Goal: Task Accomplishment & Management: Complete application form

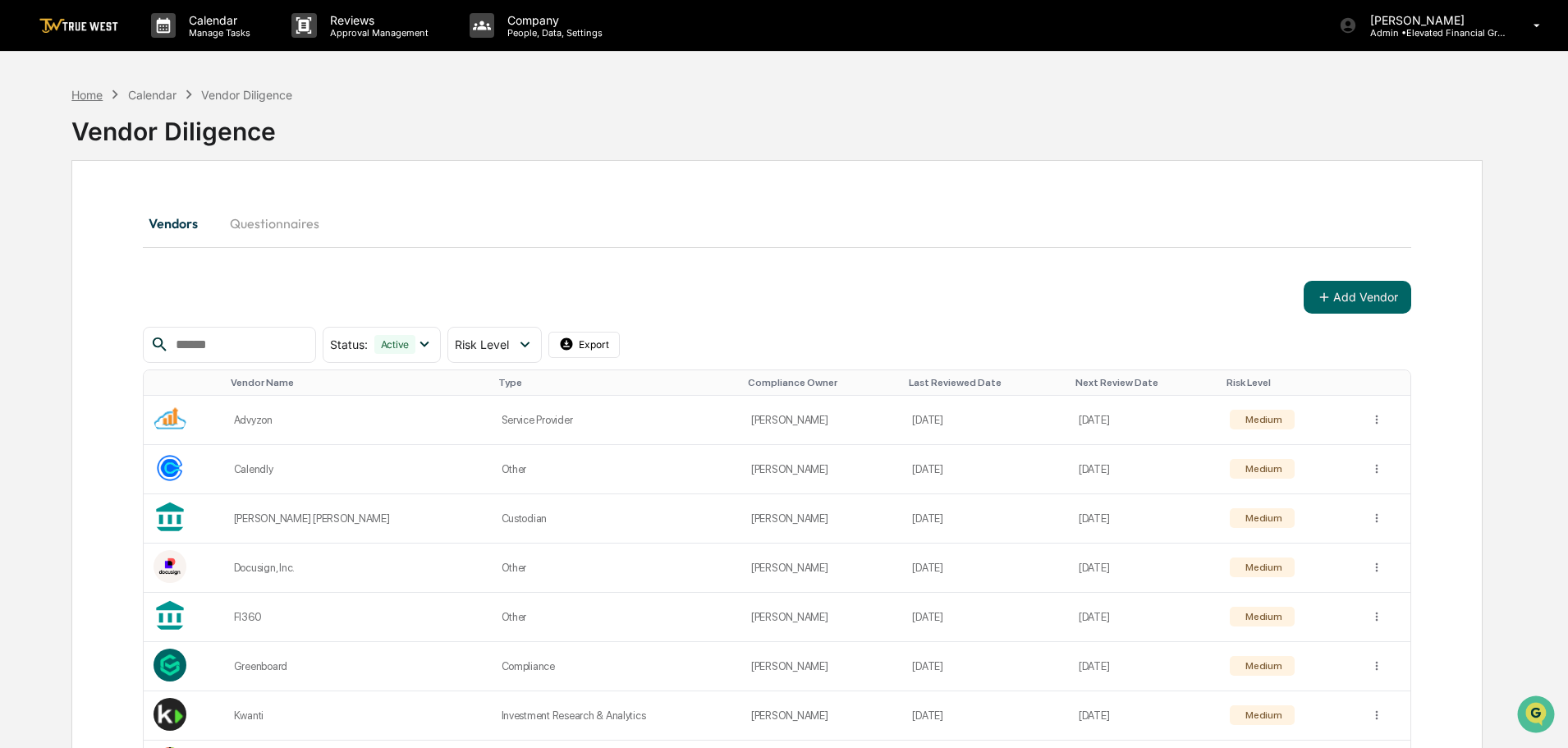
click at [86, 97] on div "Home" at bounding box center [87, 95] width 32 height 14
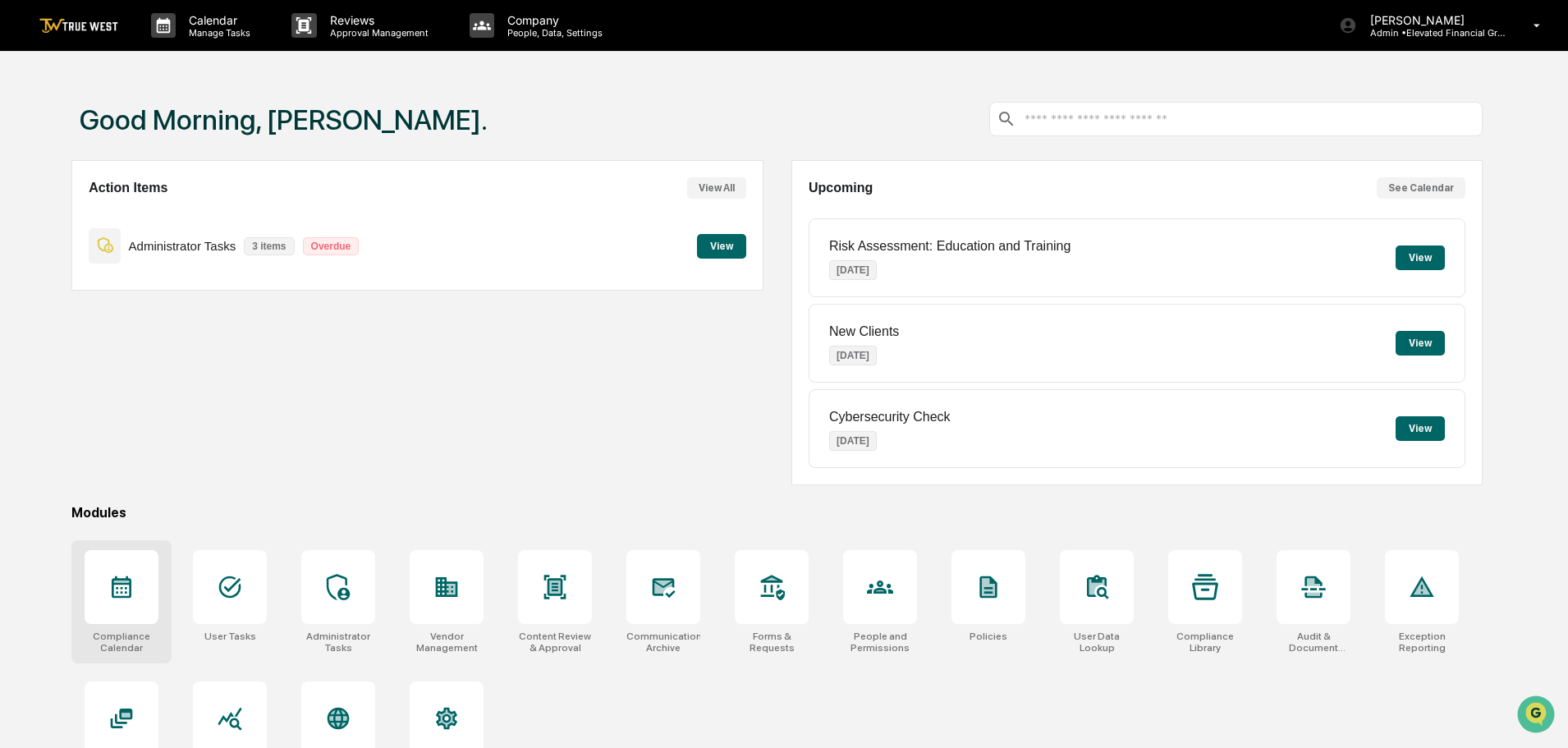
click at [109, 587] on icon at bounding box center [122, 587] width 26 height 26
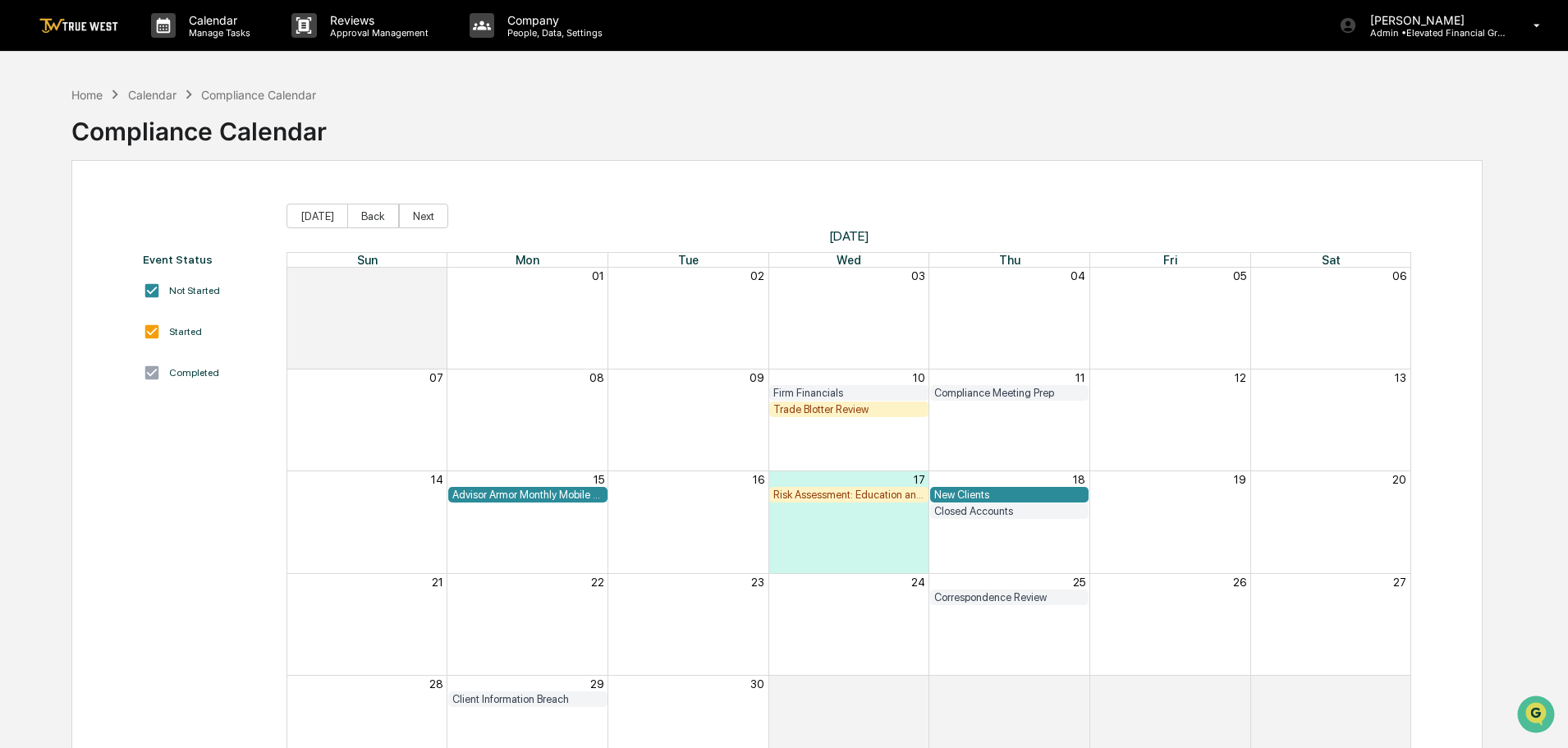
click at [966, 493] on div "New Clients" at bounding box center [1010, 495] width 151 height 12
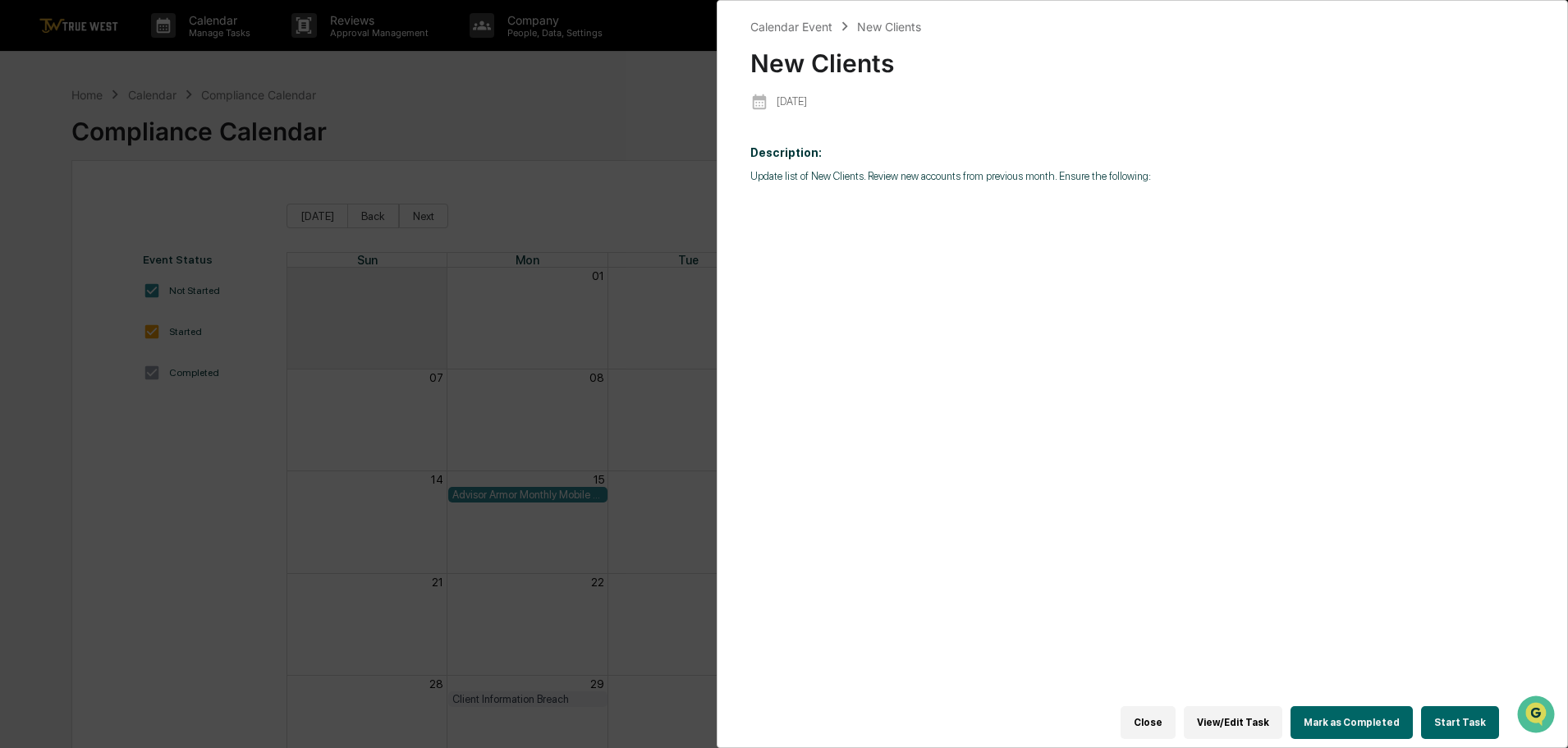
click at [1457, 710] on button "Start Task" at bounding box center [1460, 723] width 78 height 32
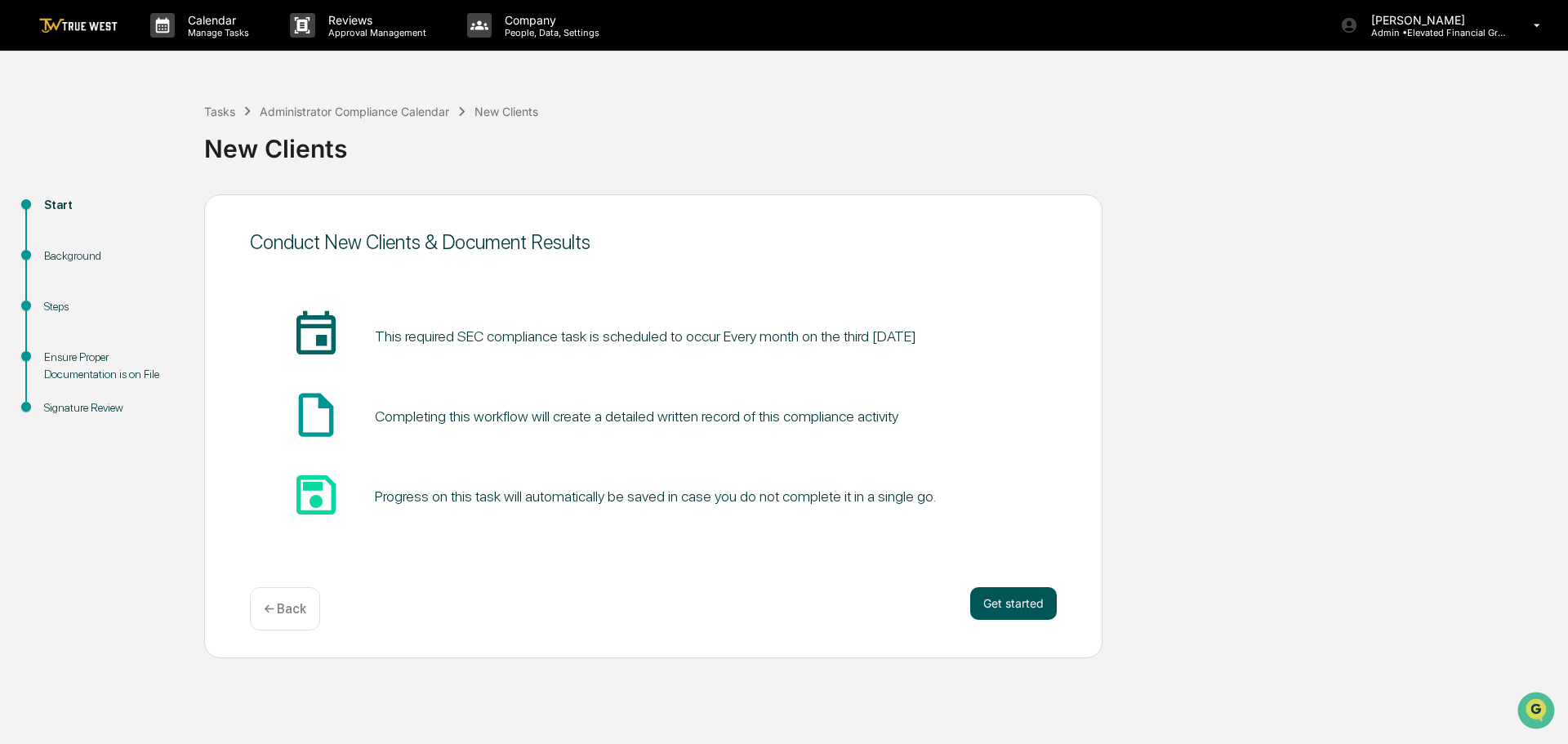
click at [1000, 597] on button "Get started" at bounding box center [1014, 603] width 86 height 32
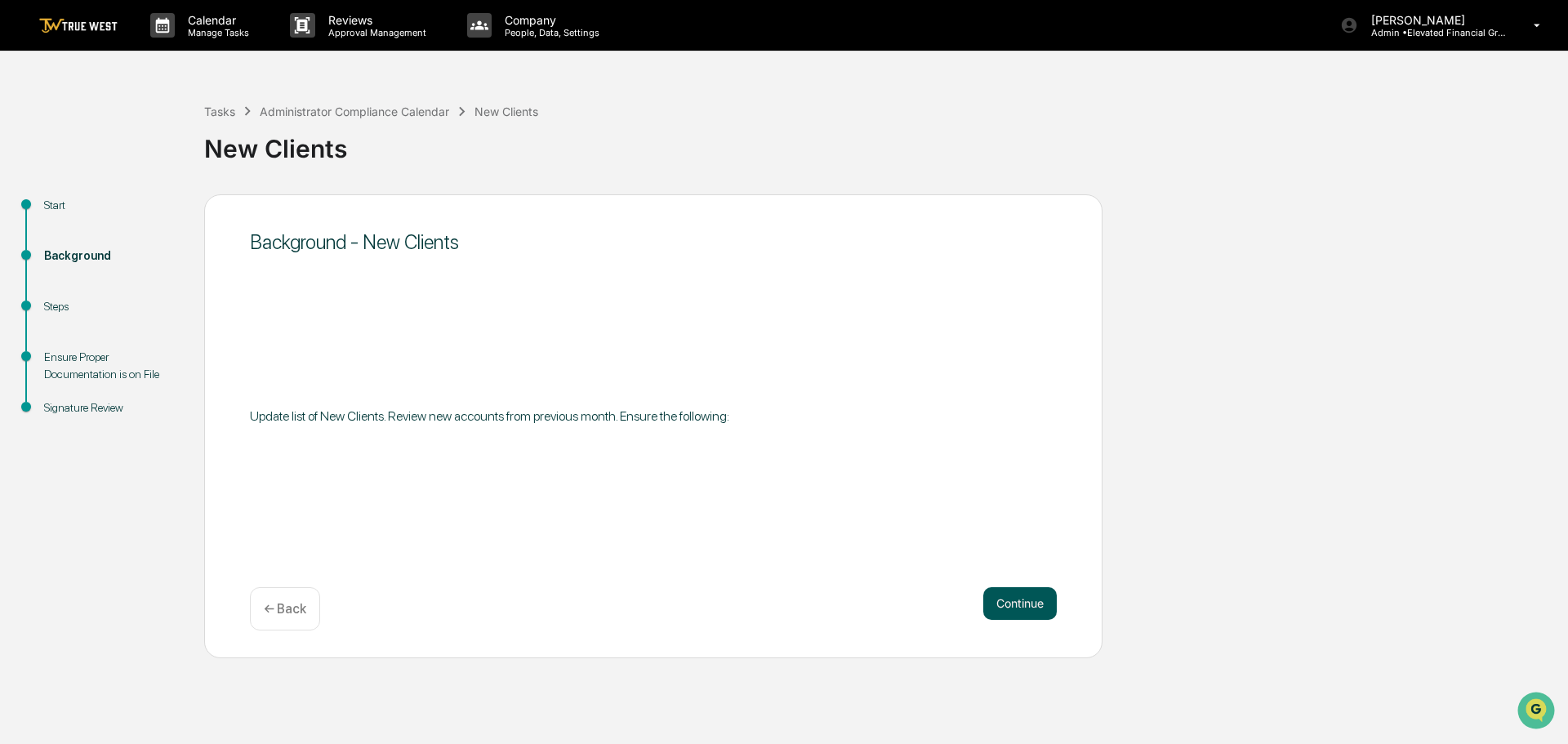
click at [1005, 605] on button "Continue" at bounding box center [1021, 603] width 73 height 32
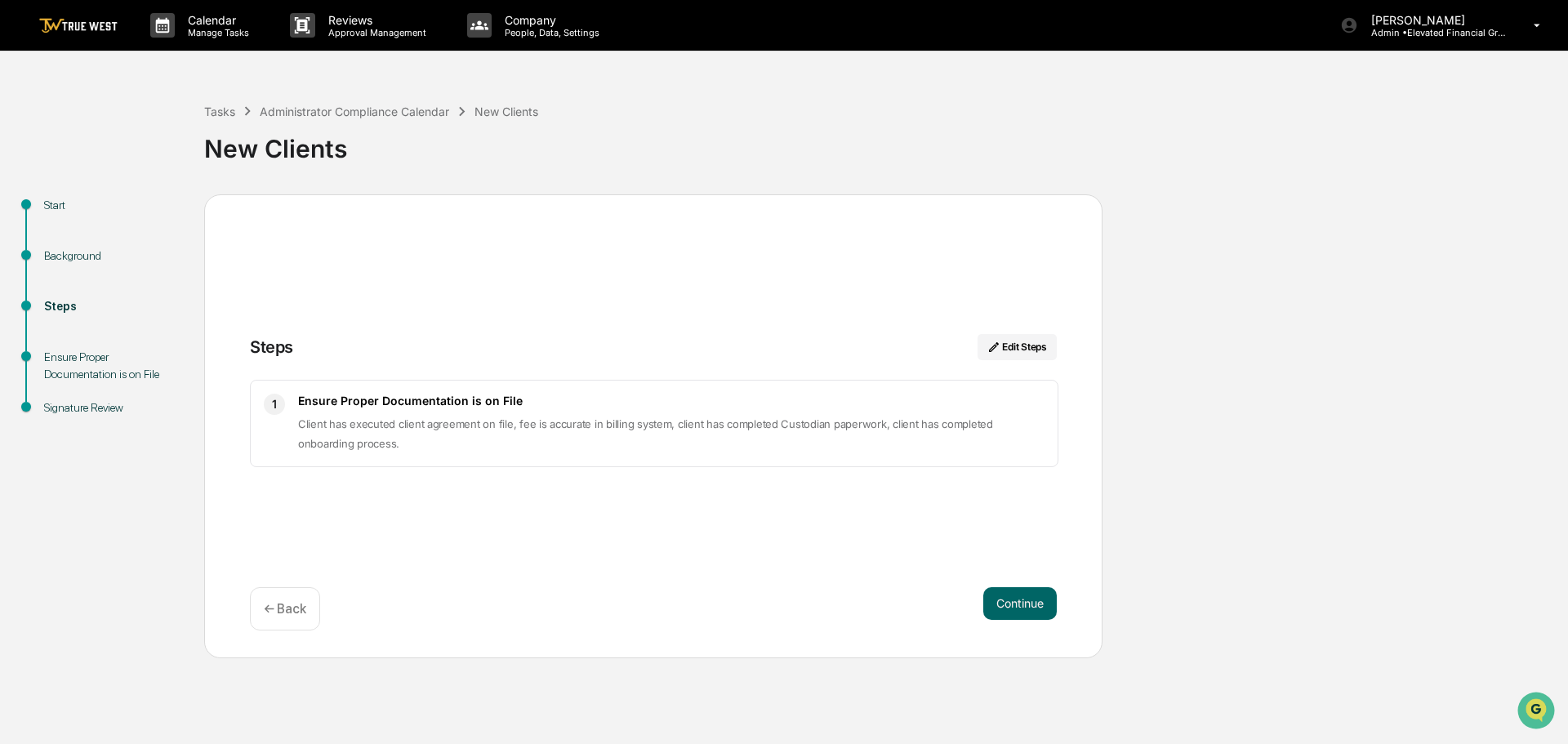
click at [1005, 603] on button "Continue" at bounding box center [1021, 603] width 73 height 32
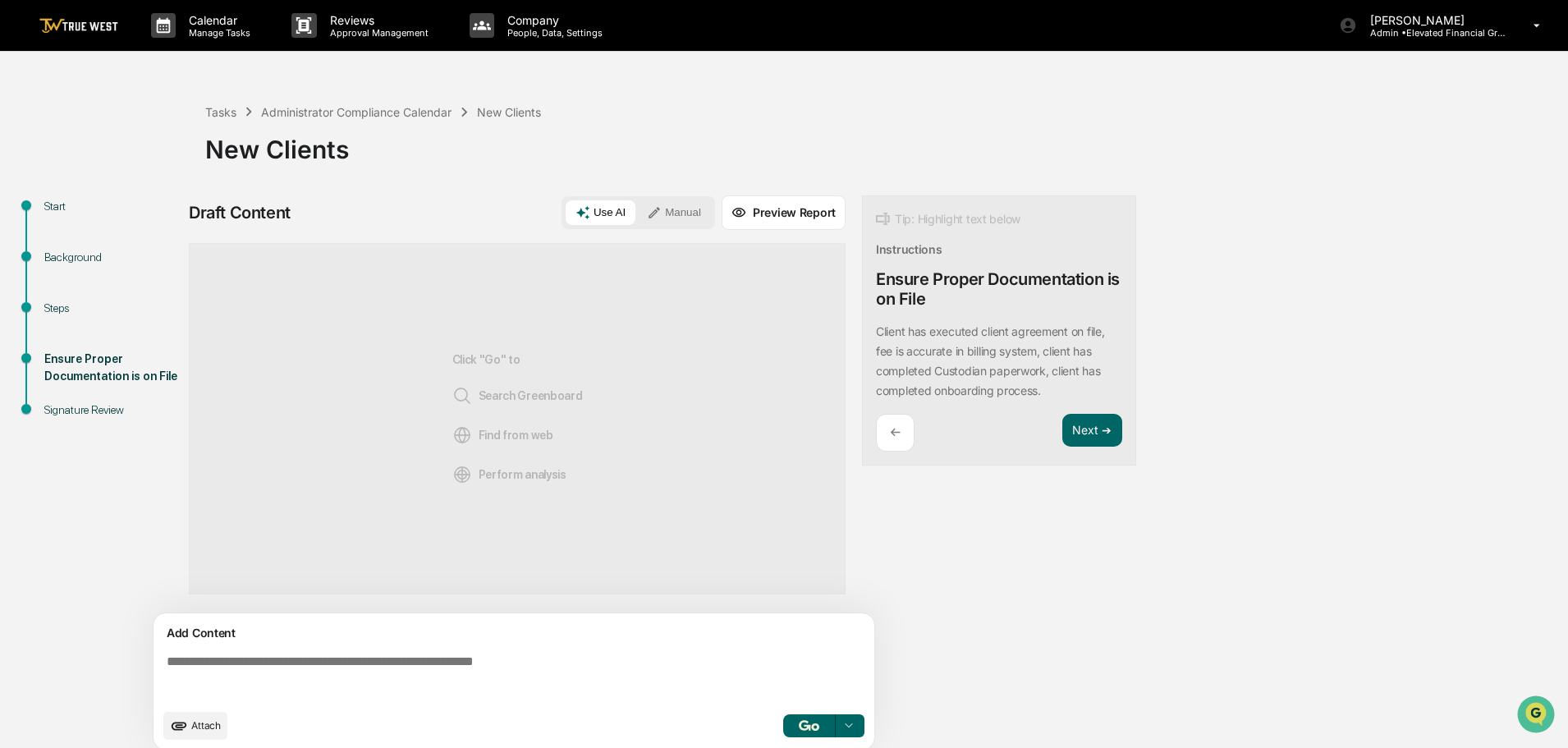
click at [691, 215] on button "Manual" at bounding box center [674, 212] width 74 height 25
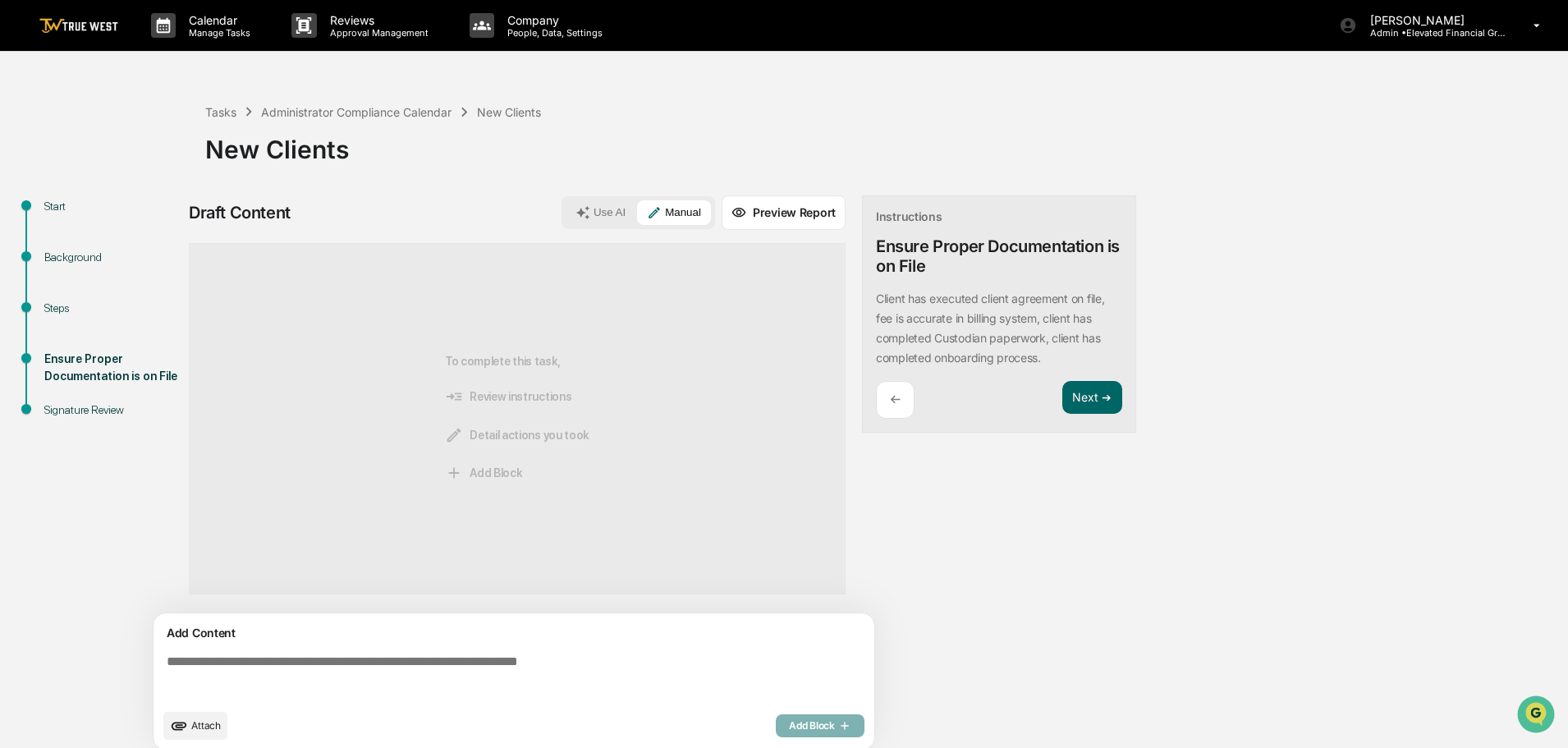
click at [167, 661] on textarea at bounding box center [517, 677] width 714 height 59
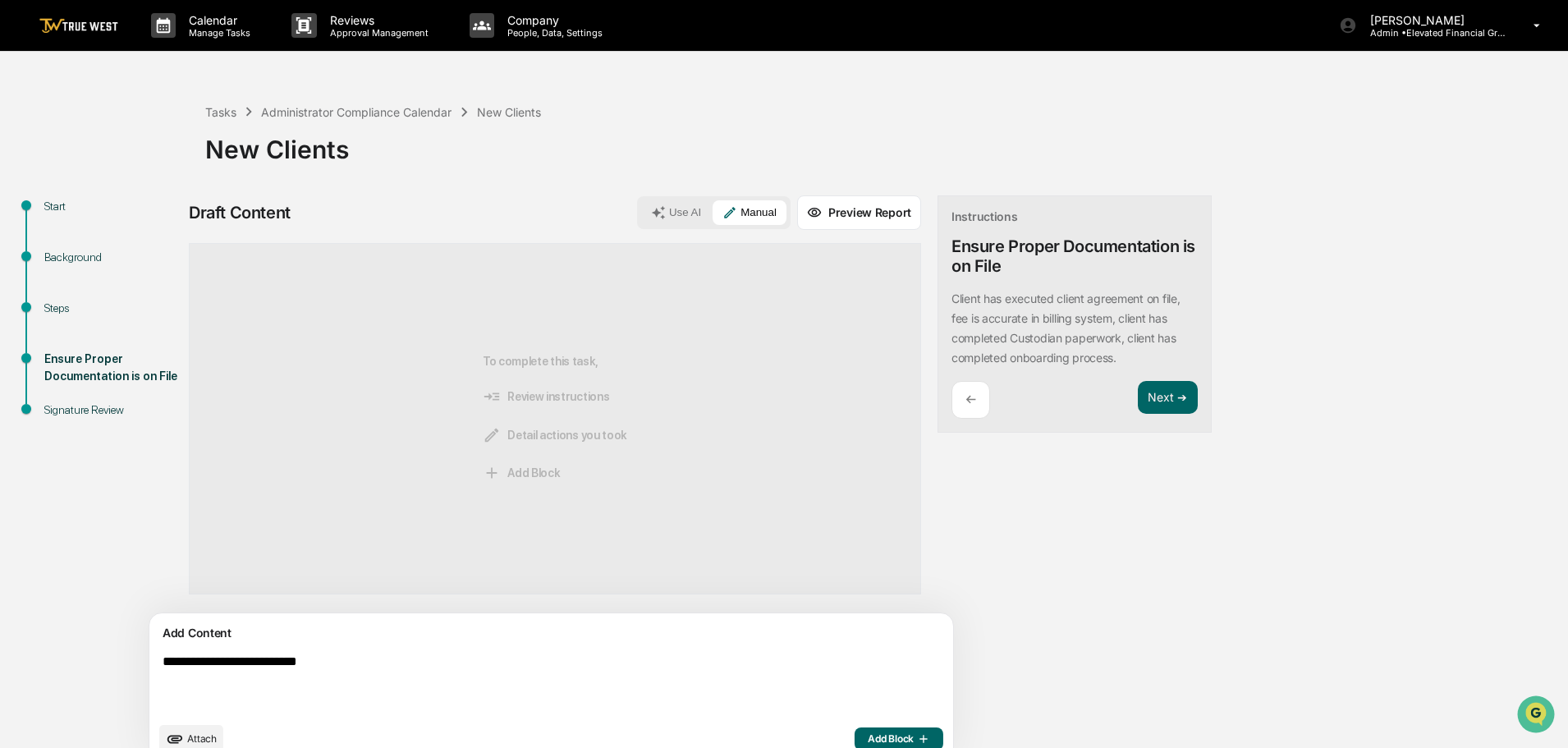
type textarea "**********"
click at [868, 734] on span "Add Block" at bounding box center [899, 739] width 62 height 13
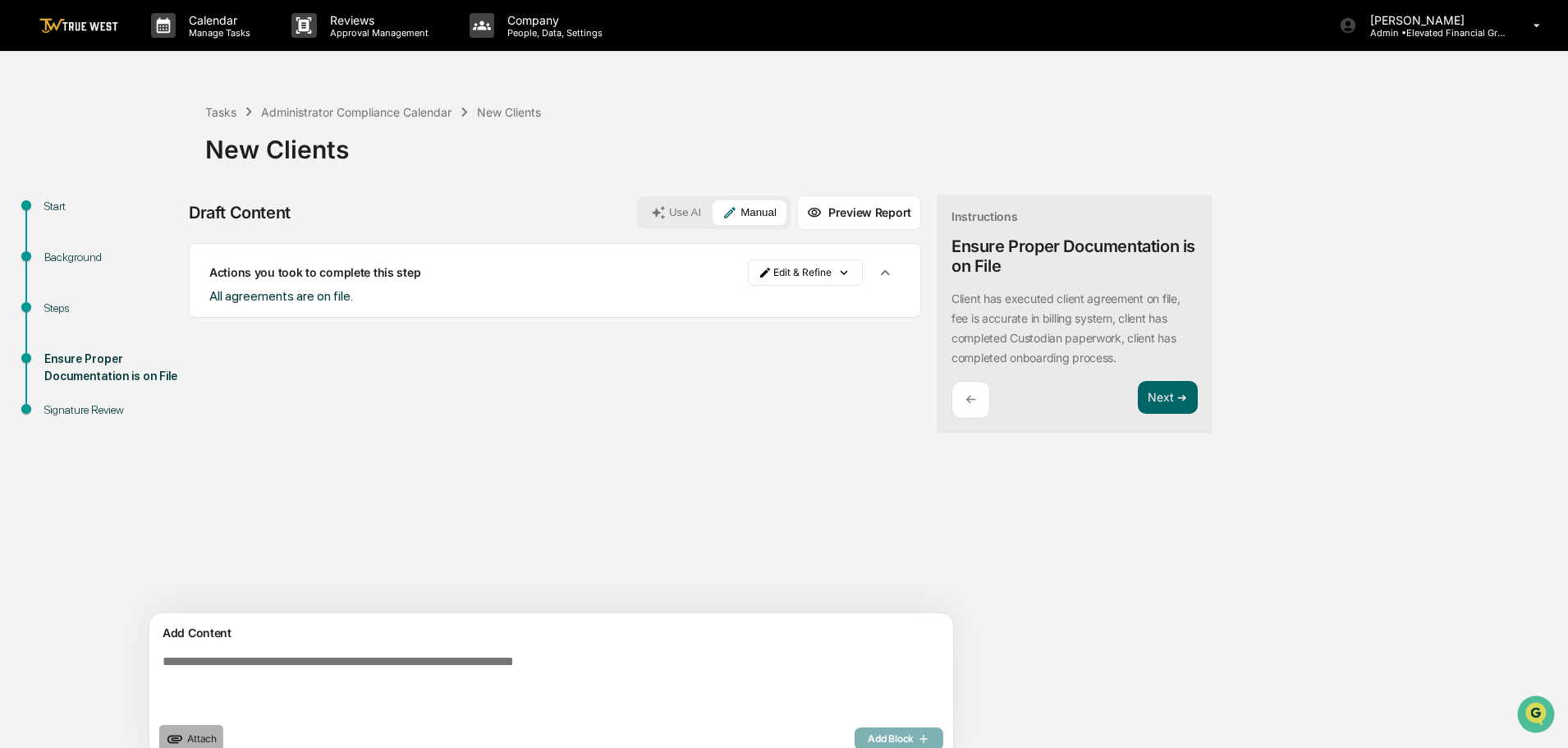
click at [211, 733] on span "Attach" at bounding box center [202, 739] width 30 height 12
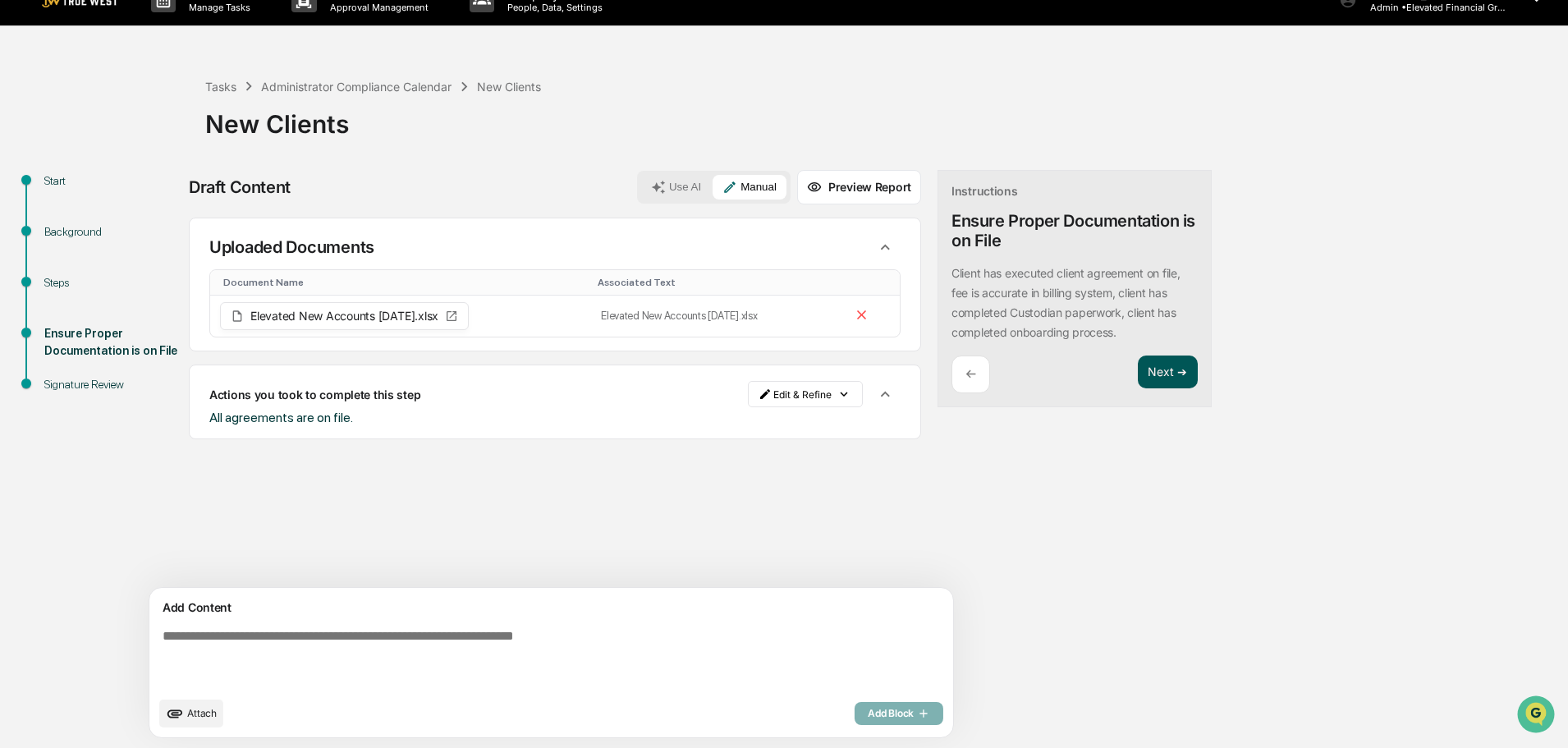
click at [1138, 370] on button "Next ➔" at bounding box center [1168, 372] width 60 height 33
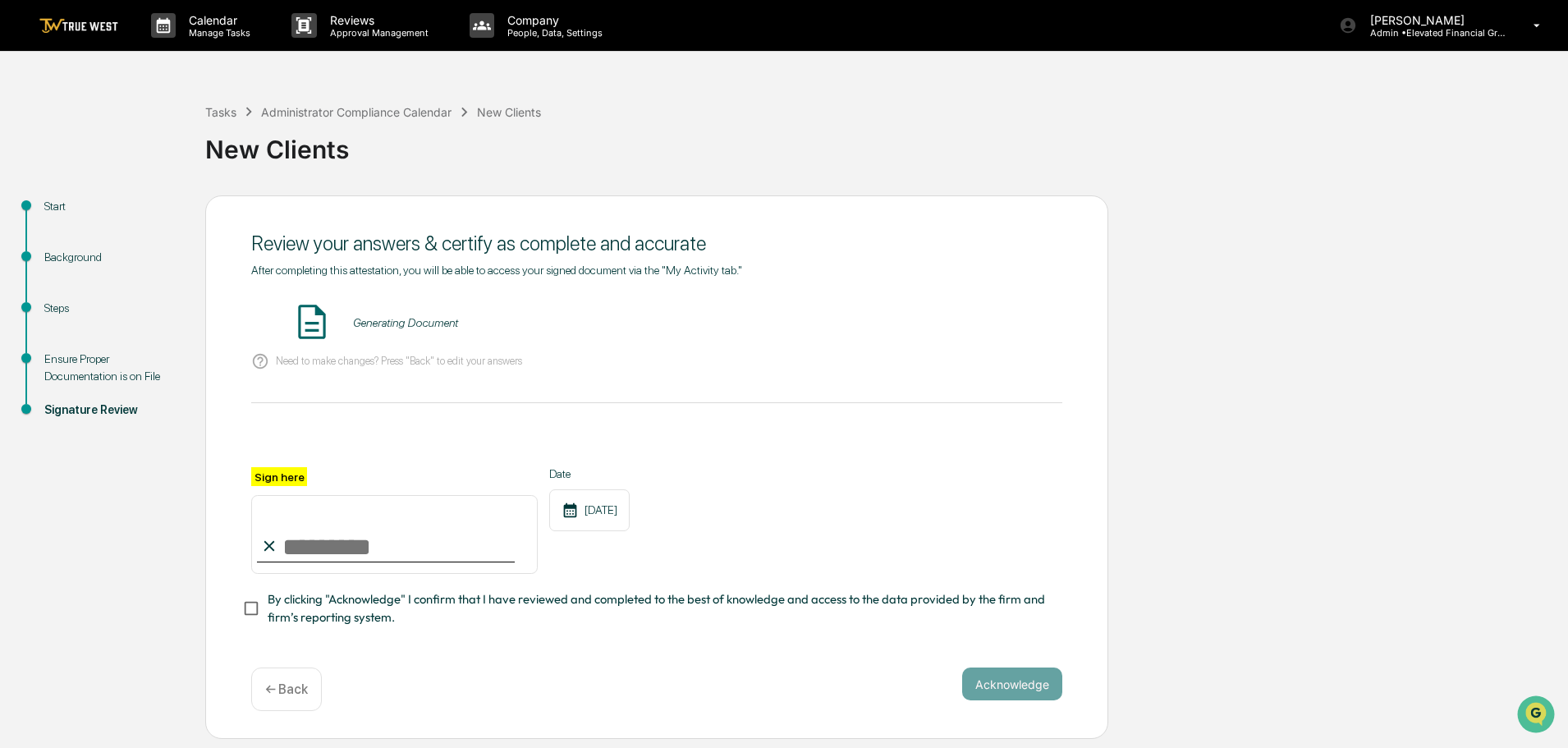
scroll to position [0, 0]
click at [963, 321] on button "VIEW" at bounding box center [969, 323] width 107 height 28
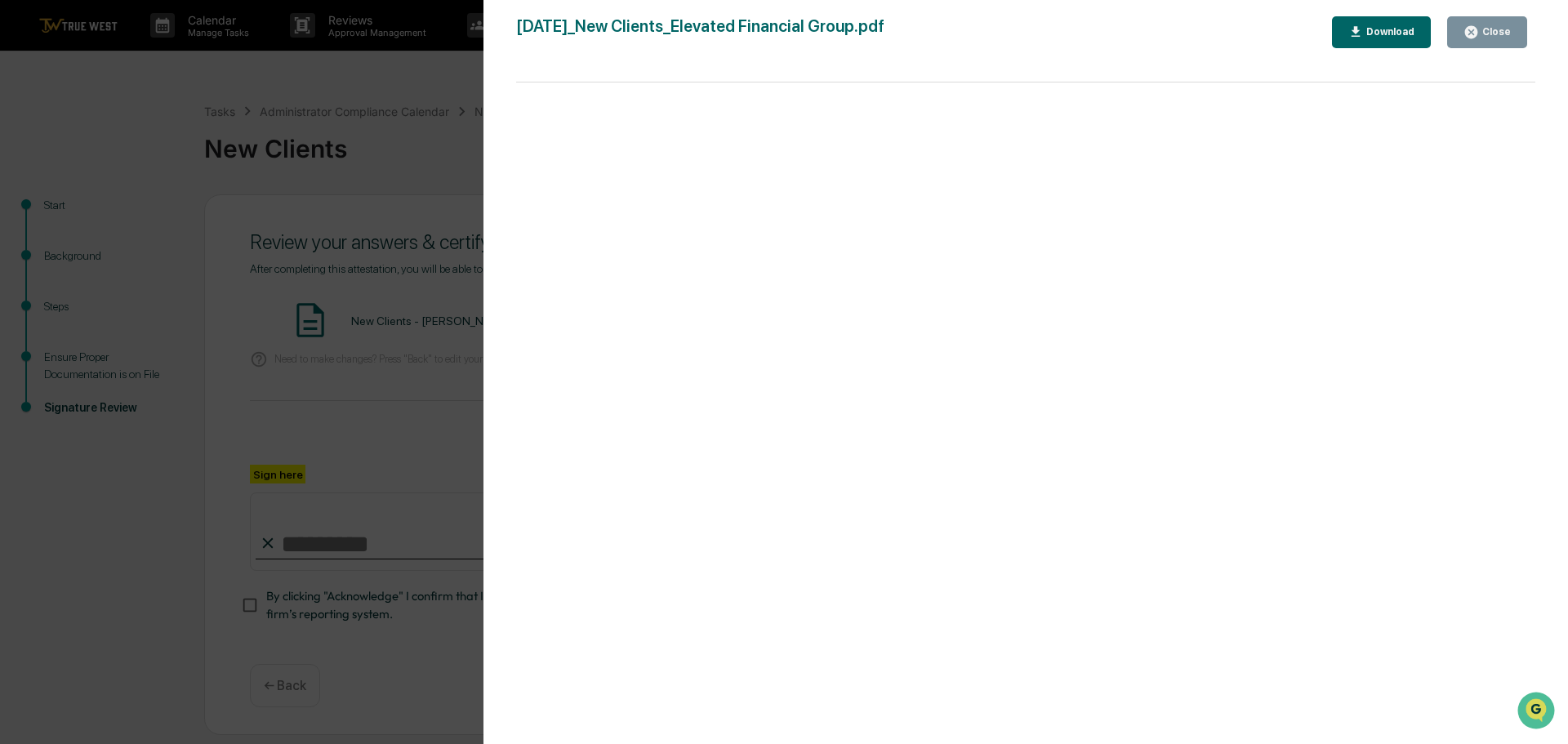
click at [432, 93] on div "Version History 09/17/2025, 06:12 PM Tammy Steffen 2025-09-17_New Clients_Eleva…" at bounding box center [784, 372] width 1568 height 744
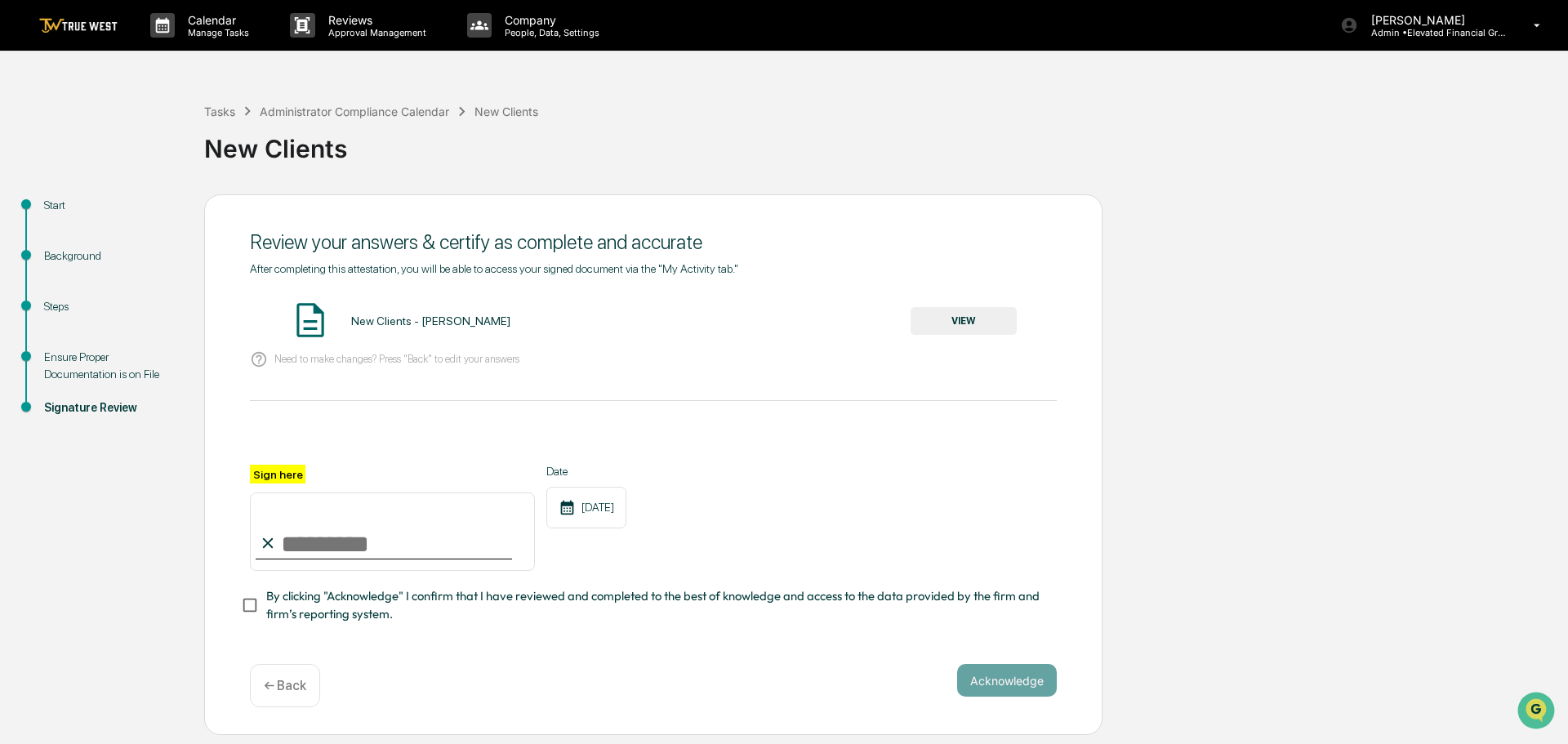
click at [366, 552] on input "Sign here" at bounding box center [392, 532] width 285 height 79
type input "**********"
click at [1010, 681] on button "Acknowledge" at bounding box center [1008, 680] width 100 height 32
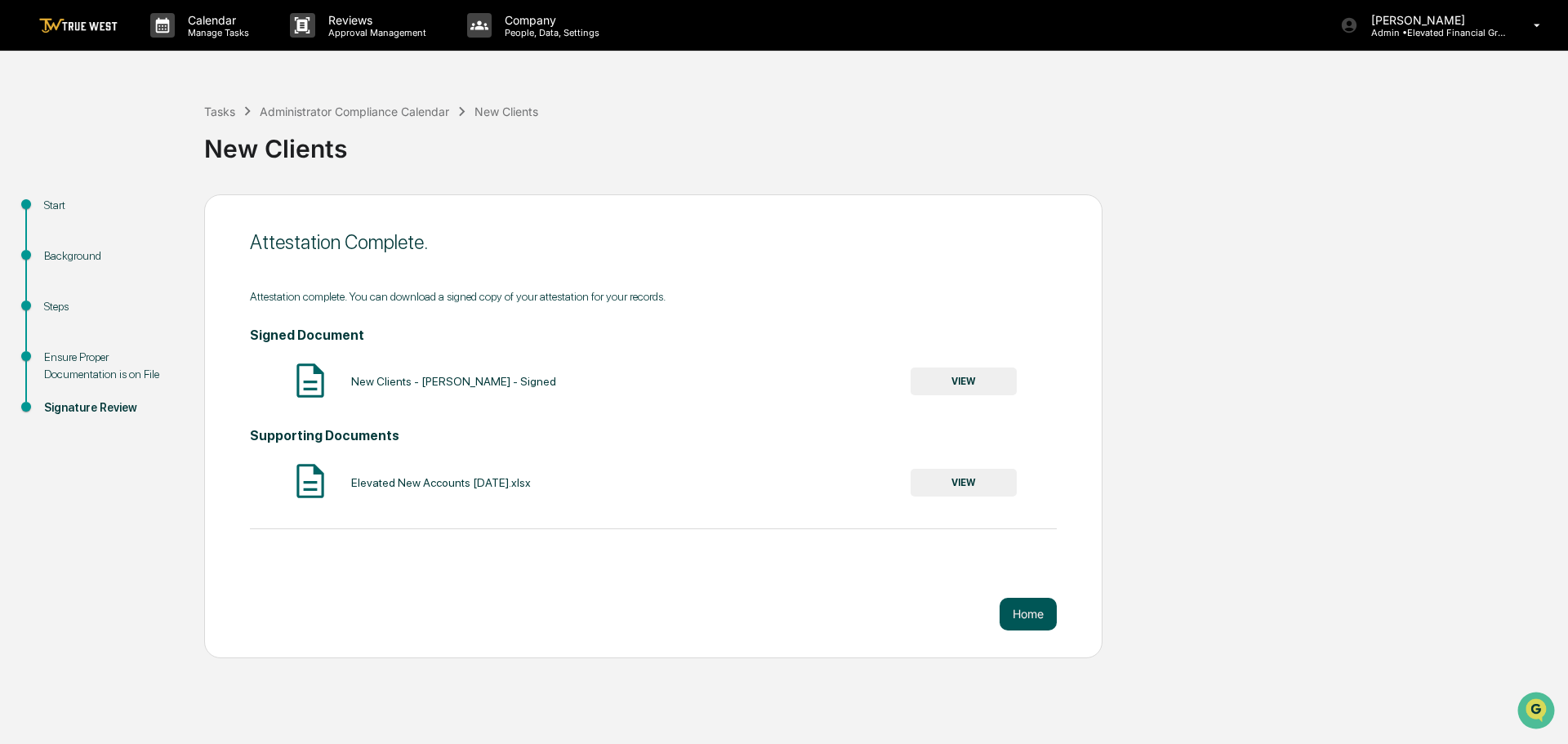
click at [1025, 611] on button "Home" at bounding box center [1028, 614] width 57 height 32
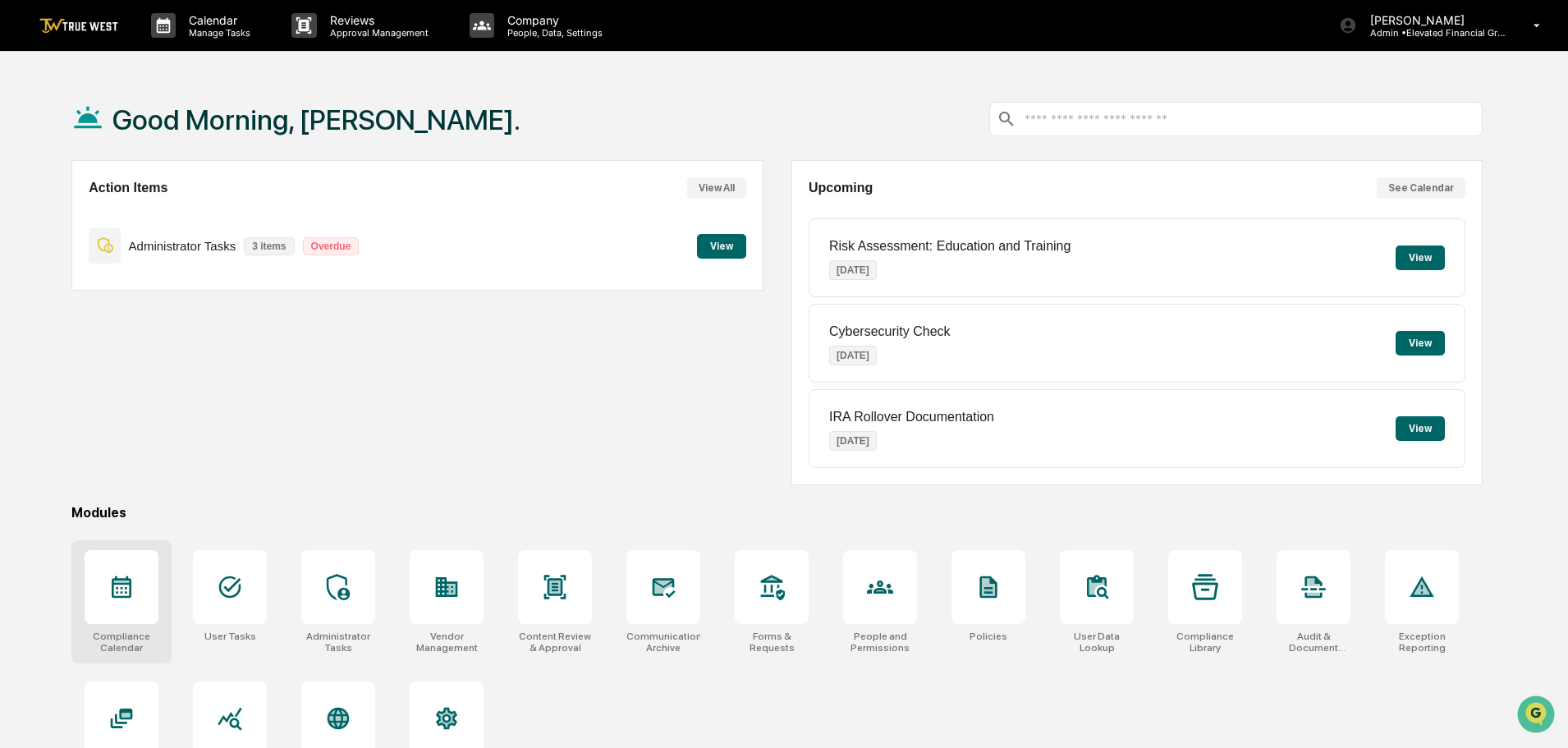
click at [125, 587] on icon at bounding box center [122, 587] width 26 height 26
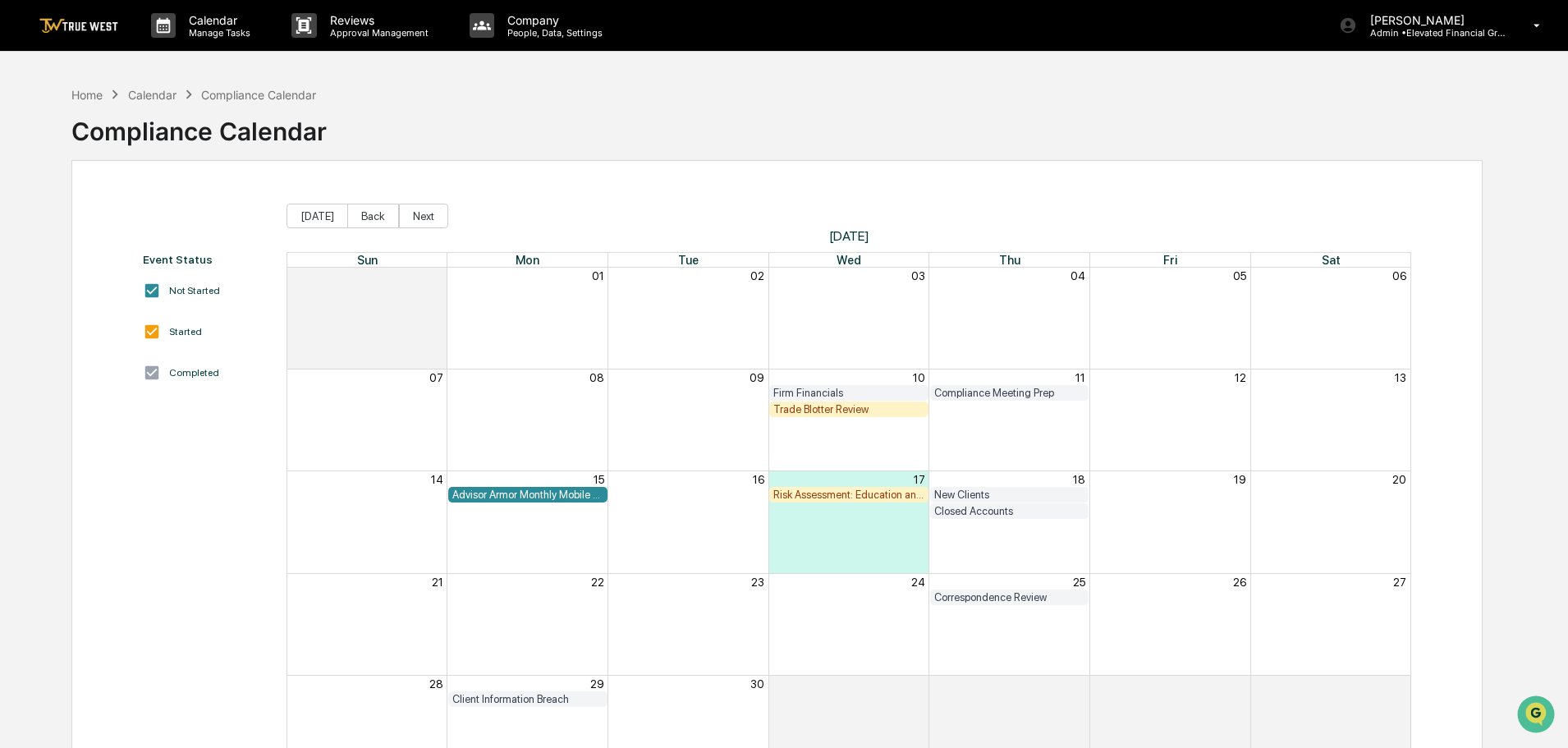
click at [814, 407] on div "Trade Blotter Review" at bounding box center [848, 409] width 151 height 12
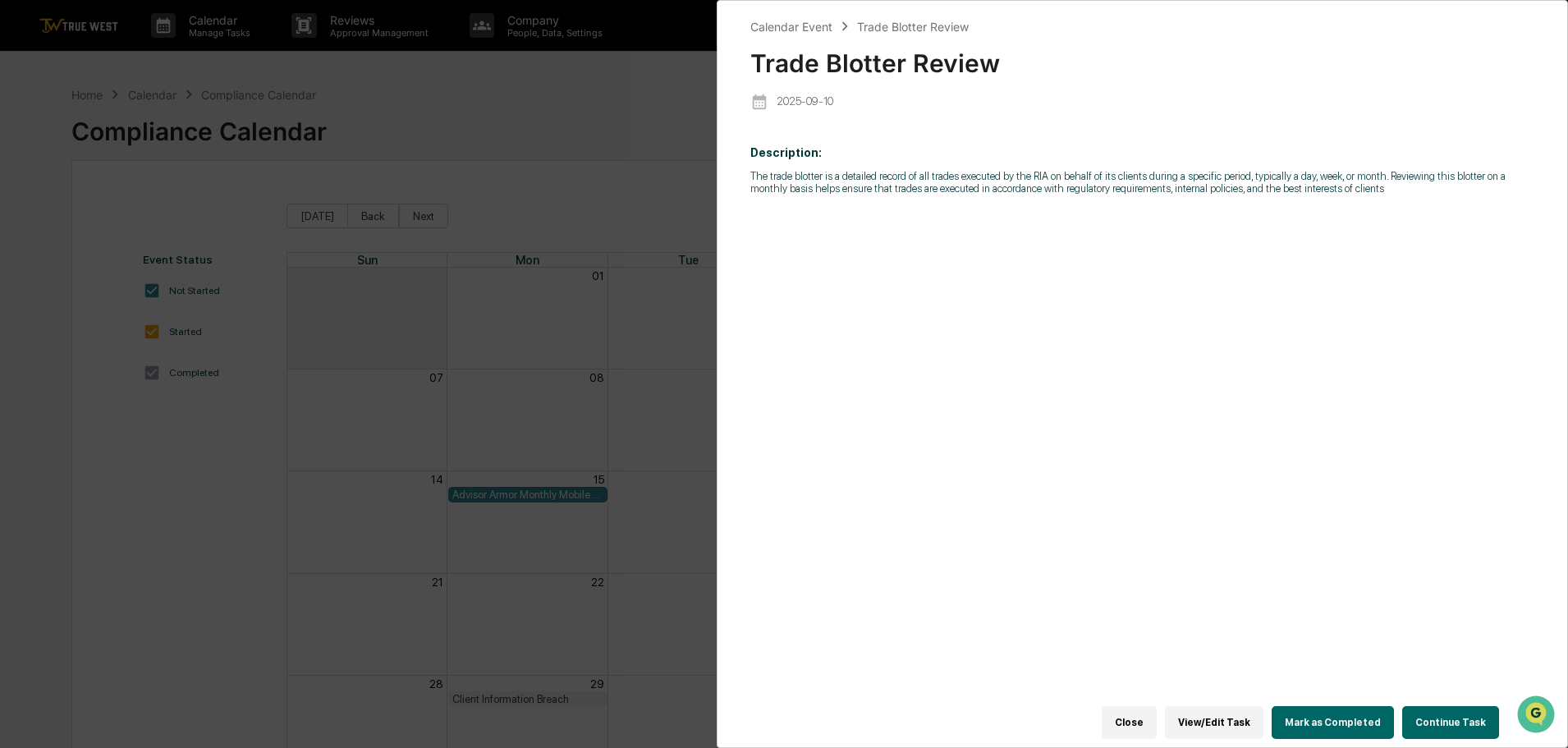
click at [1463, 713] on button "Continue Task" at bounding box center [1450, 723] width 97 height 32
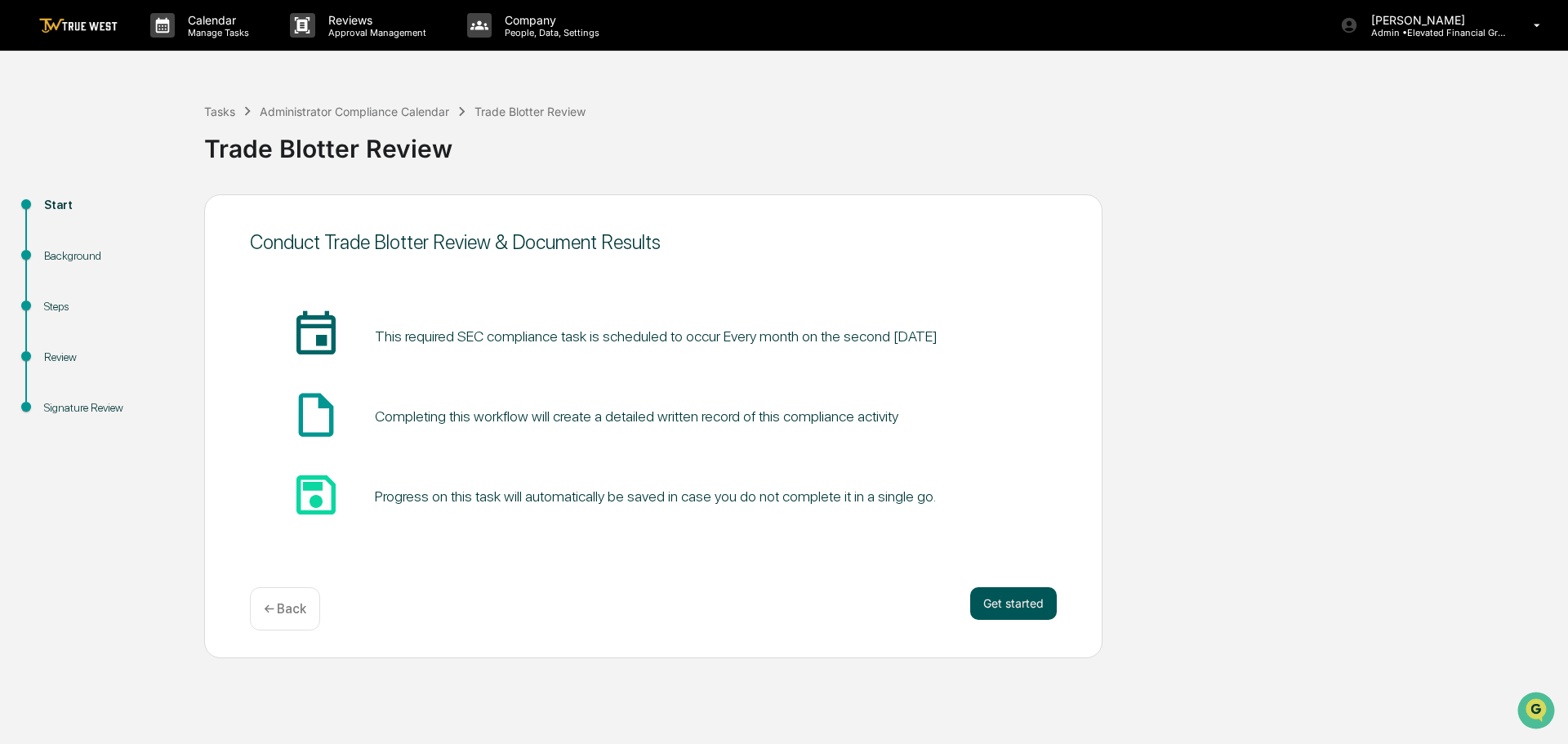
click at [1014, 598] on button "Get started" at bounding box center [1014, 603] width 86 height 32
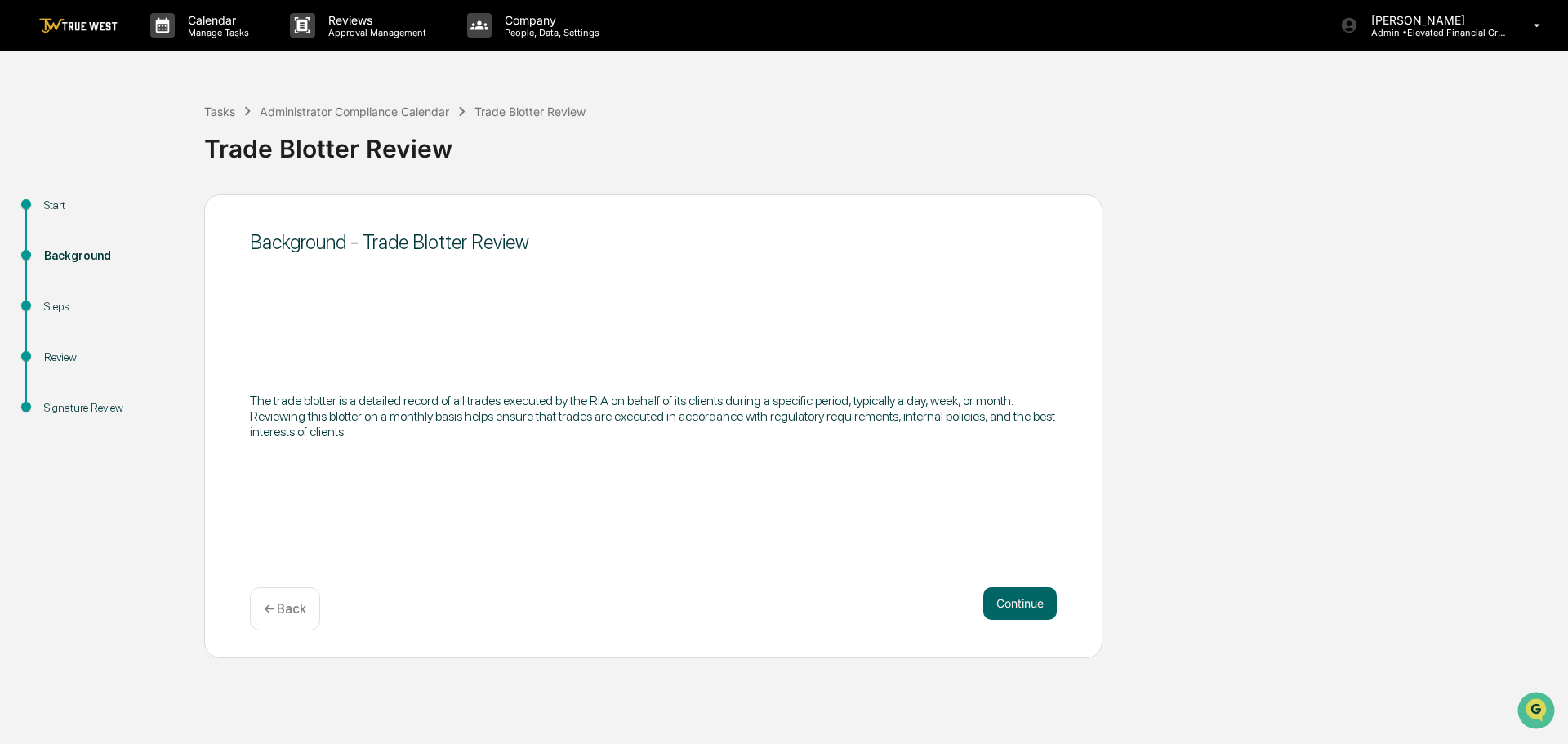
click at [1014, 598] on button "Continue" at bounding box center [1021, 603] width 73 height 32
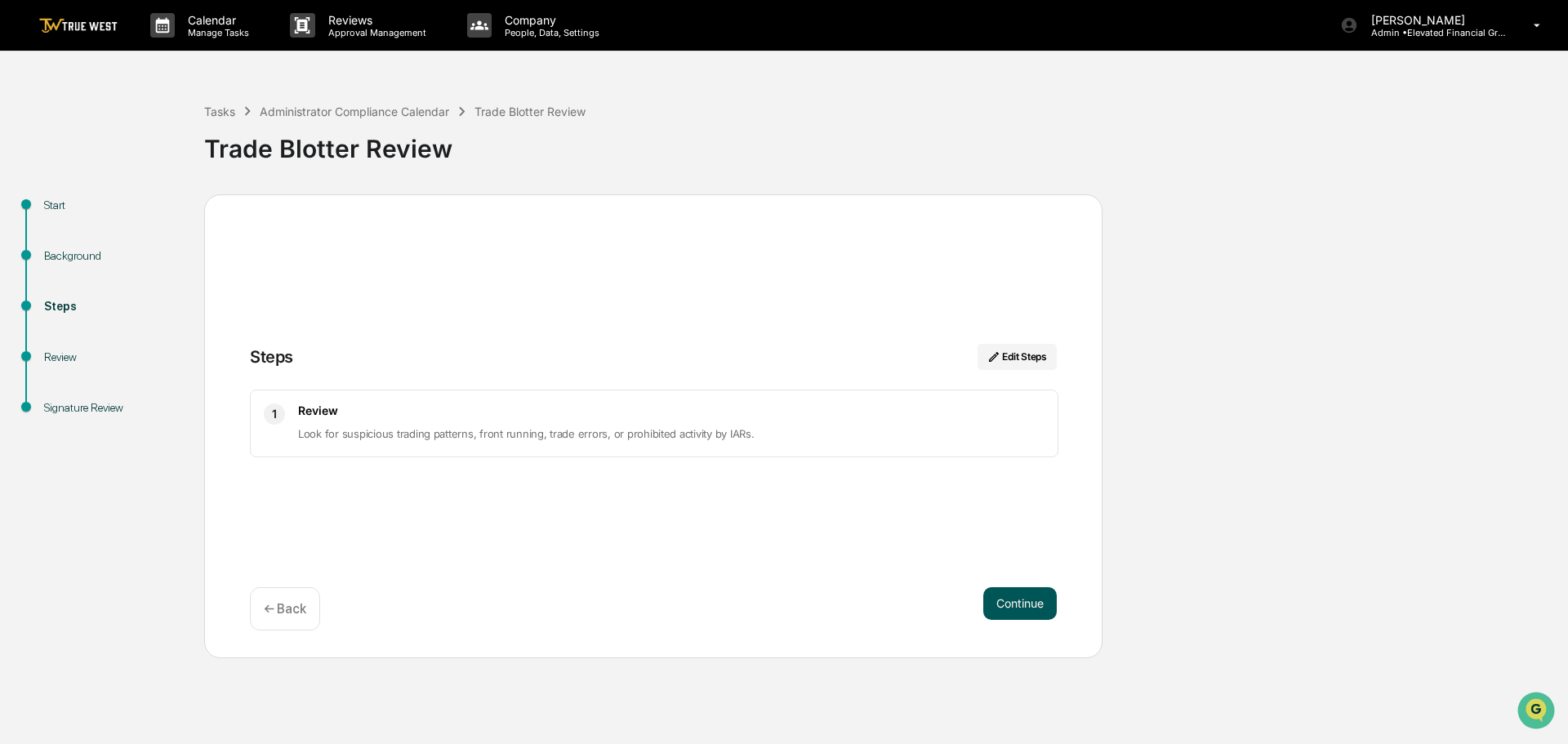
click at [1016, 603] on button "Continue" at bounding box center [1021, 603] width 73 height 32
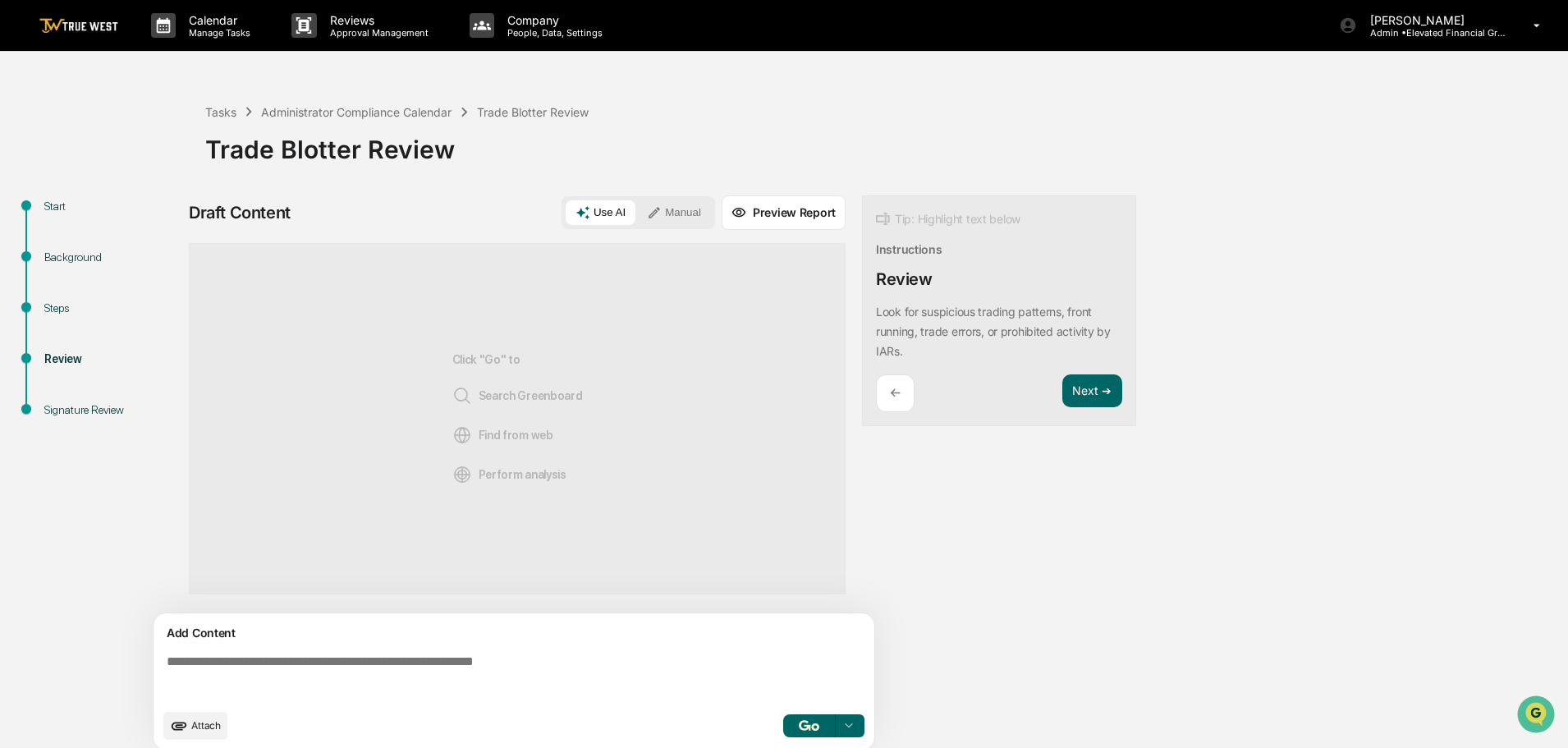
click at [675, 206] on button "Manual" at bounding box center [674, 212] width 74 height 25
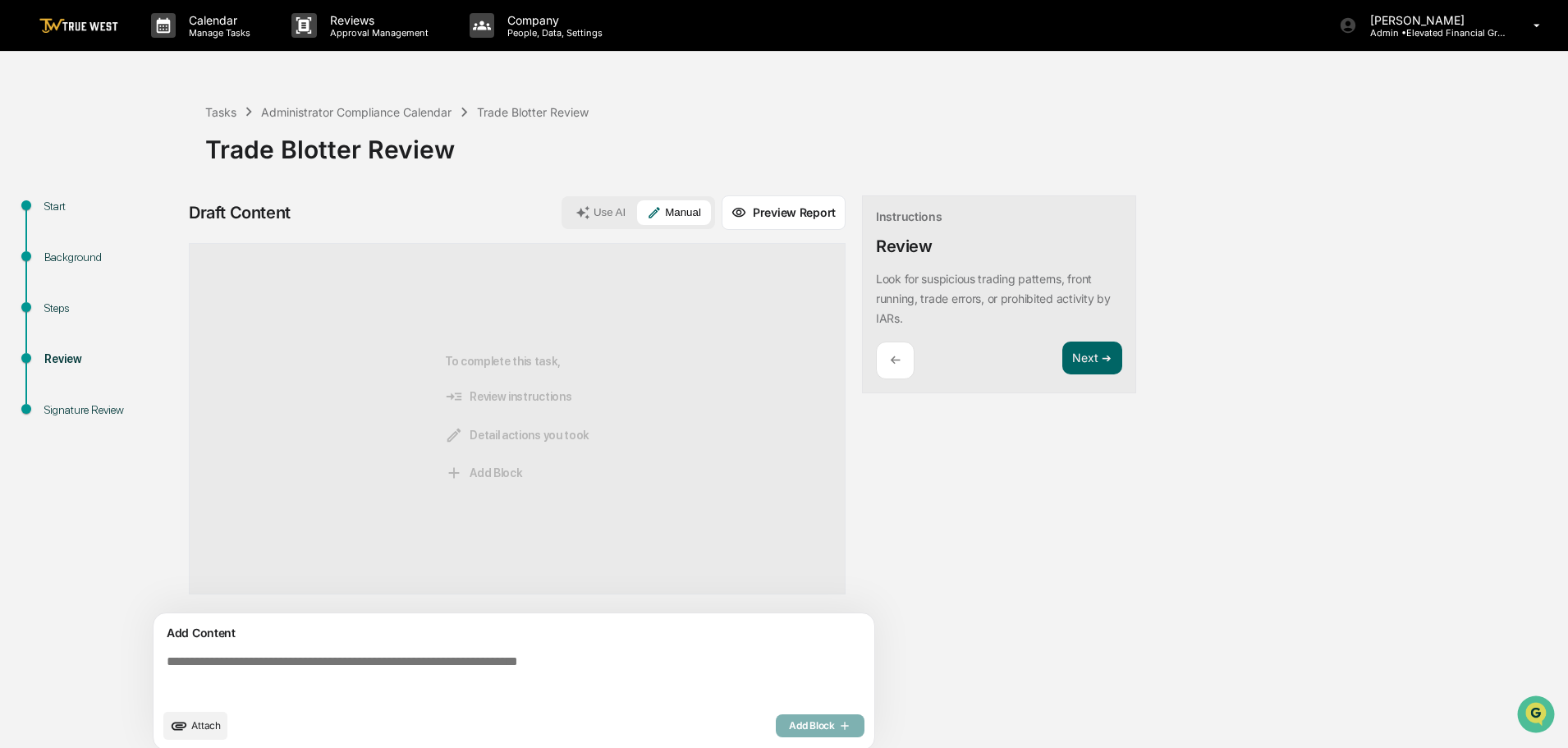
click at [168, 658] on textarea at bounding box center [517, 677] width 714 height 59
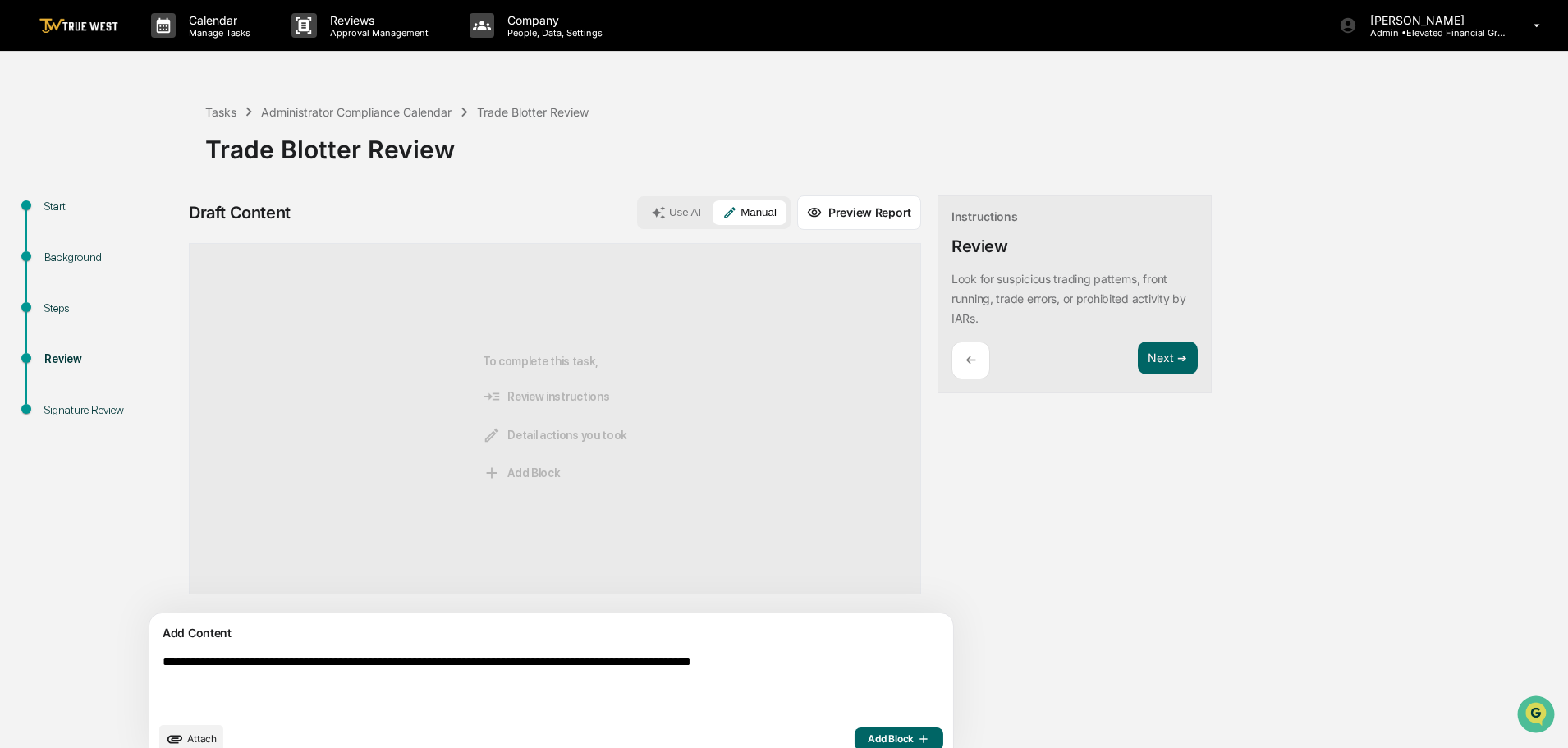
type textarea "**********"
click at [868, 733] on span "Add Block" at bounding box center [899, 739] width 62 height 13
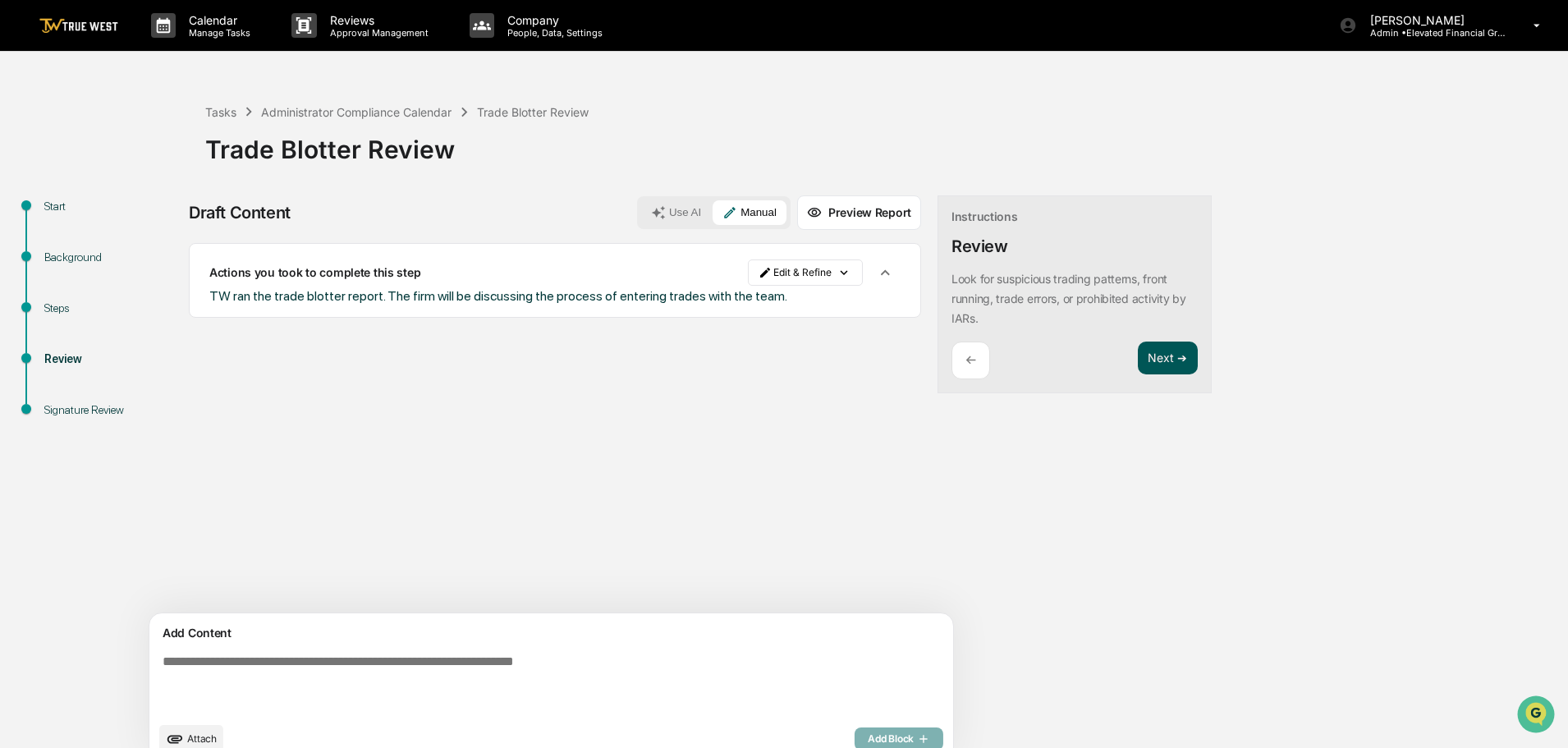
click at [1138, 358] on button "Next ➔" at bounding box center [1168, 358] width 60 height 33
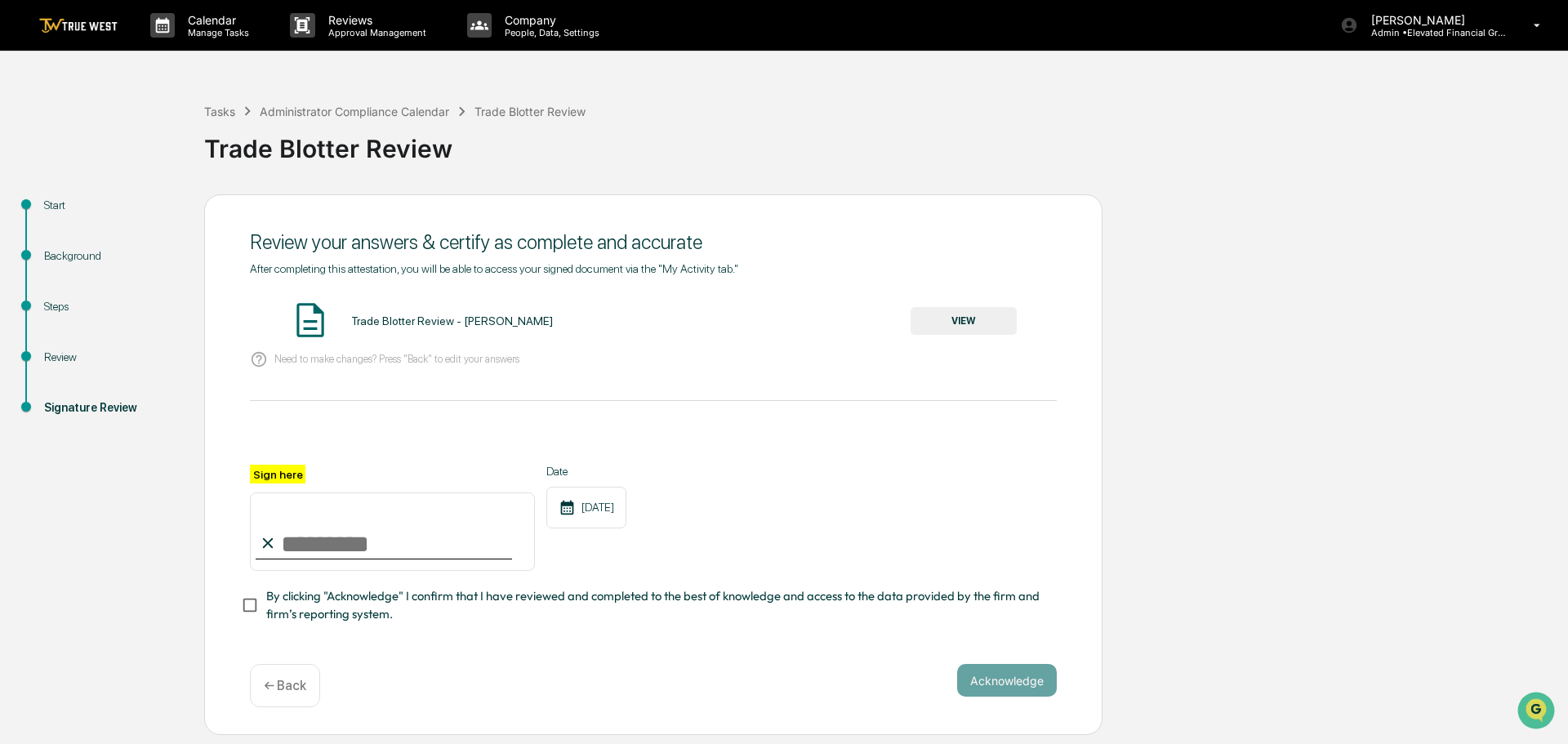
click at [974, 317] on button "VIEW" at bounding box center [964, 321] width 107 height 28
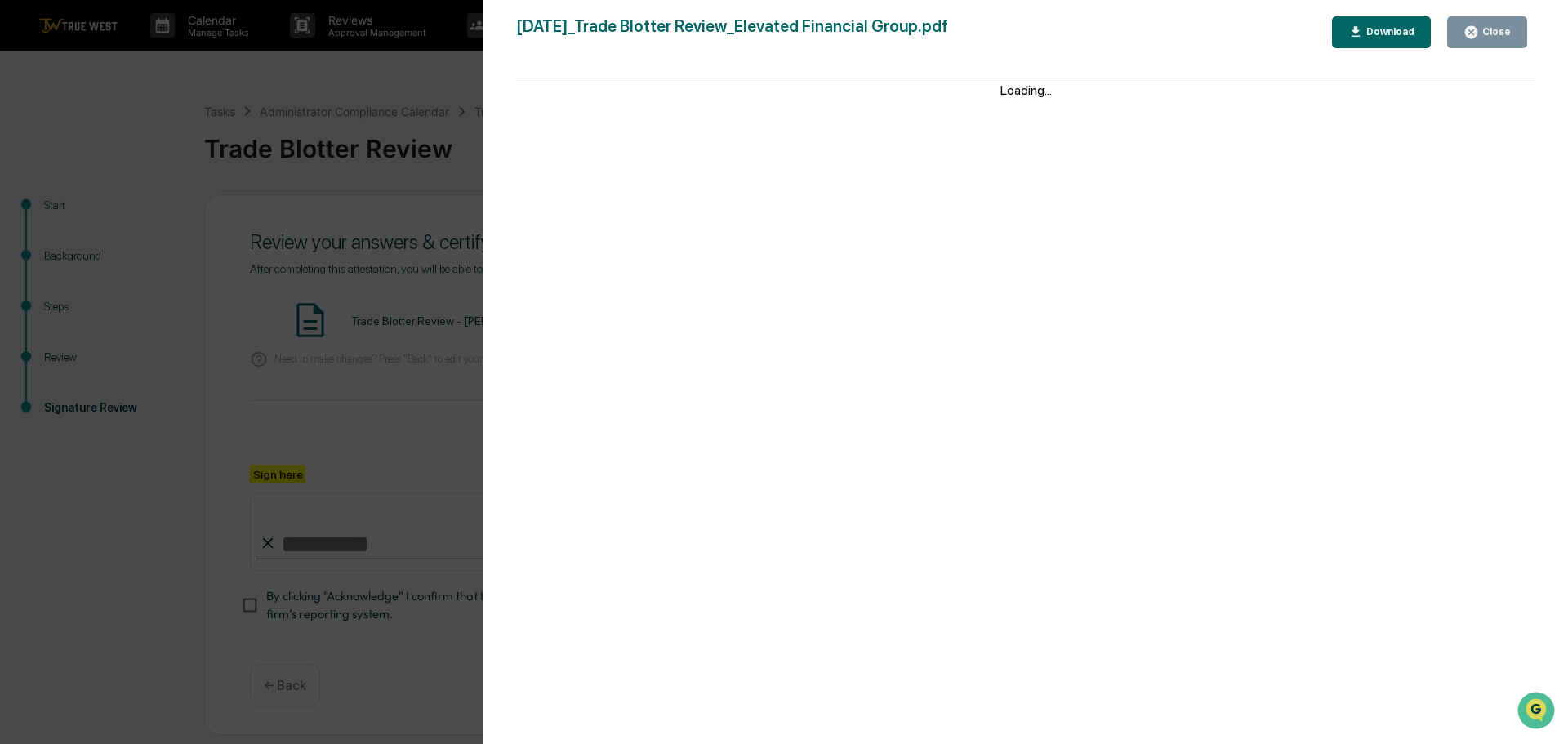
click at [448, 78] on div "Version History 09/17/2025, 06:15 PM Tammy Steffen 2025-09-17_Trade Blotter Rev…" at bounding box center [784, 372] width 1568 height 744
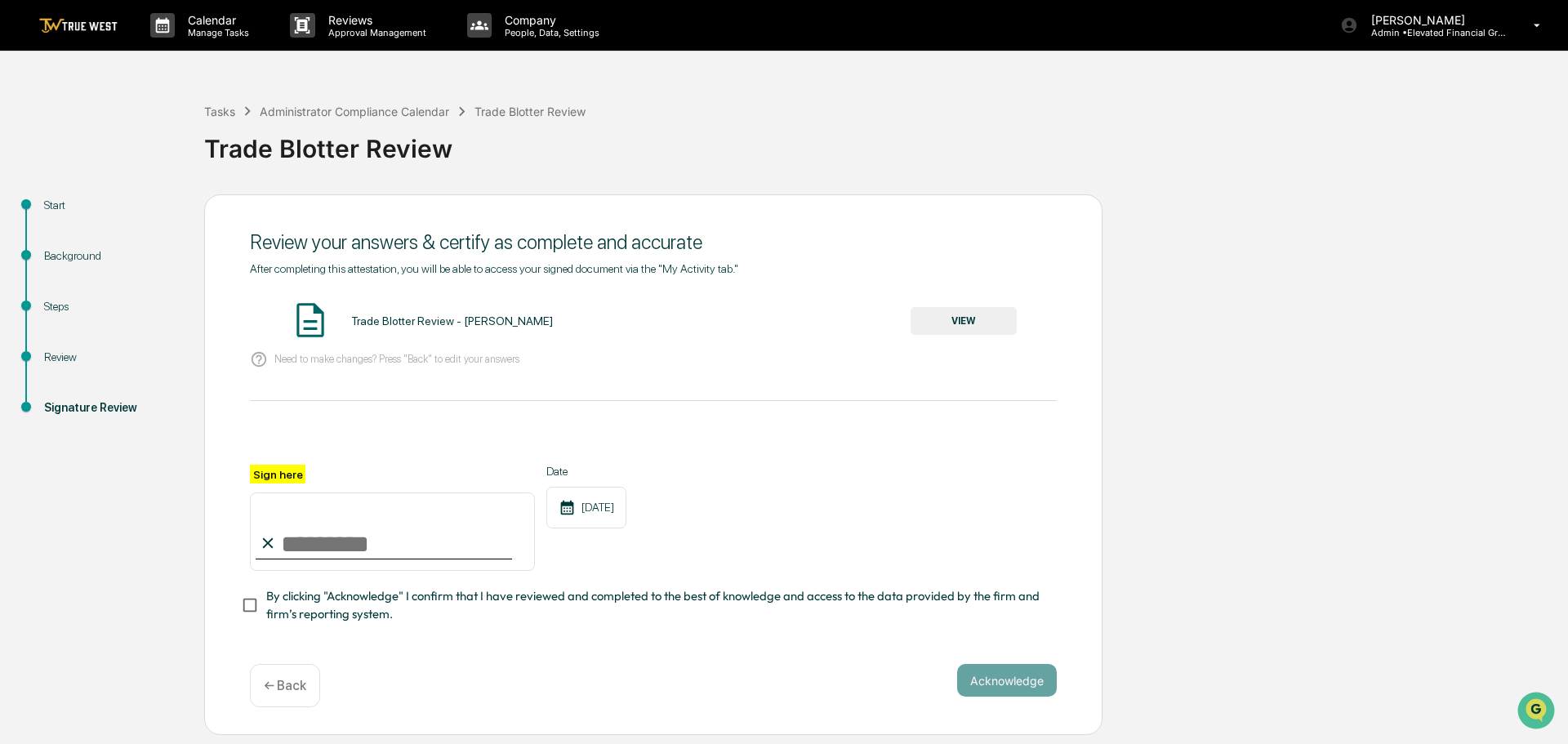
click at [375, 540] on input "Sign here" at bounding box center [392, 532] width 285 height 79
type input "**********"
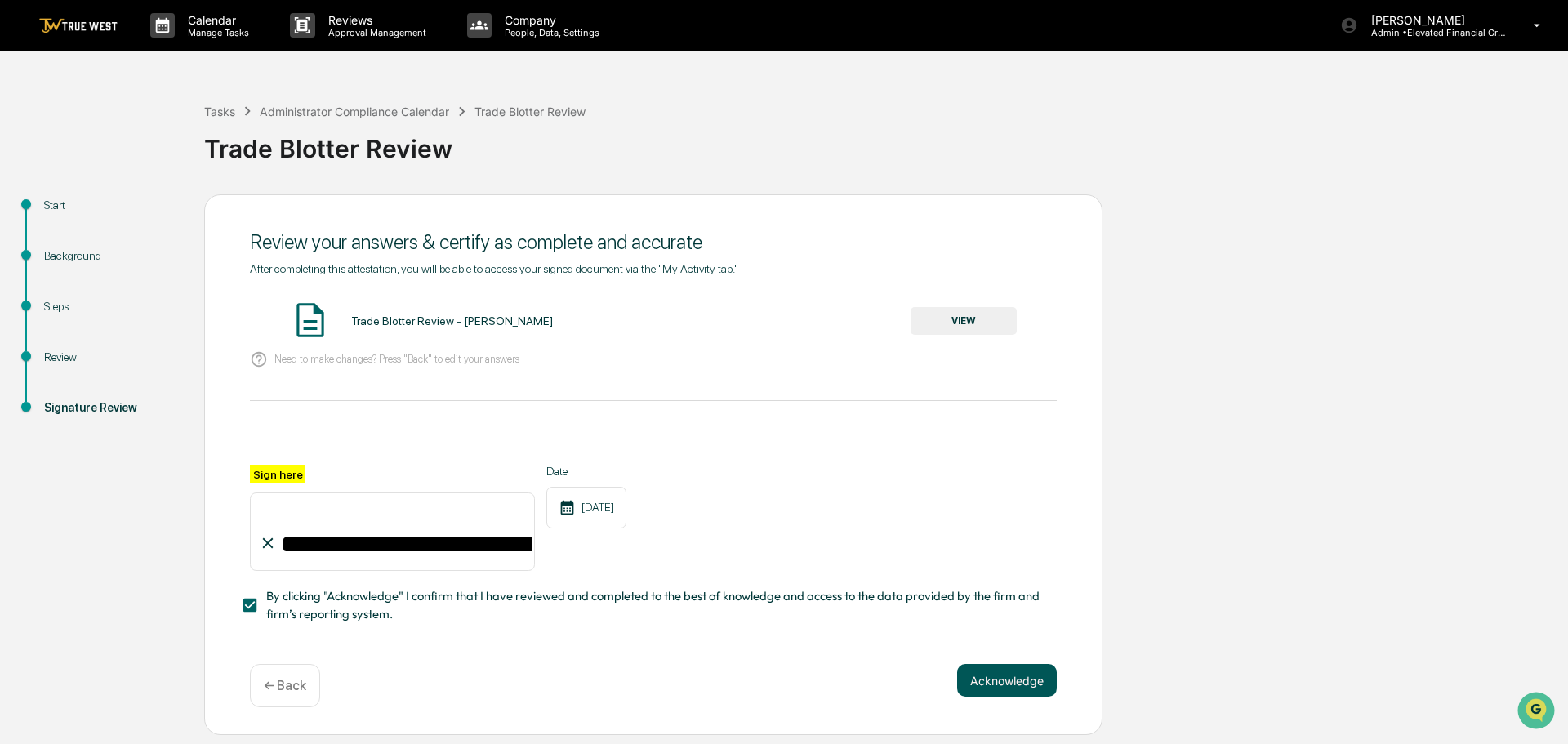
click at [991, 679] on button "Acknowledge" at bounding box center [1008, 680] width 100 height 32
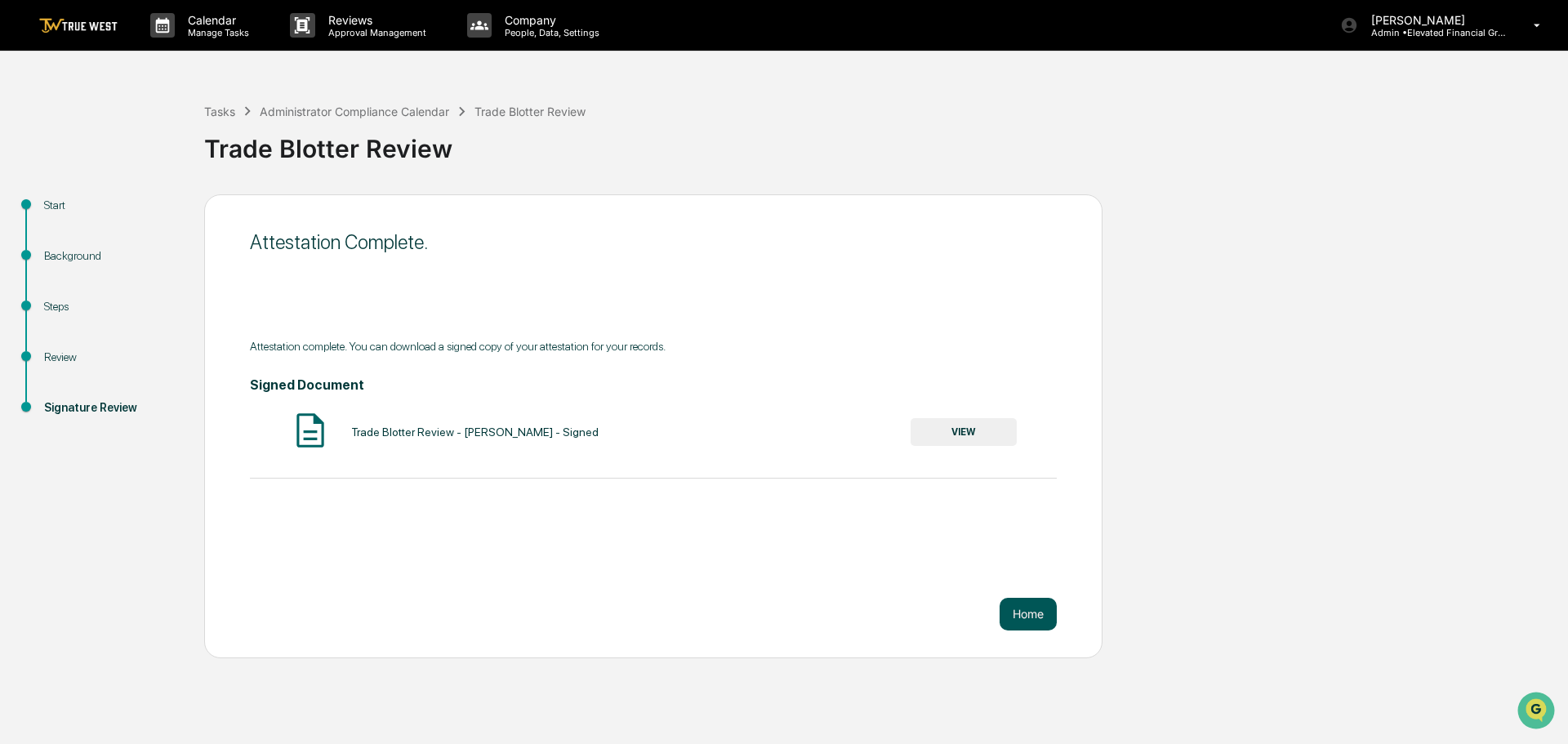
click at [1022, 610] on button "Home" at bounding box center [1028, 614] width 57 height 32
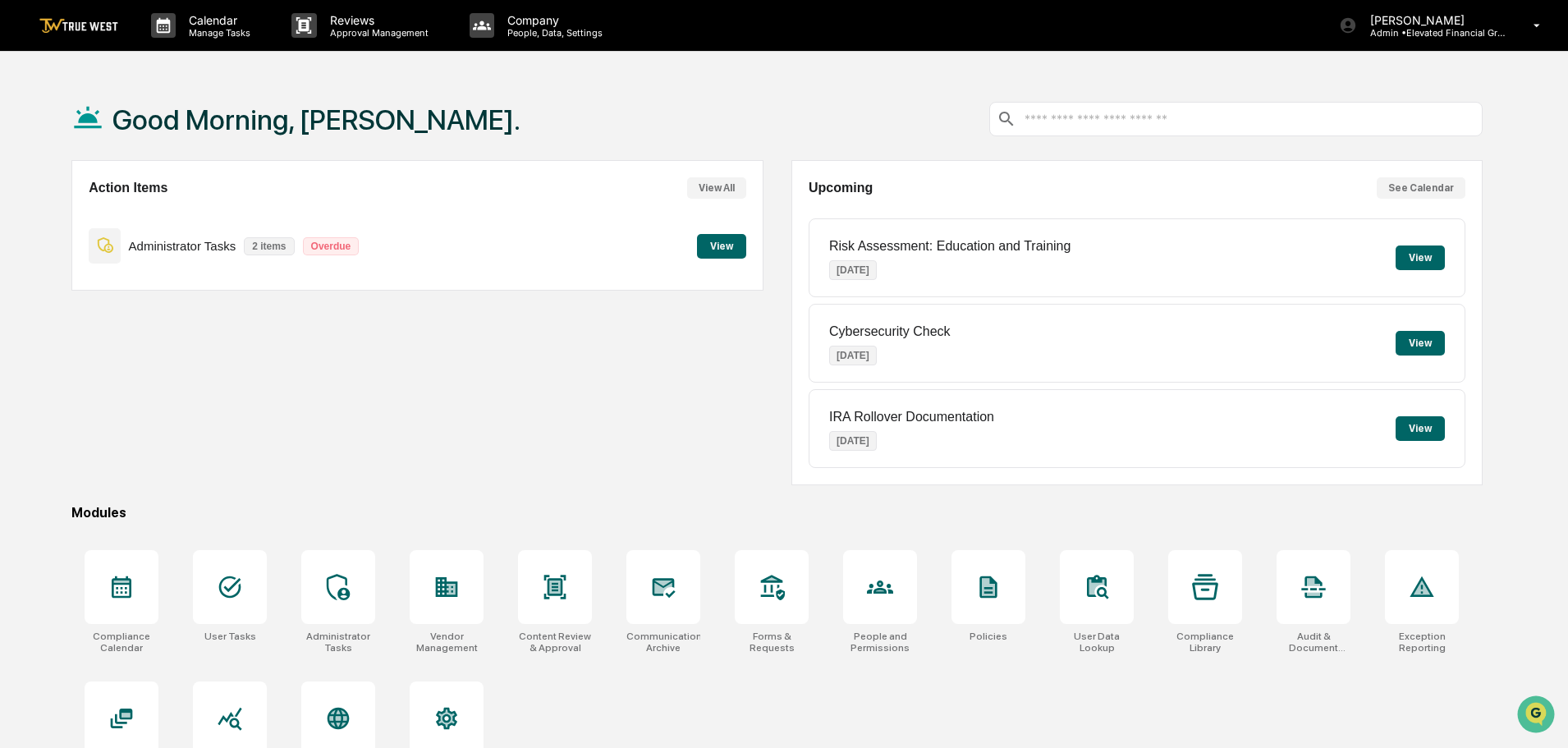
click at [718, 248] on button "View" at bounding box center [721, 247] width 49 height 25
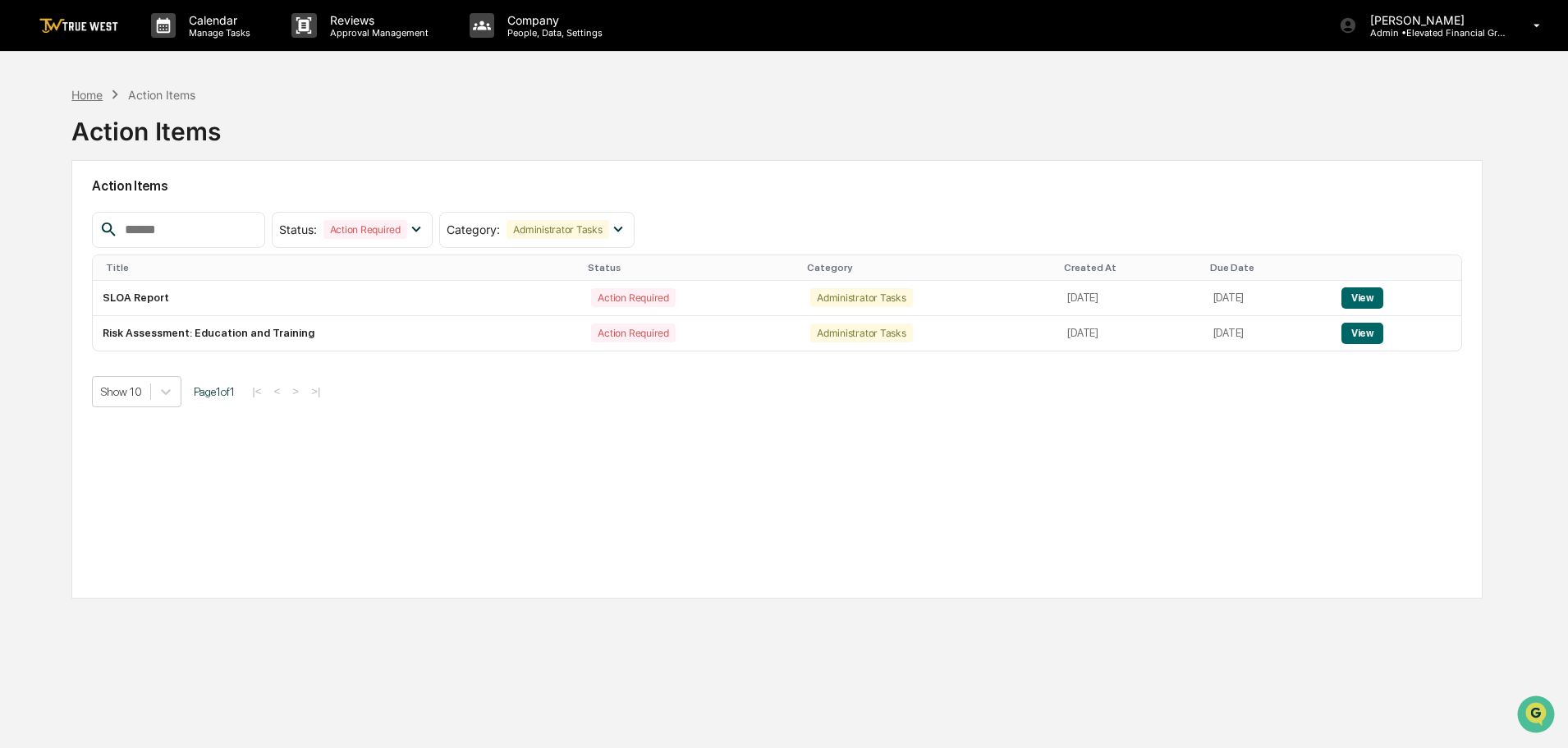
click at [75, 97] on div "Home" at bounding box center [87, 95] width 32 height 14
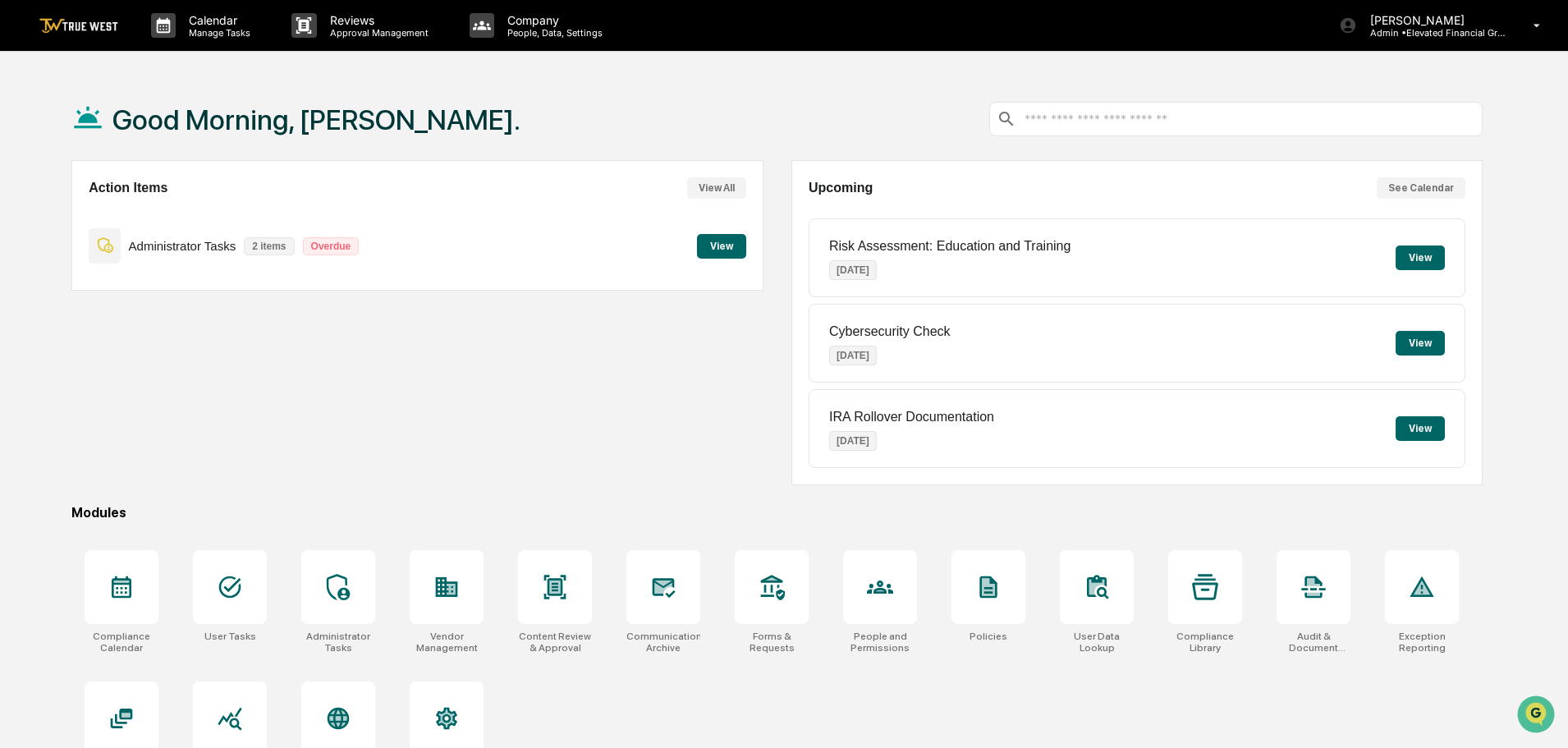
click at [723, 245] on button "View" at bounding box center [721, 247] width 49 height 25
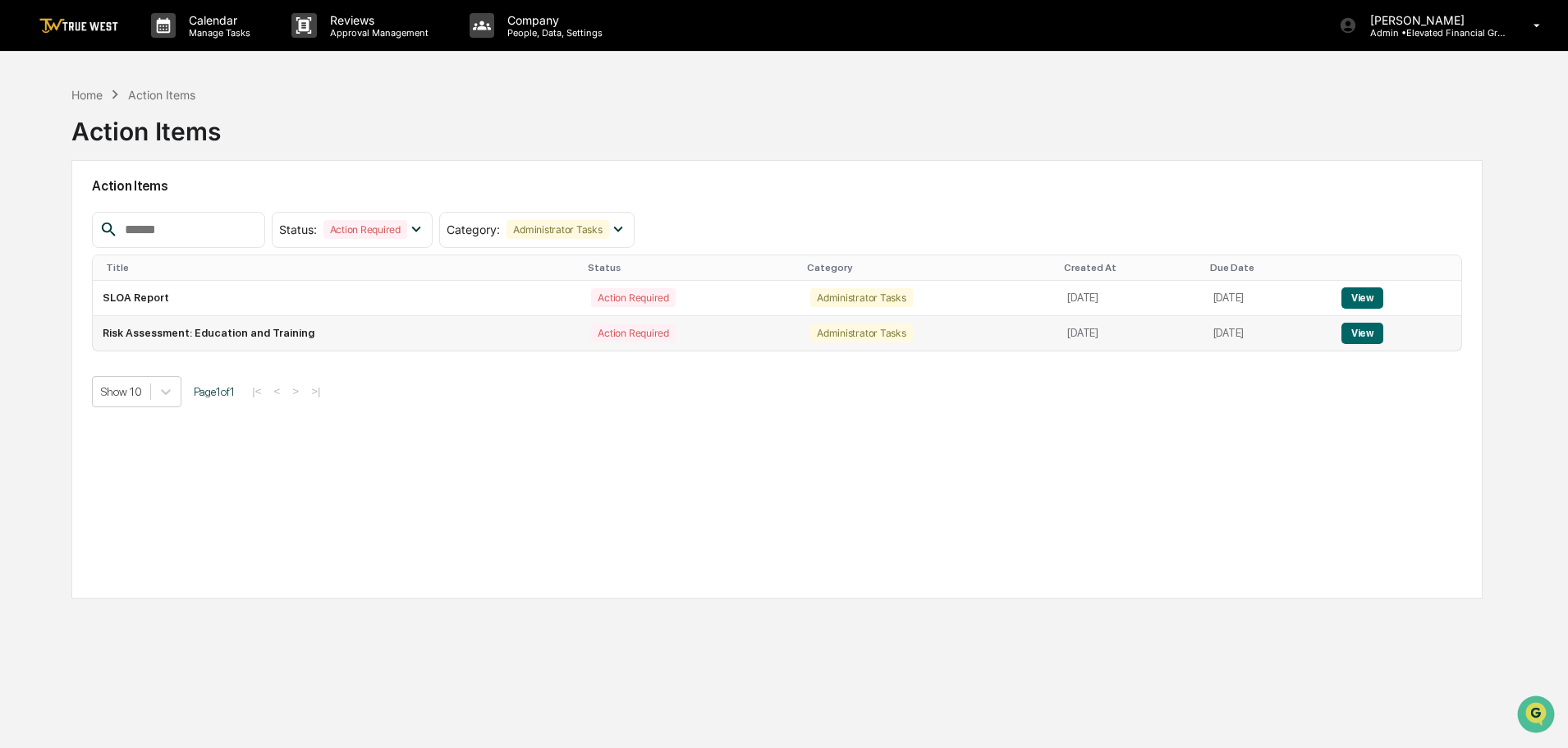
click at [1379, 335] on button "View" at bounding box center [1363, 334] width 42 height 21
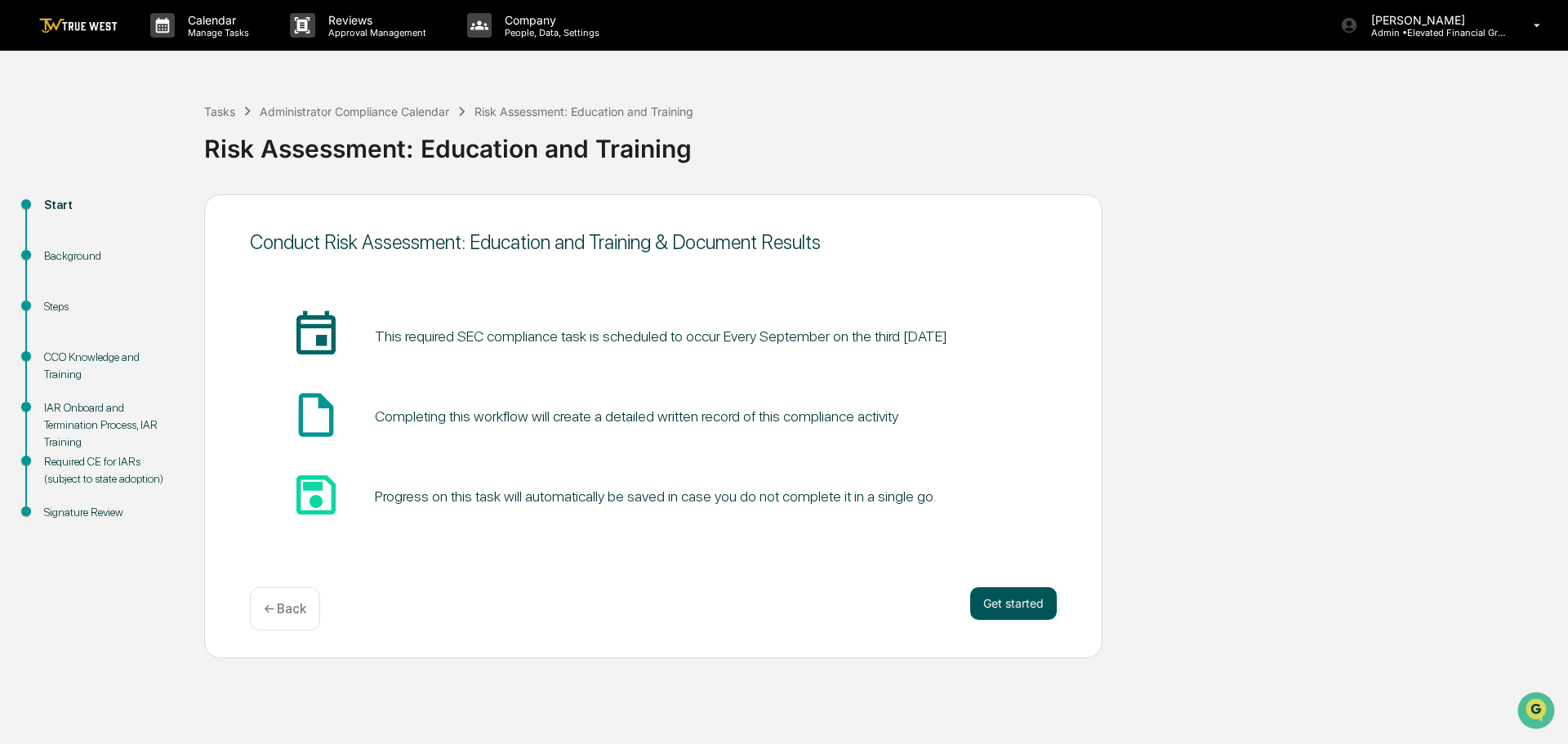
click at [996, 602] on button "Get started" at bounding box center [1014, 603] width 86 height 32
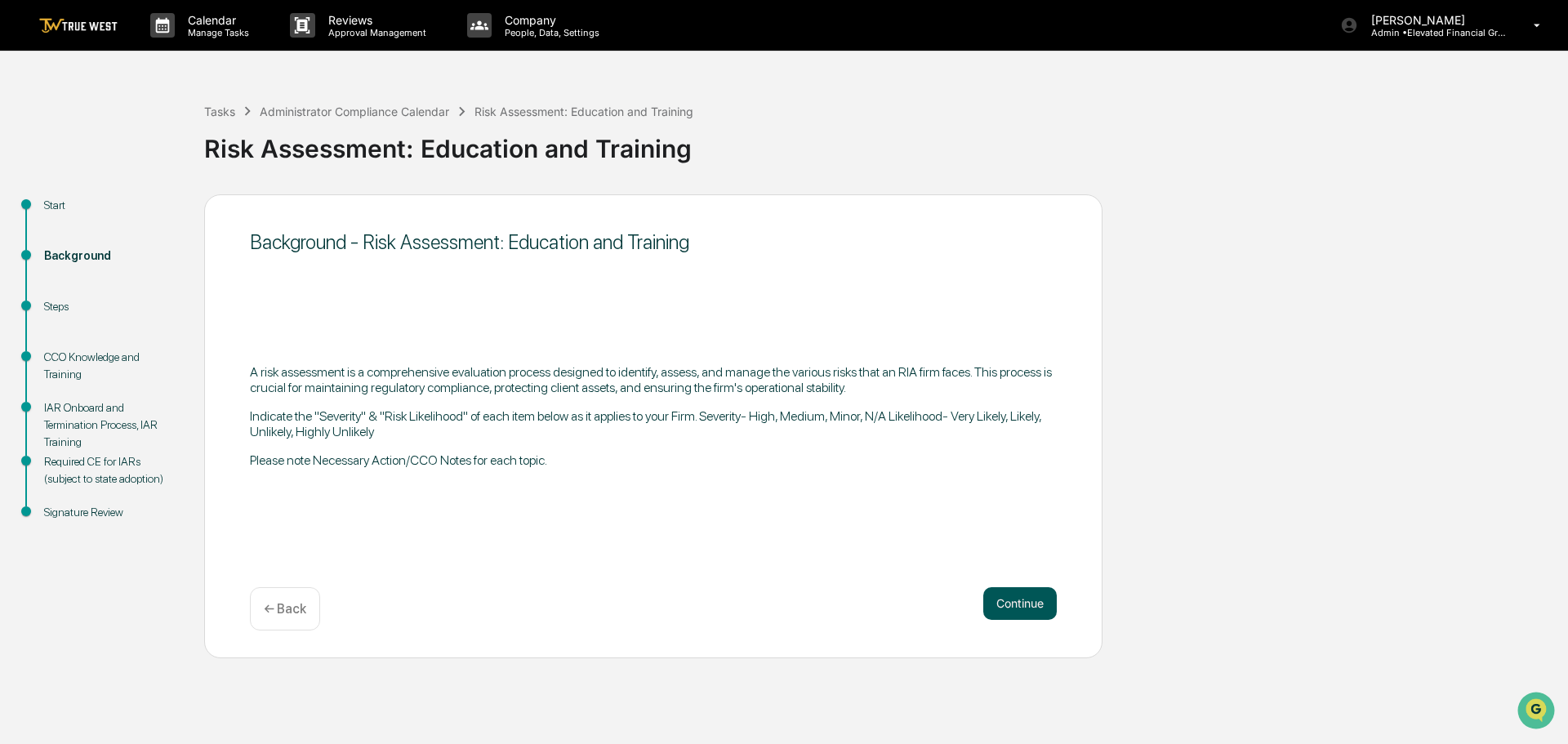
click at [1023, 603] on button "Continue" at bounding box center [1021, 603] width 73 height 32
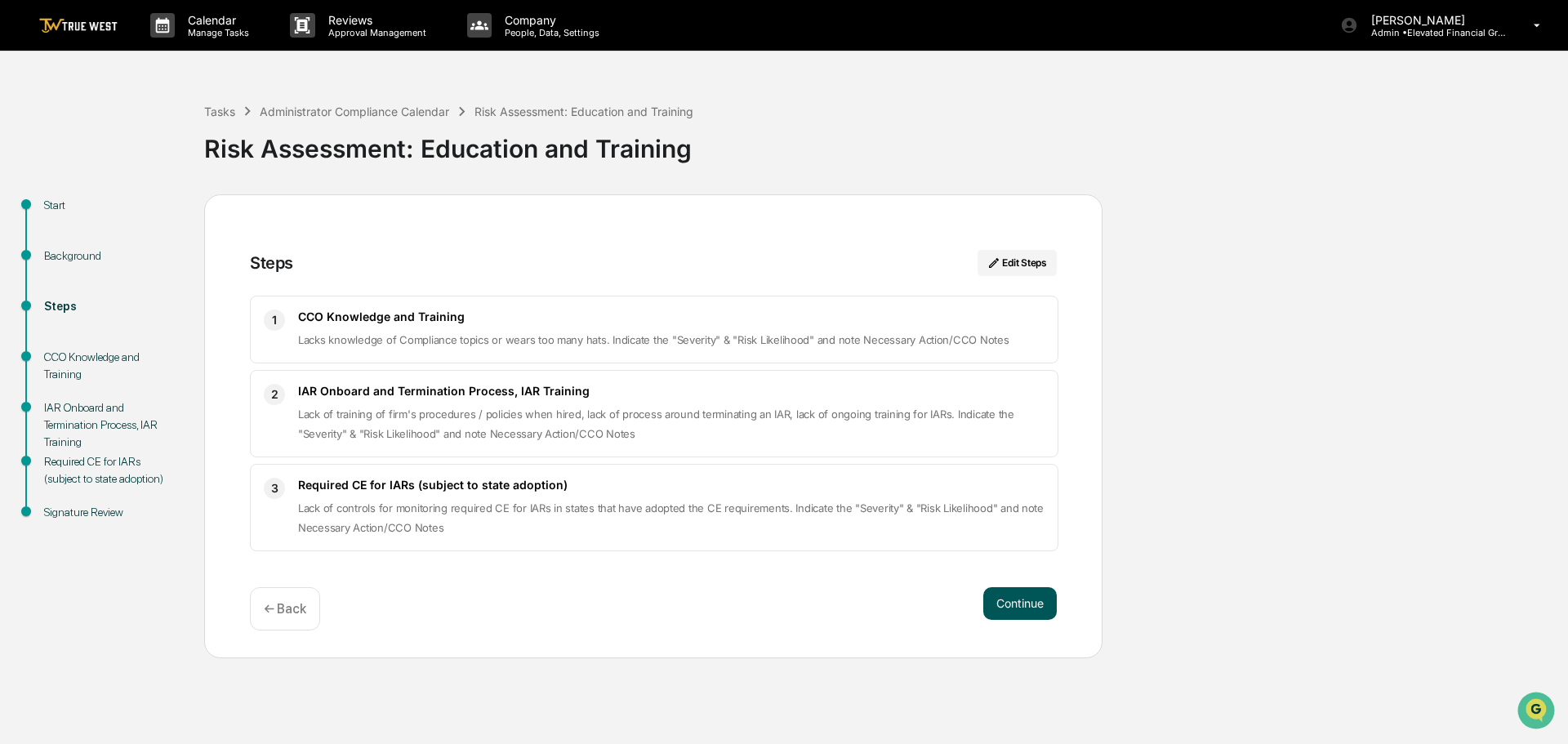
click at [1019, 604] on button "Continue" at bounding box center [1021, 603] width 73 height 32
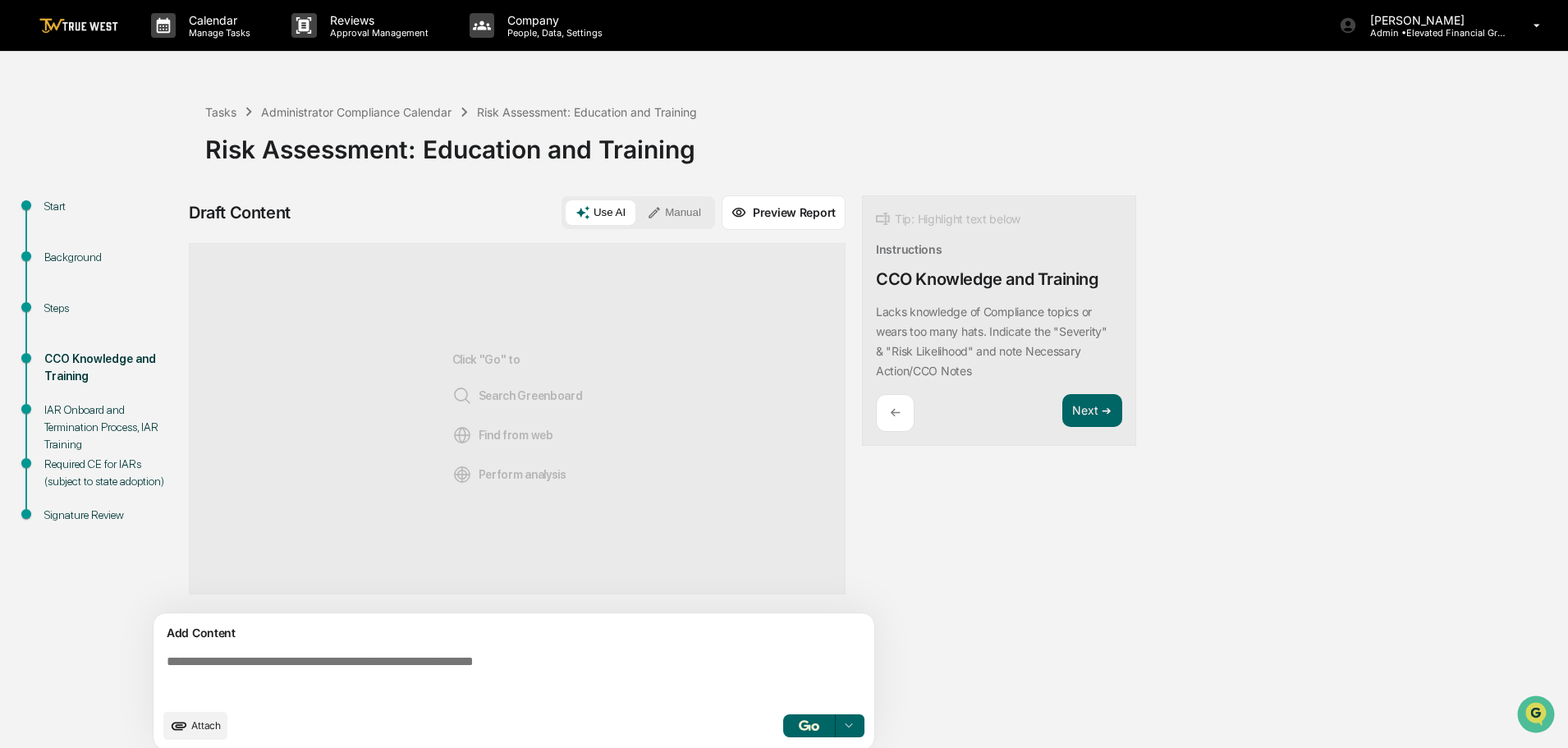
click at [669, 211] on button "Manual" at bounding box center [674, 212] width 74 height 25
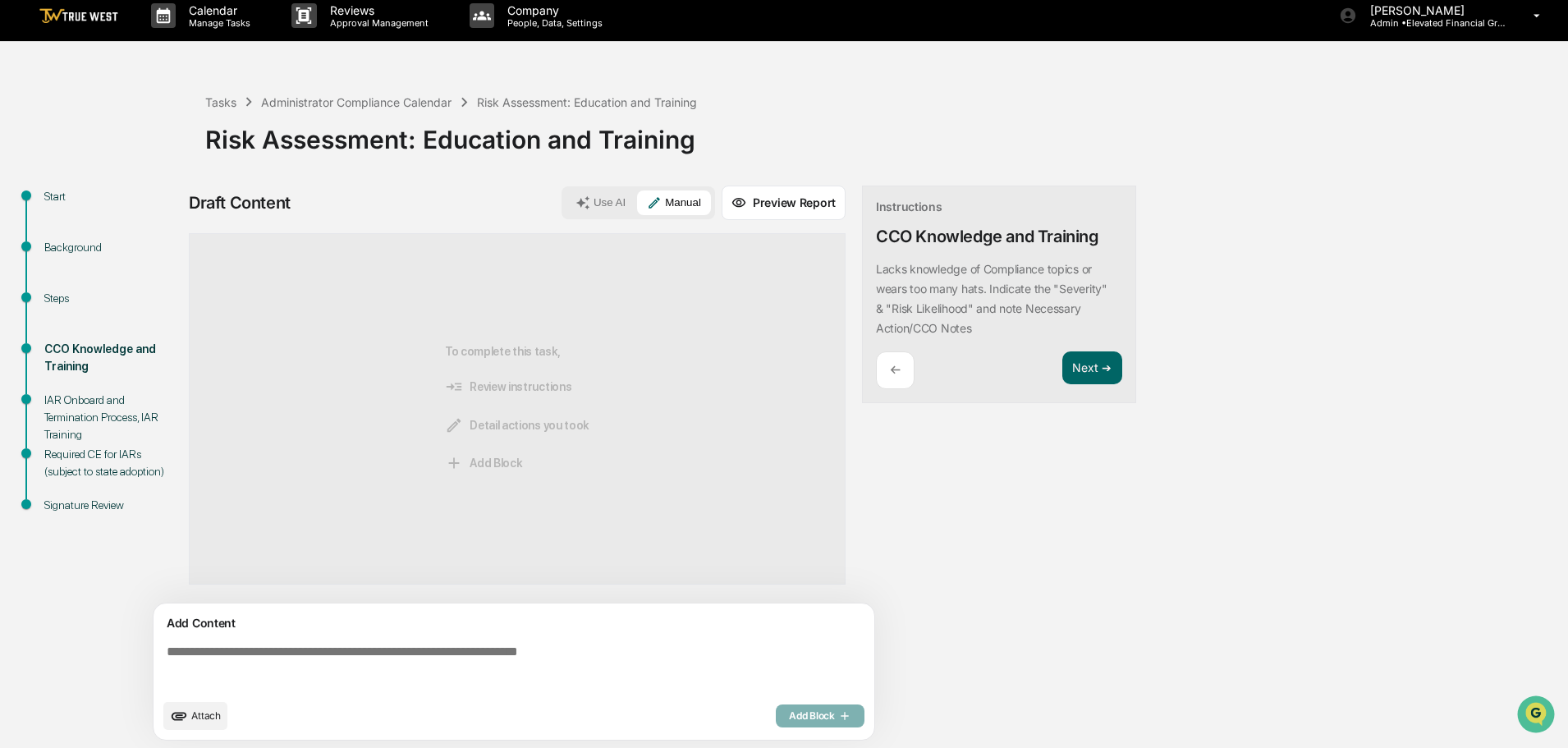
scroll to position [12, 0]
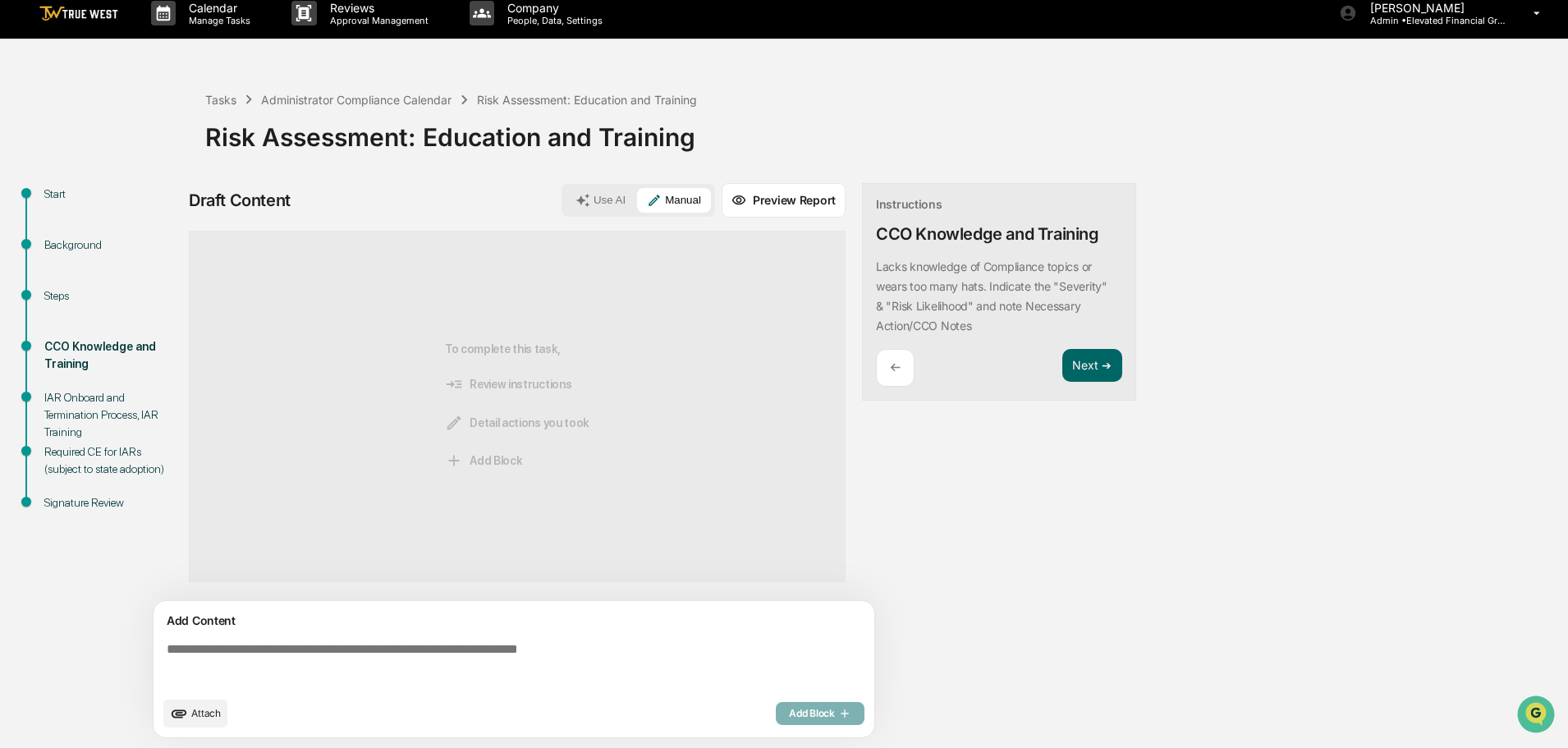
click at [165, 648] on textarea at bounding box center [517, 665] width 714 height 59
paste textarea "**********"
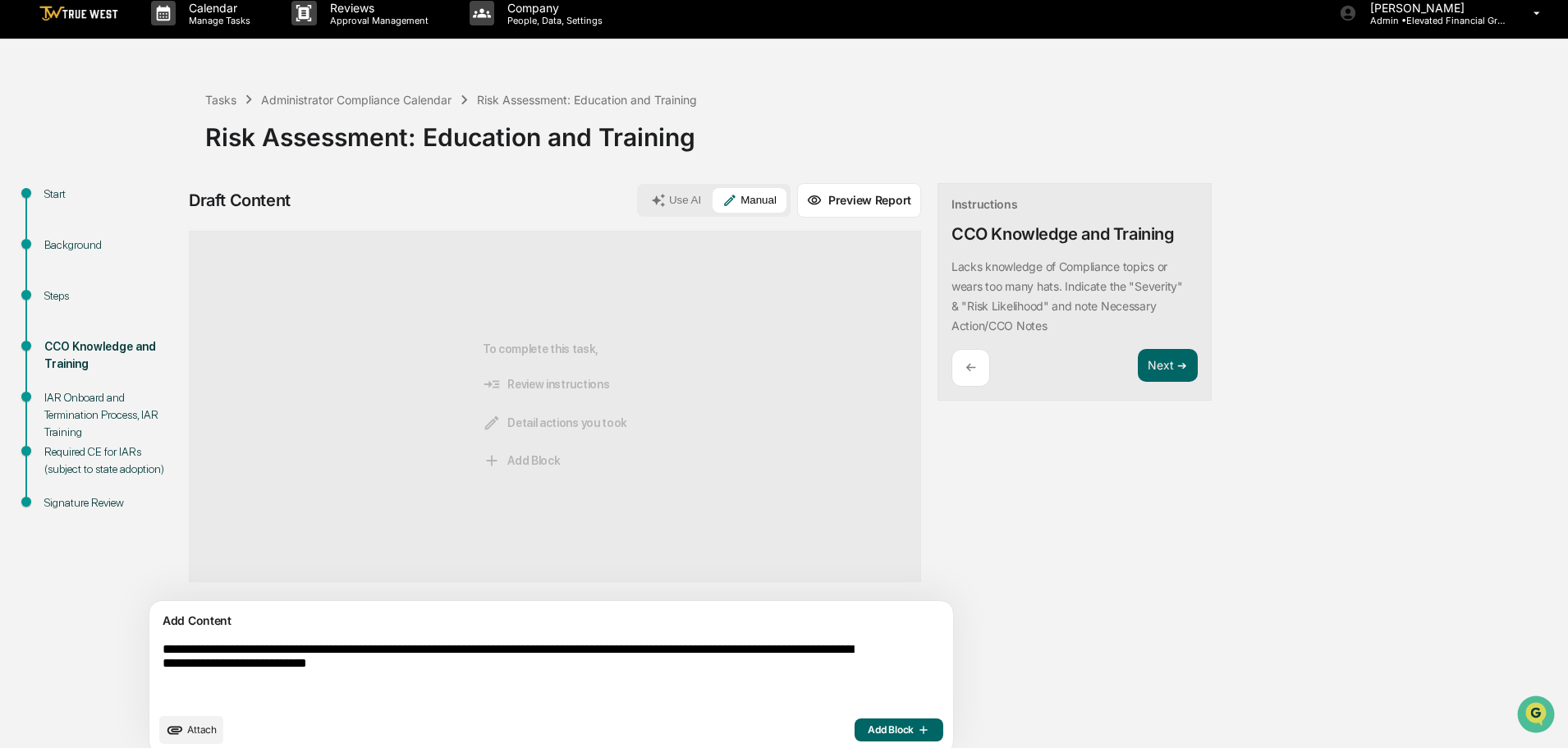
click at [537, 667] on textarea "**********" at bounding box center [513, 673] width 714 height 76
type textarea "**********"
click at [868, 726] on span "Add Block" at bounding box center [899, 730] width 62 height 13
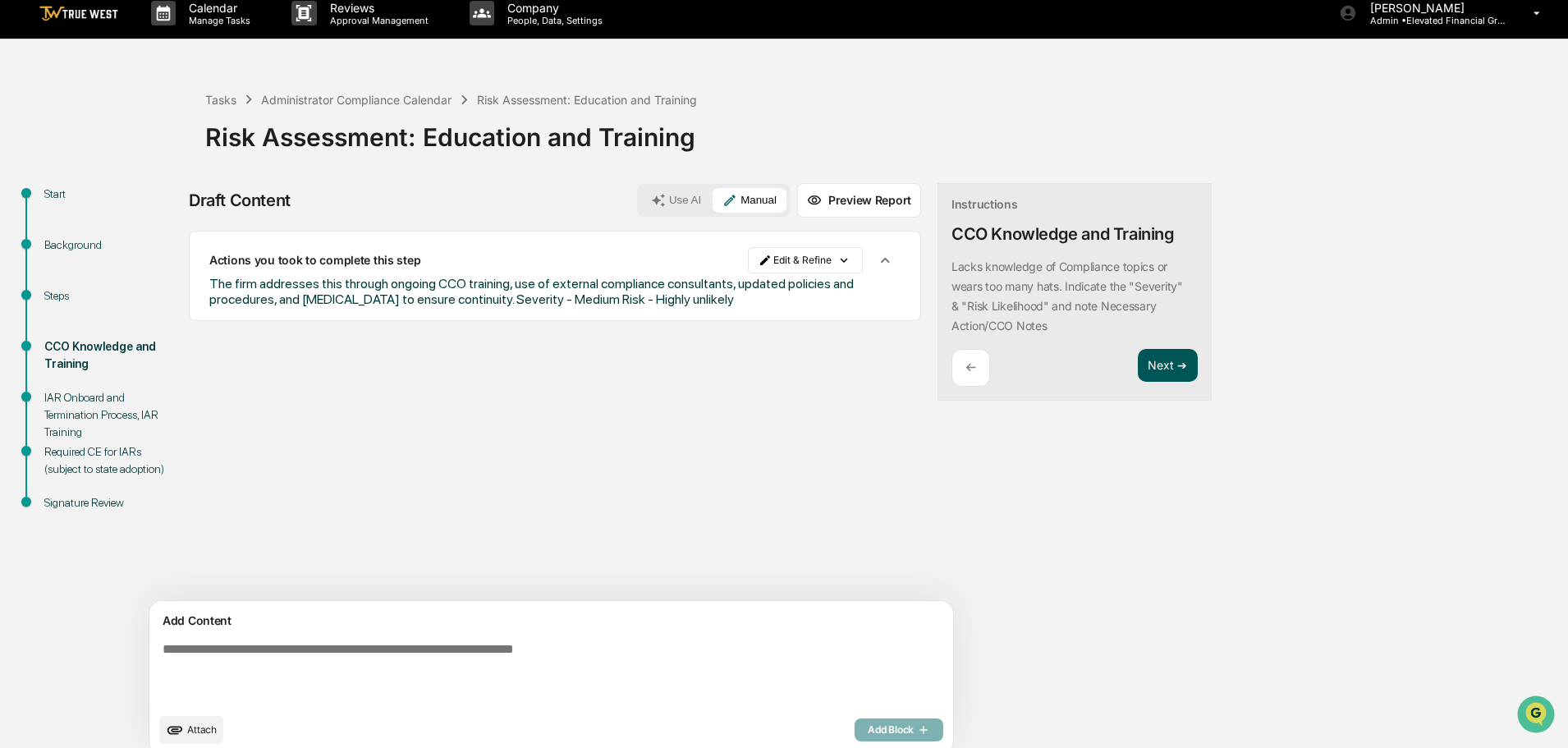
click at [1138, 363] on button "Next ➔" at bounding box center [1168, 366] width 60 height 33
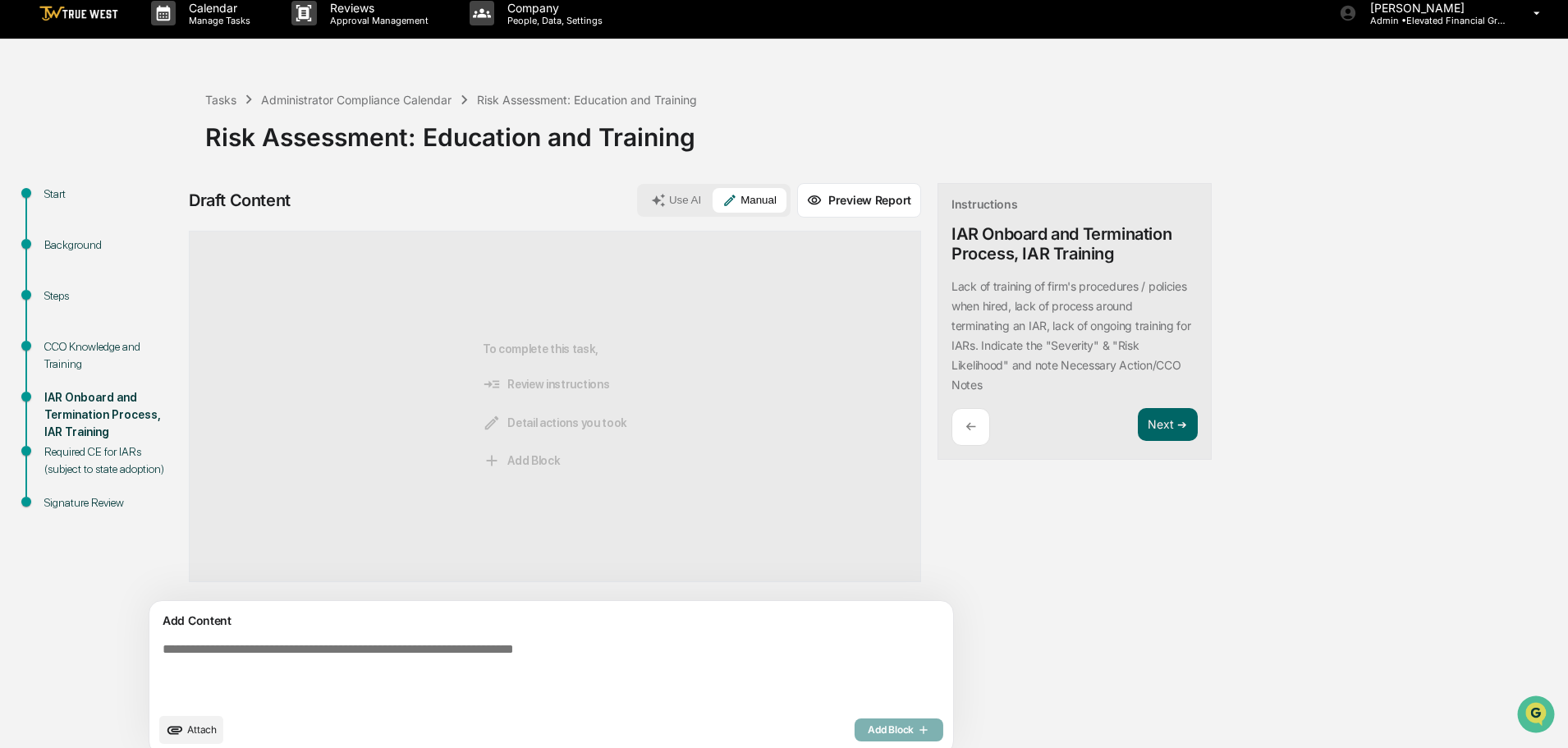
click at [163, 658] on textarea at bounding box center [513, 673] width 714 height 76
paste textarea "**********"
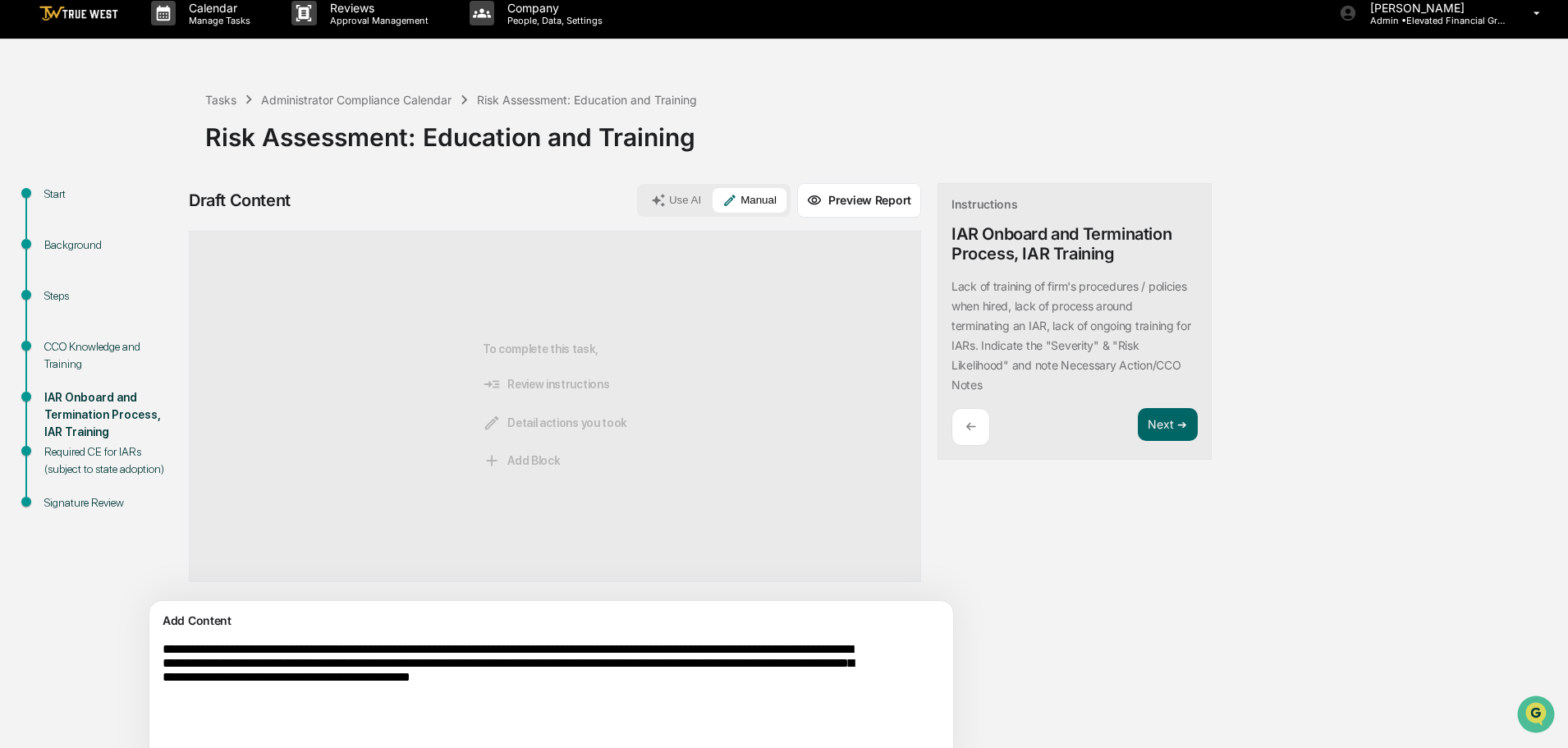
click at [292, 705] on textarea "**********" at bounding box center [513, 690] width 714 height 109
type textarea "**********"
click at [1138, 426] on button "Next ➔" at bounding box center [1168, 425] width 60 height 33
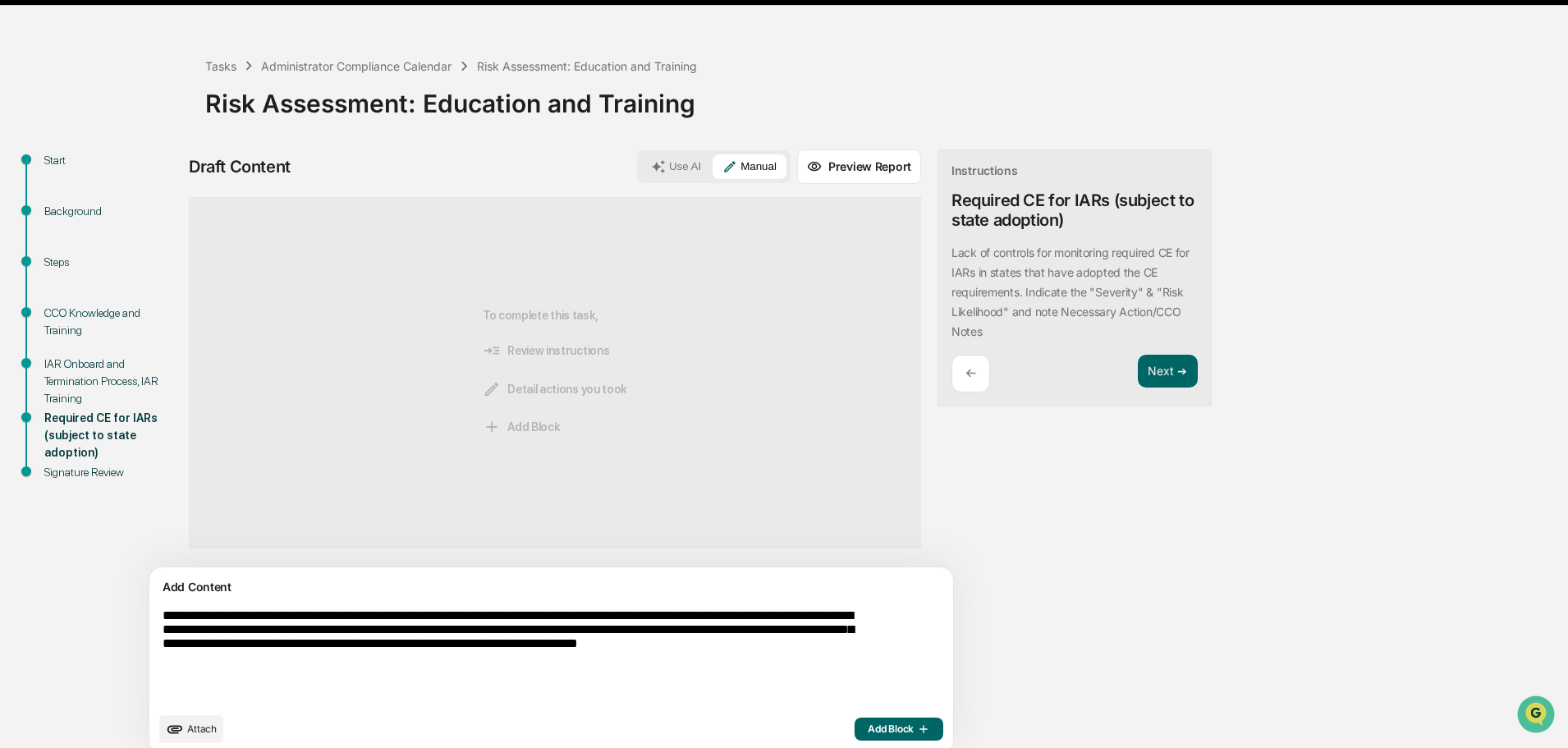
scroll to position [61, 0]
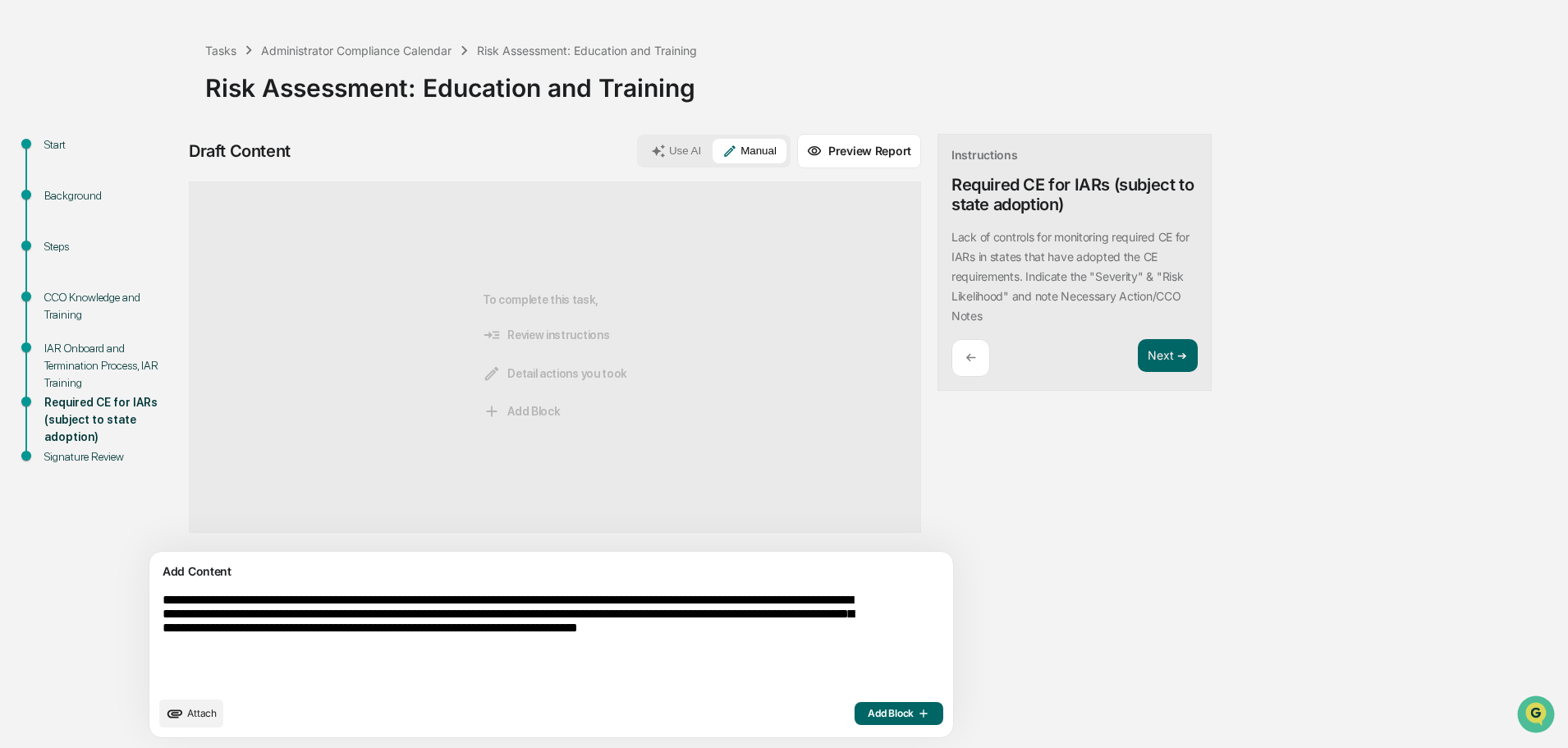
click at [965, 363] on p "←" at bounding box center [970, 358] width 11 height 16
click at [965, 356] on p "←" at bounding box center [970, 358] width 11 height 16
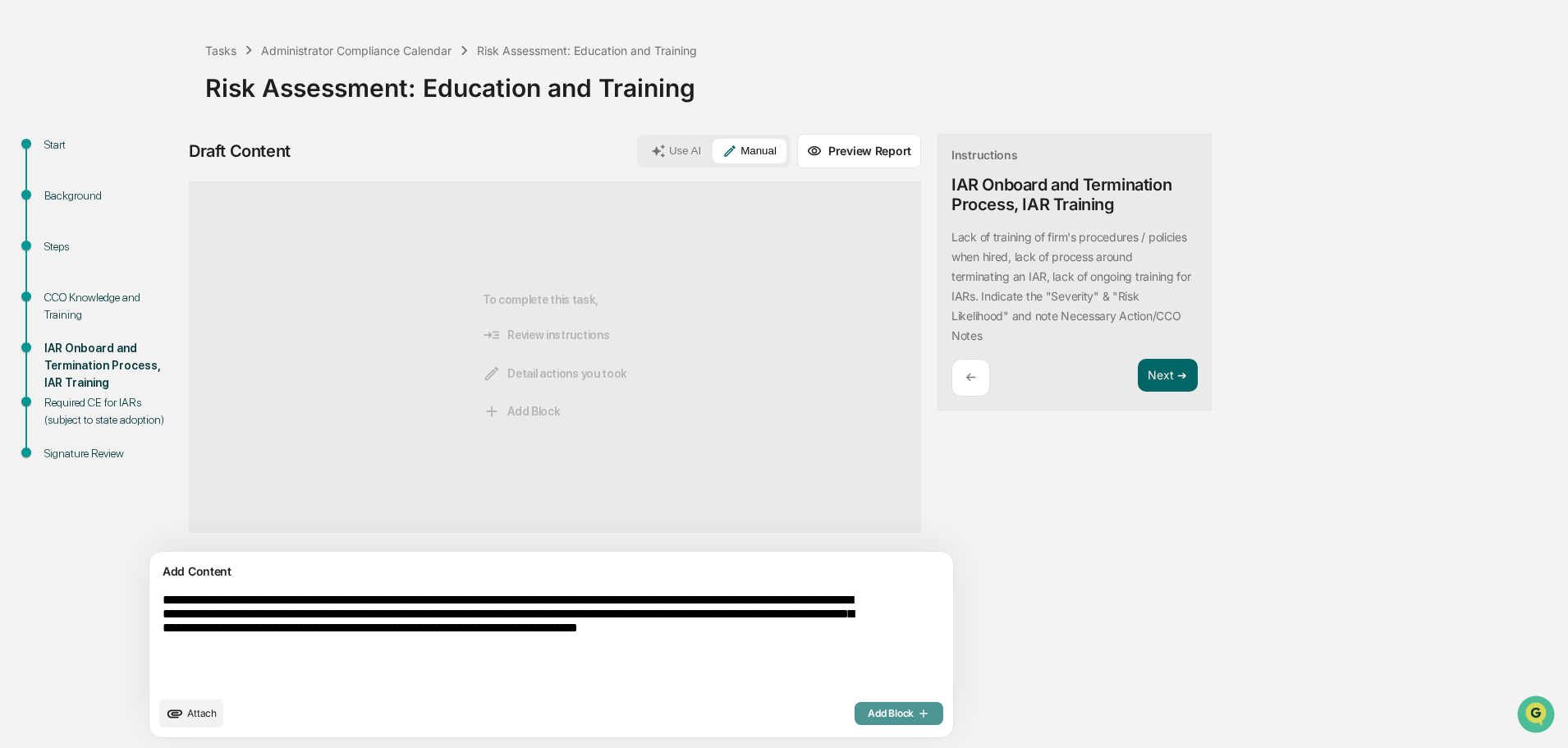
click at [855, 706] on button "Add Block" at bounding box center [899, 714] width 89 height 23
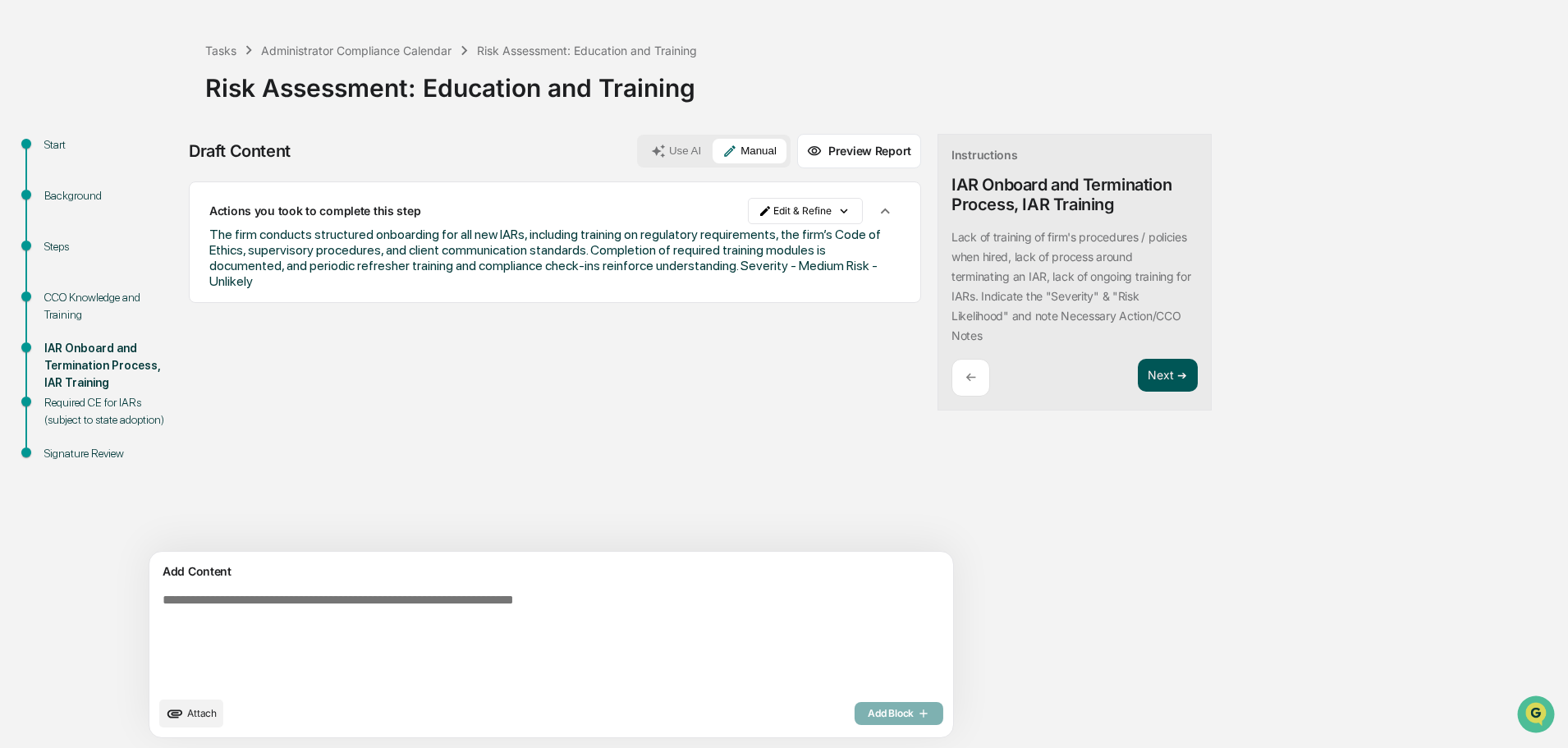
click at [1138, 373] on button "Next ➔" at bounding box center [1168, 376] width 60 height 33
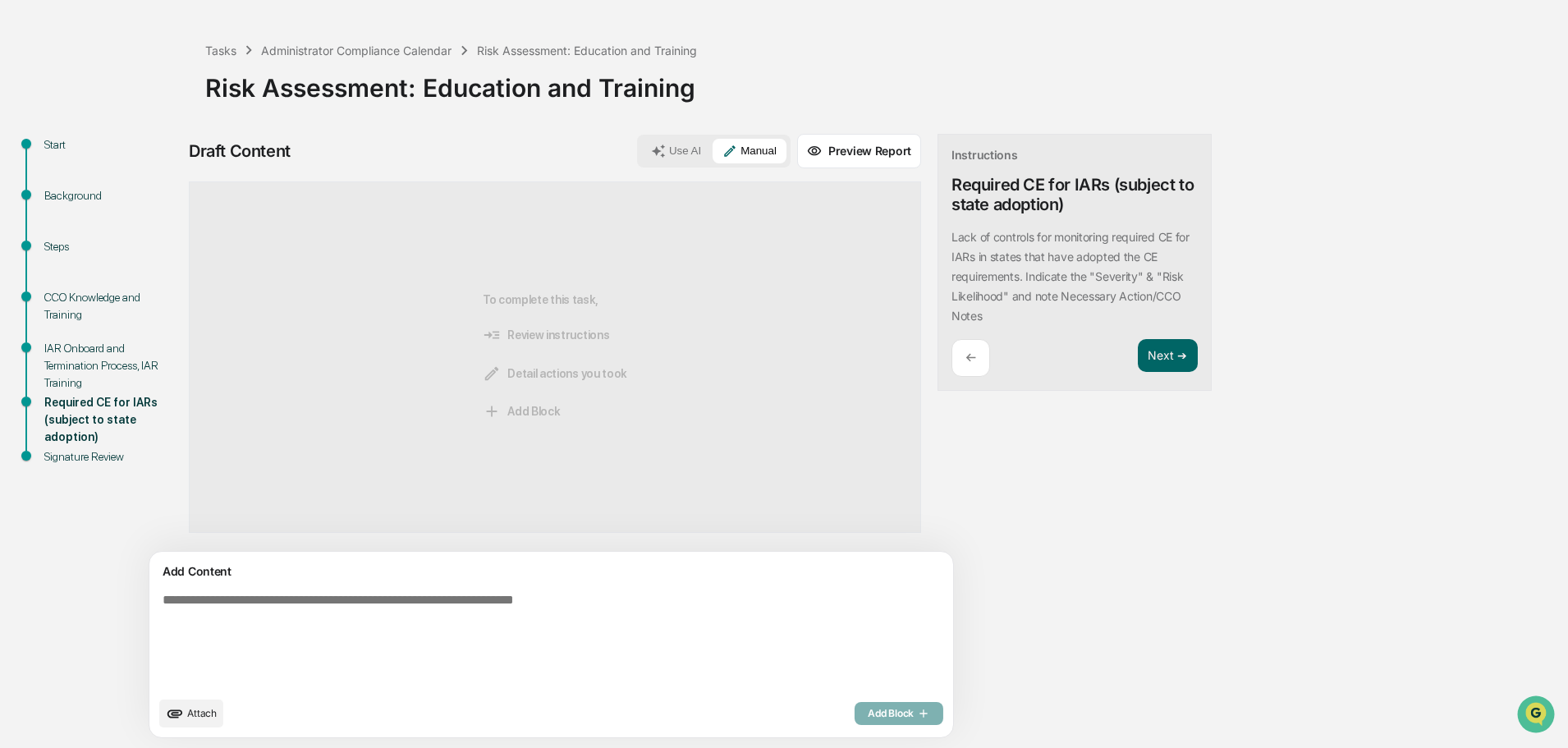
click at [166, 601] on textarea at bounding box center [513, 641] width 714 height 109
paste textarea "**********"
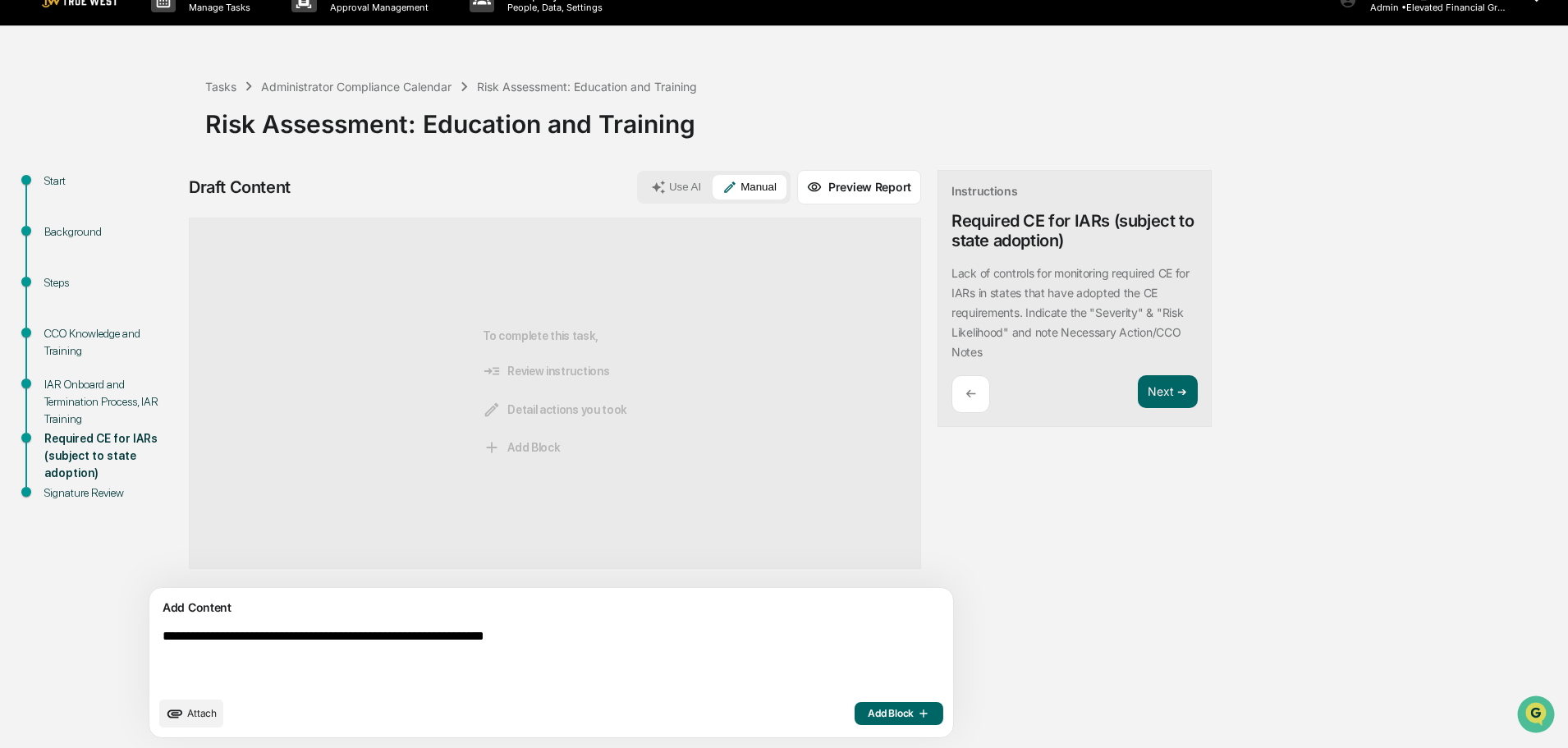
click at [575, 633] on textarea "**********" at bounding box center [513, 658] width 714 height 72
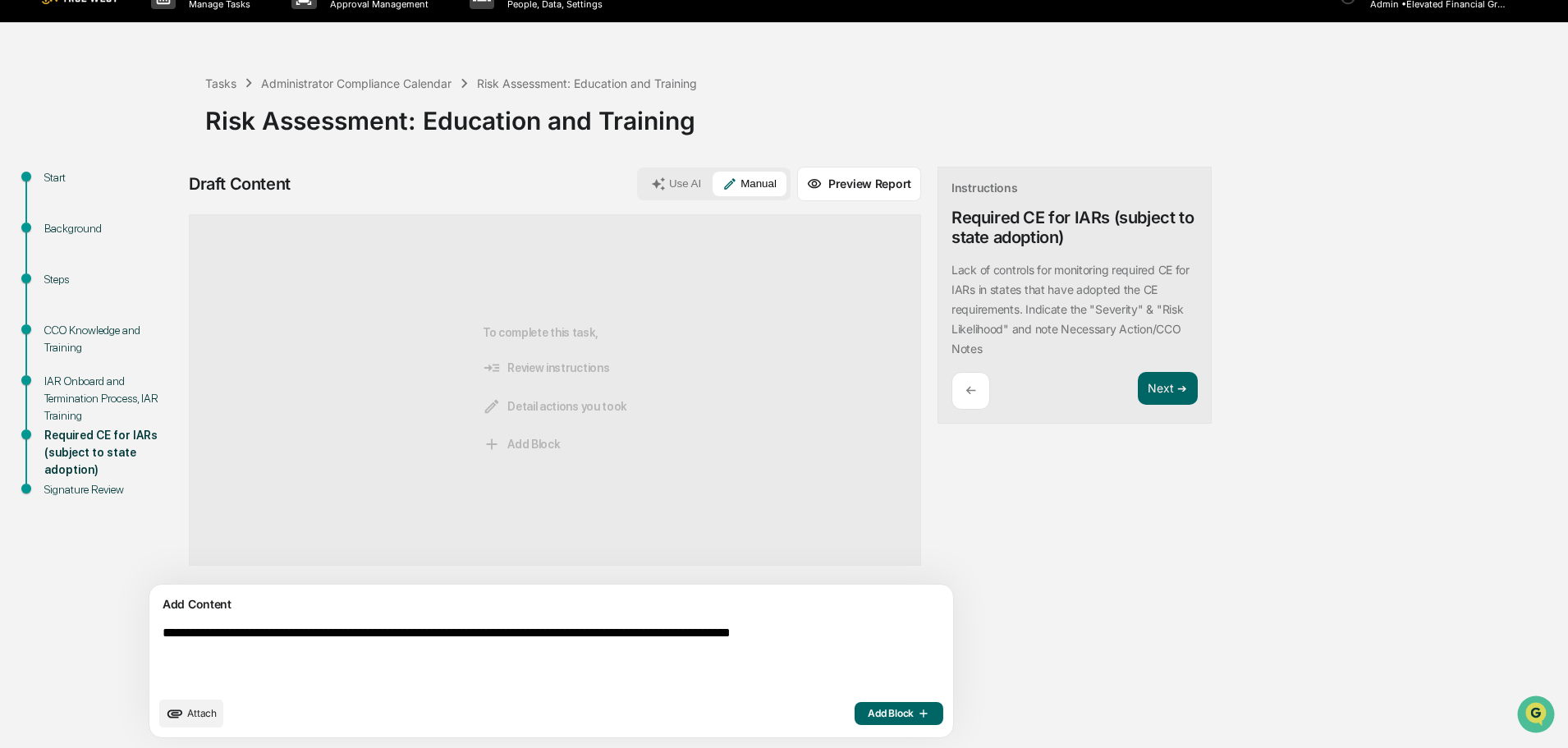
type textarea "**********"
click at [868, 711] on span "Add Block" at bounding box center [899, 714] width 62 height 13
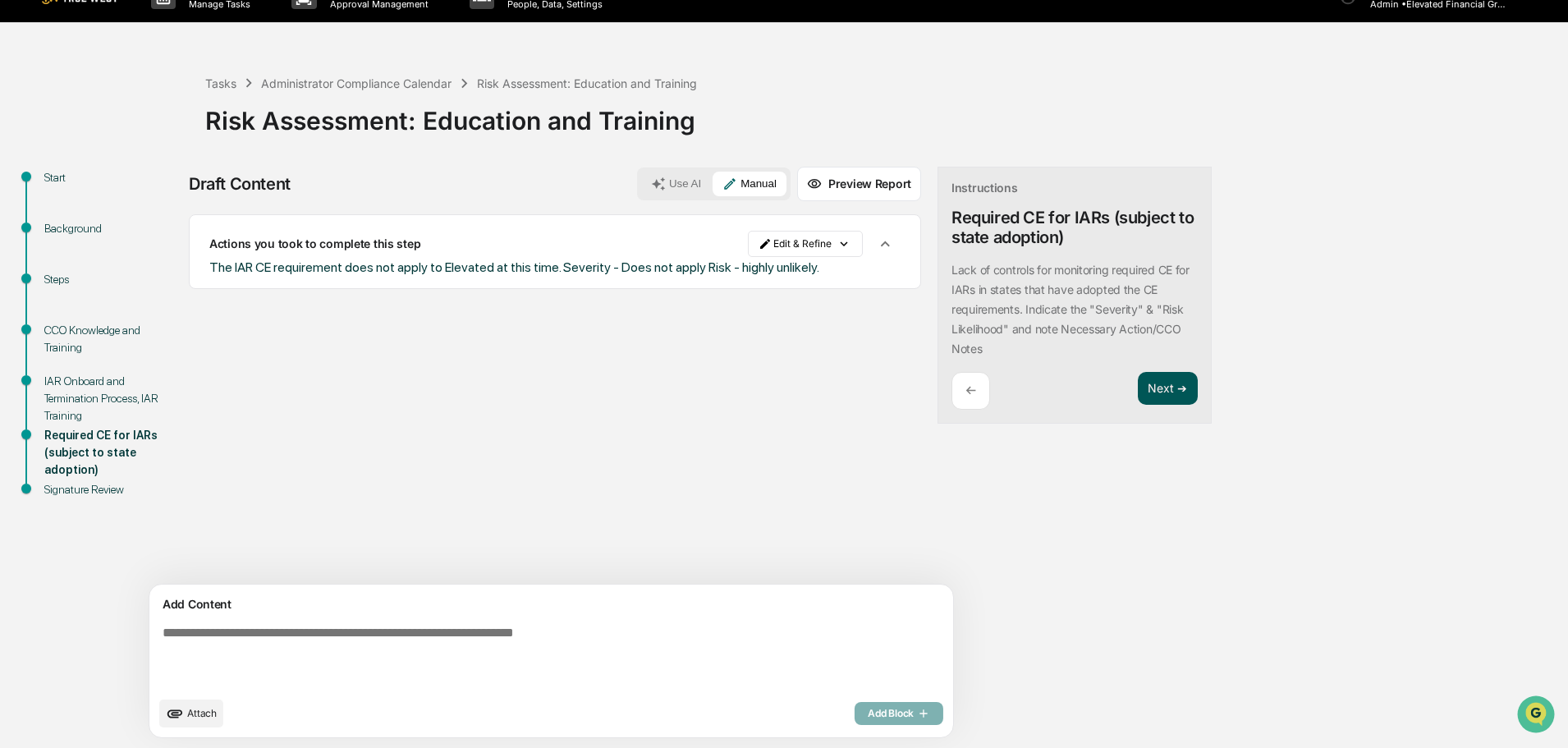
click at [1138, 390] on button "Next ➔" at bounding box center [1168, 389] width 60 height 33
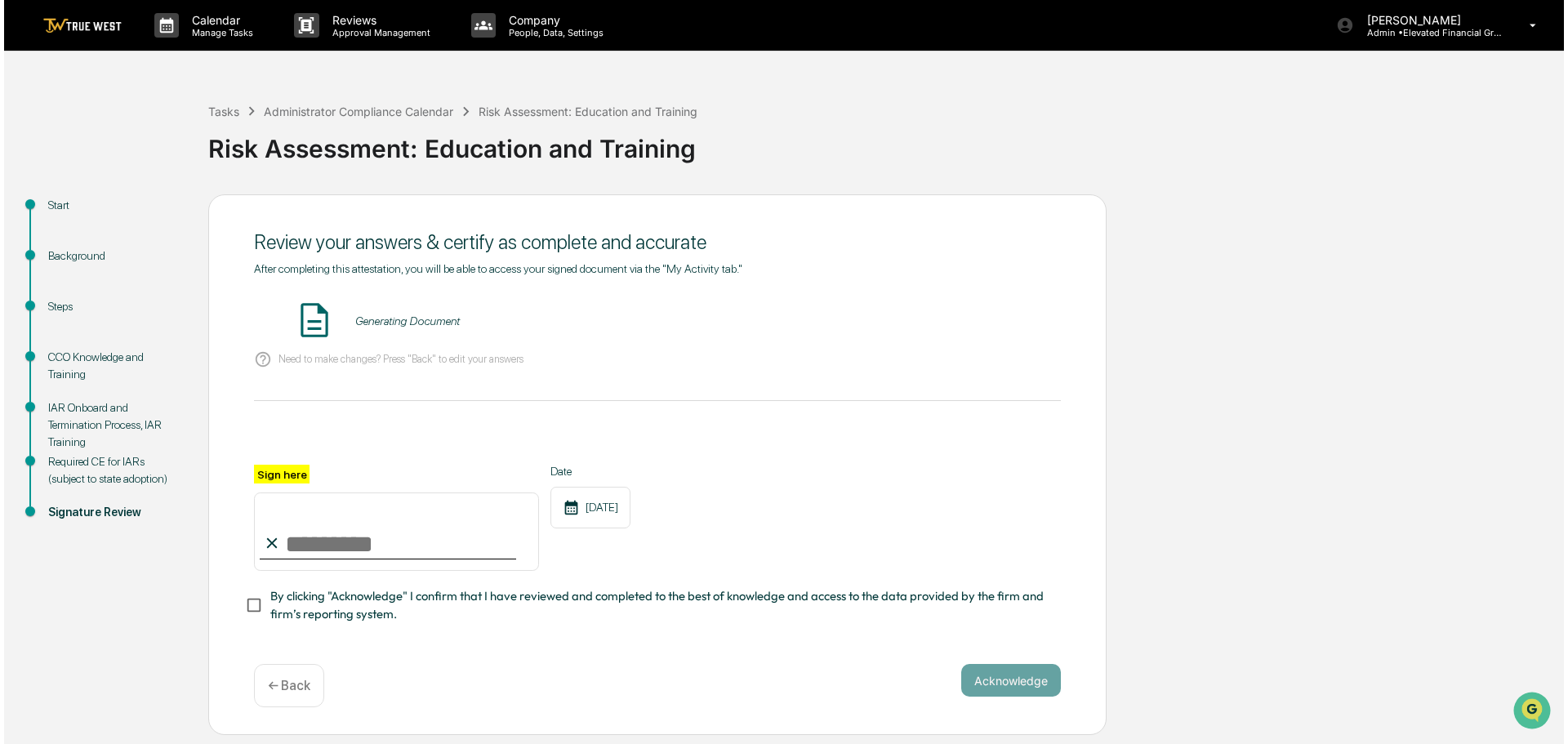
scroll to position [0, 0]
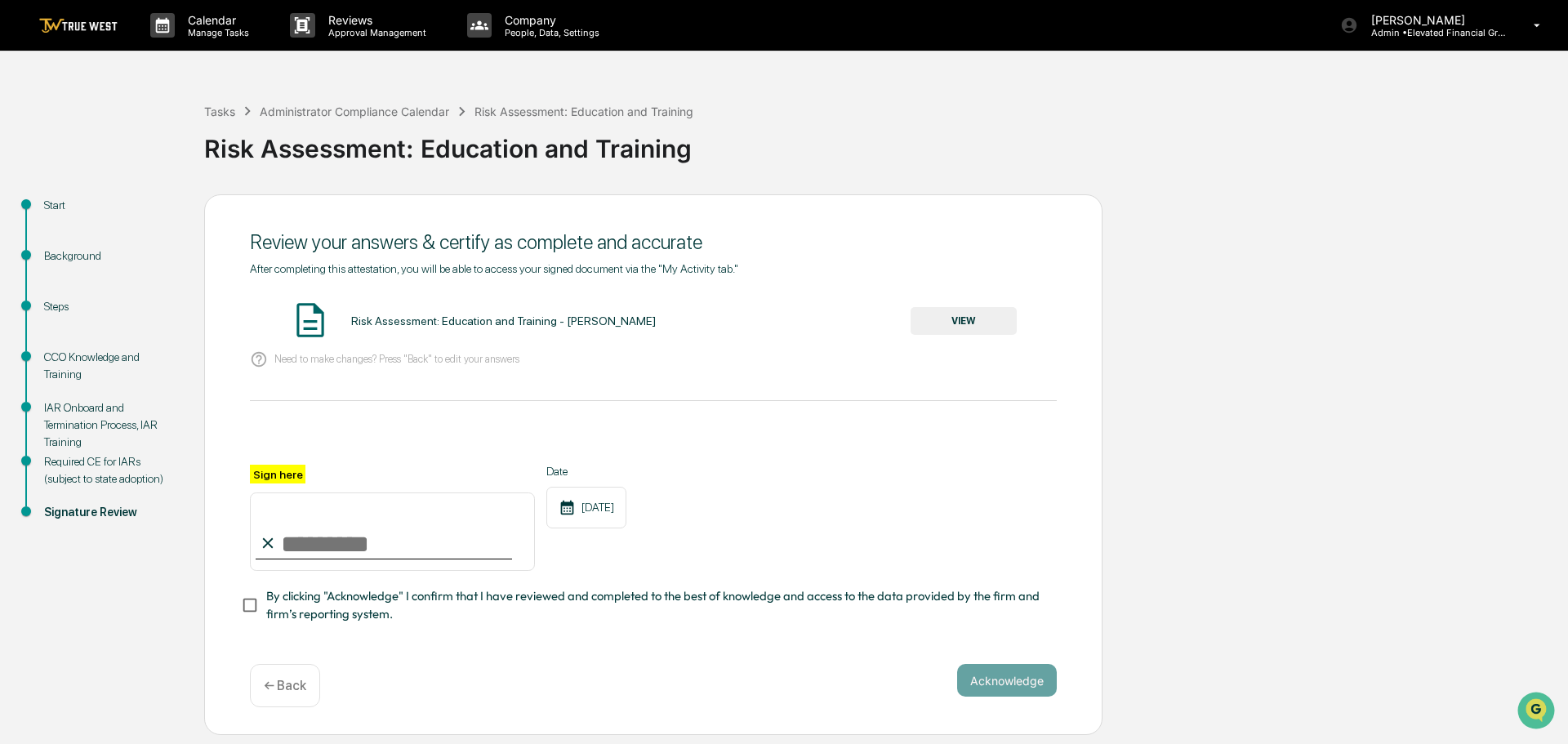
click at [966, 319] on button "VIEW" at bounding box center [964, 321] width 107 height 28
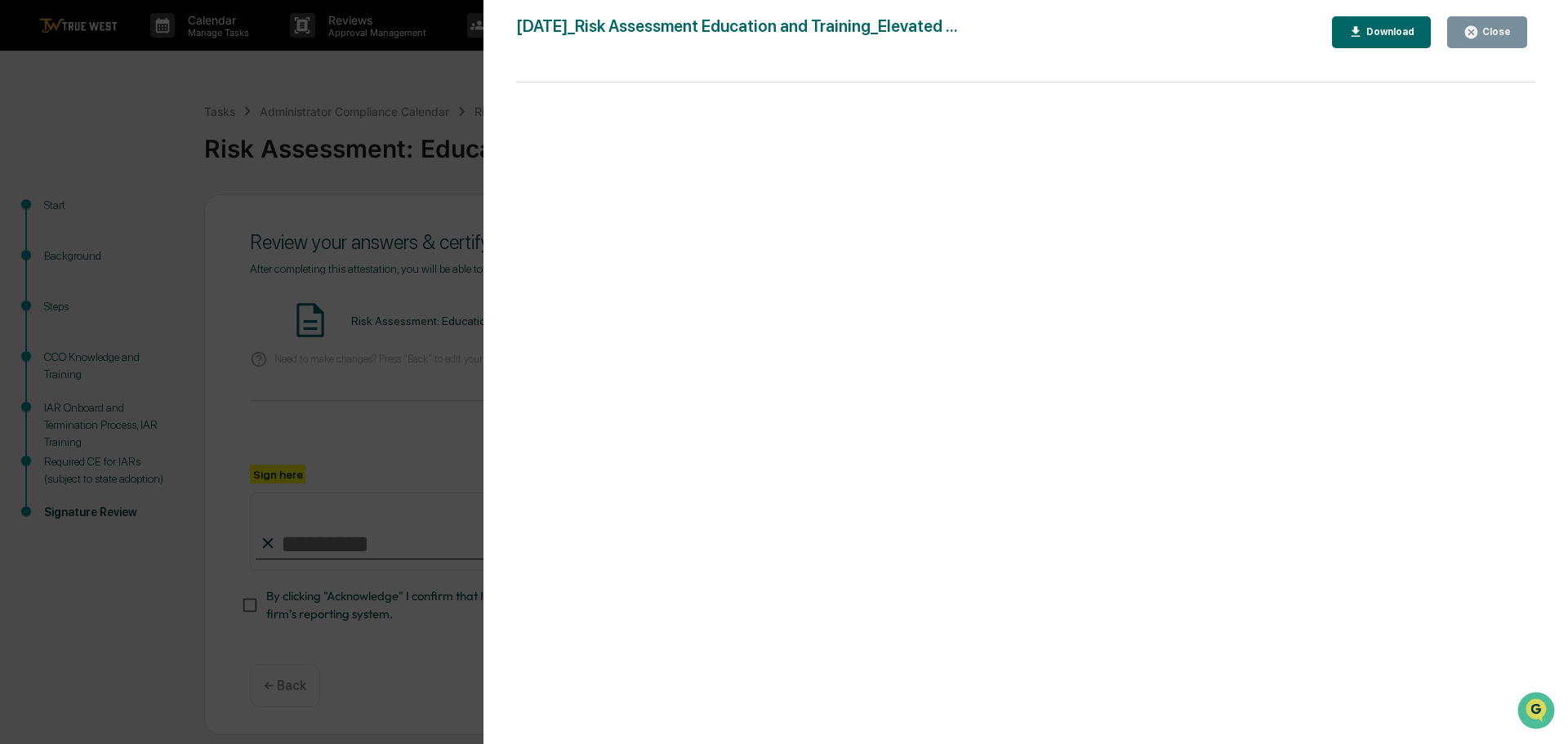
click at [287, 84] on div "Version History 09/17/2025, 06:20 PM Tammy Steffen 2025-09-17_Risk Assessment E…" at bounding box center [784, 372] width 1568 height 744
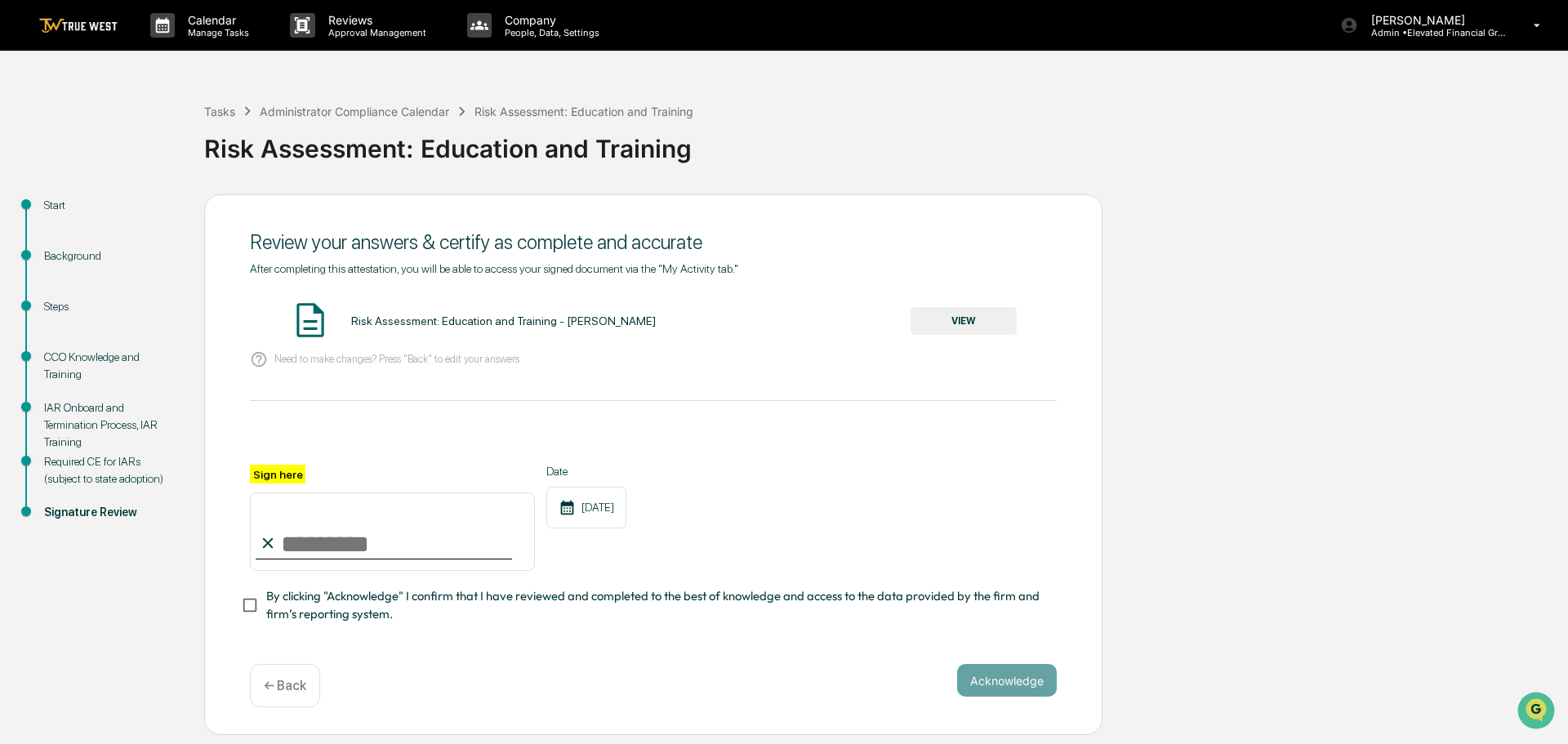
click at [338, 533] on input "Sign here" at bounding box center [392, 532] width 285 height 79
type input "**********"
click at [243, 610] on div "**********" at bounding box center [653, 465] width 898 height 541
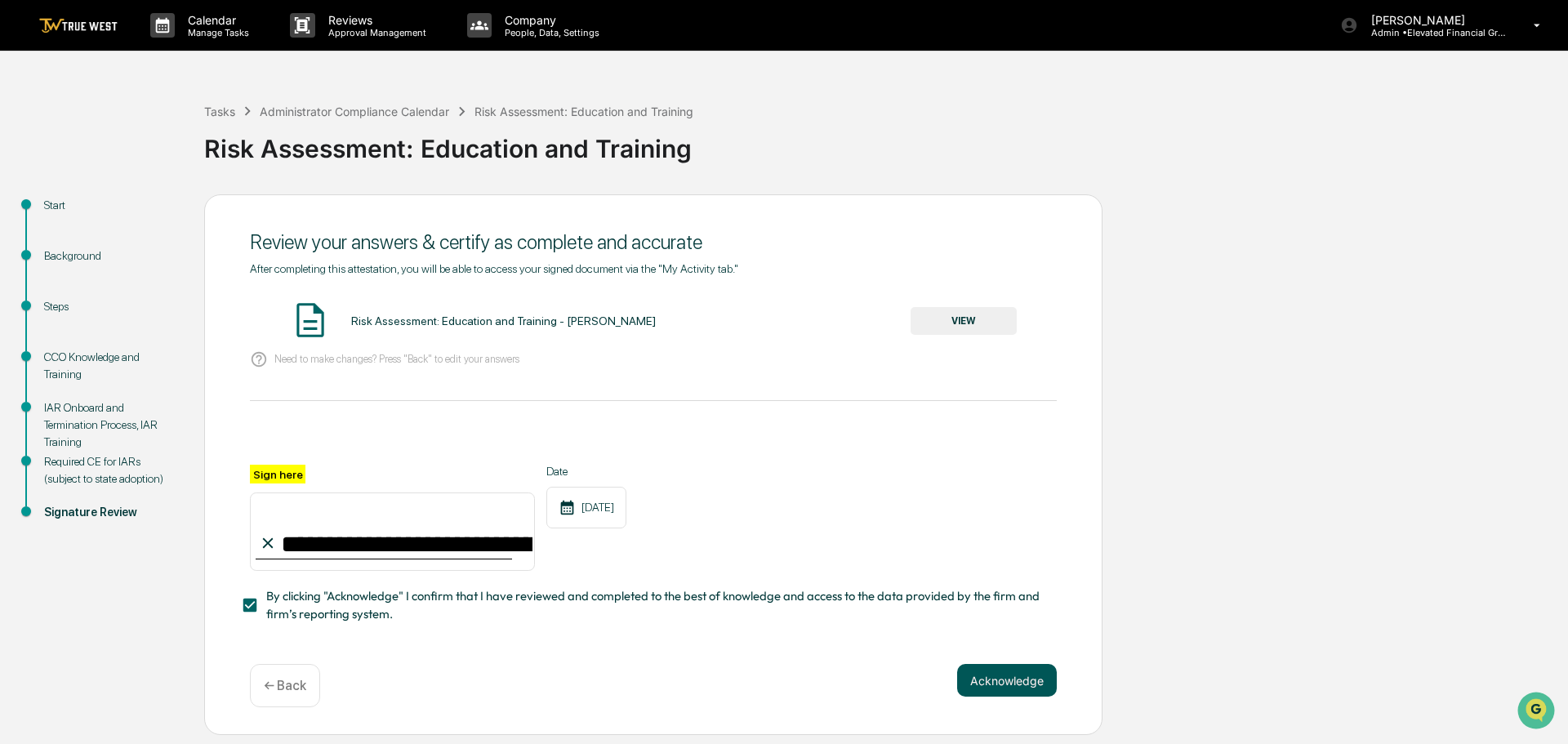
click at [996, 682] on button "Acknowledge" at bounding box center [1008, 680] width 100 height 32
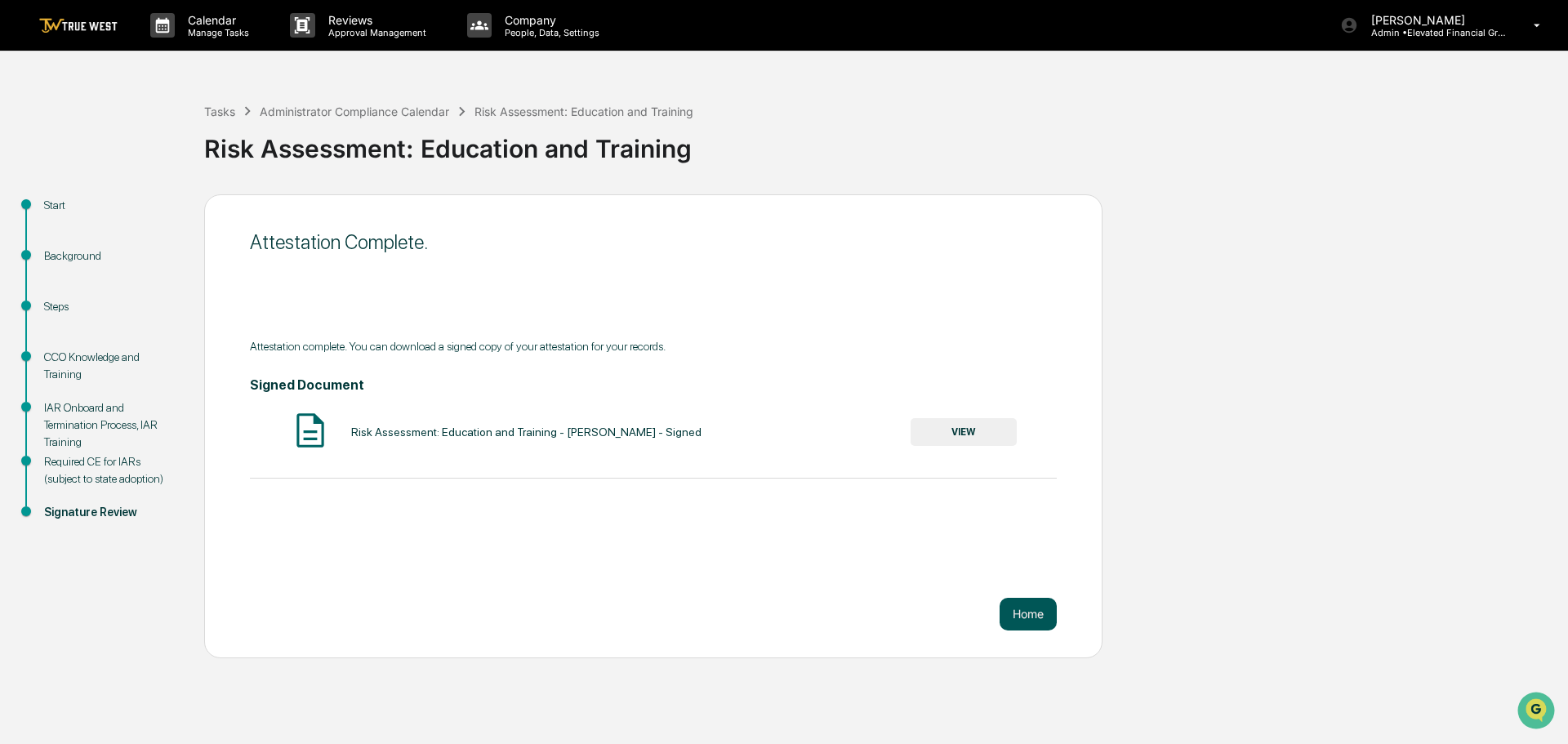
click at [1037, 610] on button "Home" at bounding box center [1028, 614] width 57 height 32
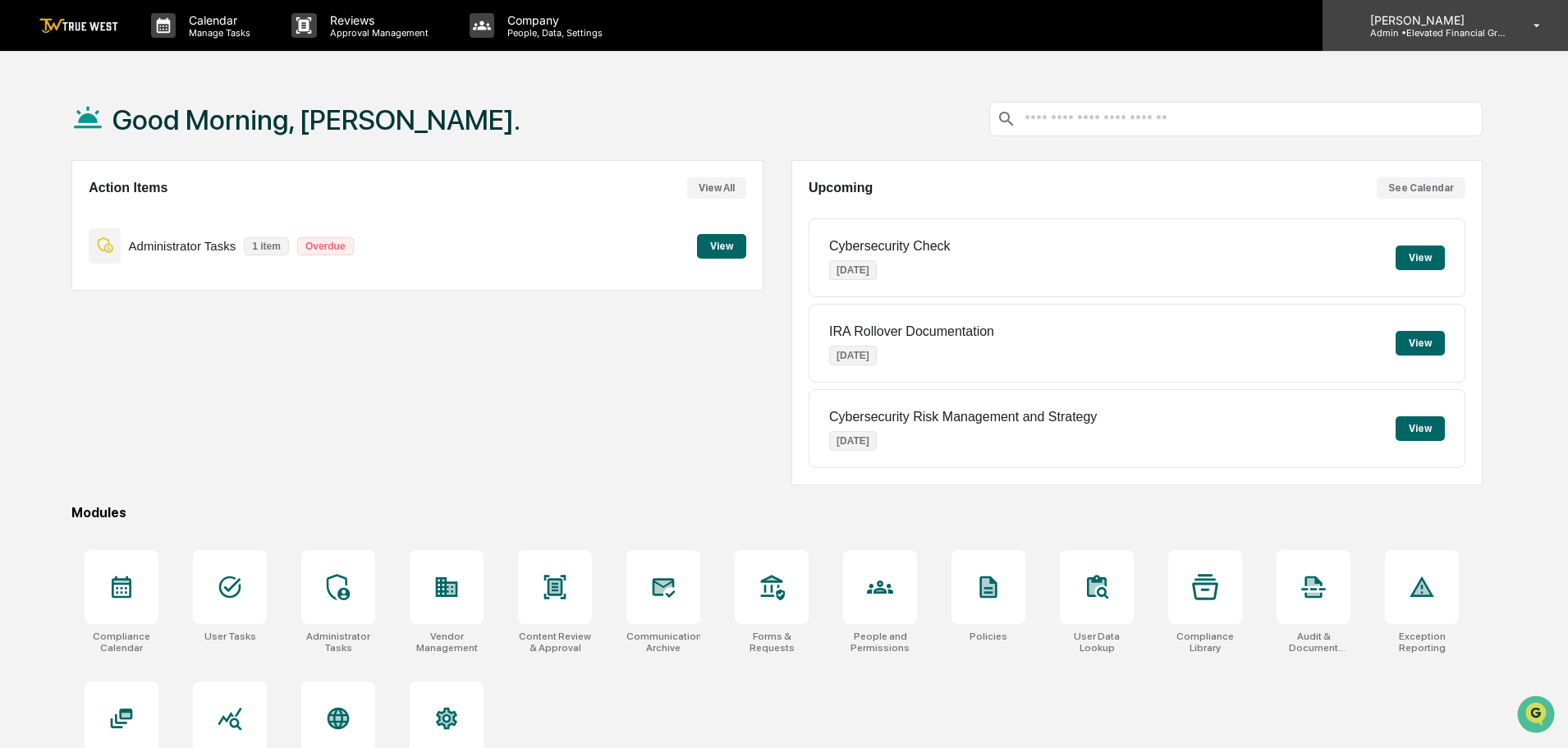
click at [1421, 30] on p "Admin • Elevated Financial Group" at bounding box center [1434, 32] width 153 height 11
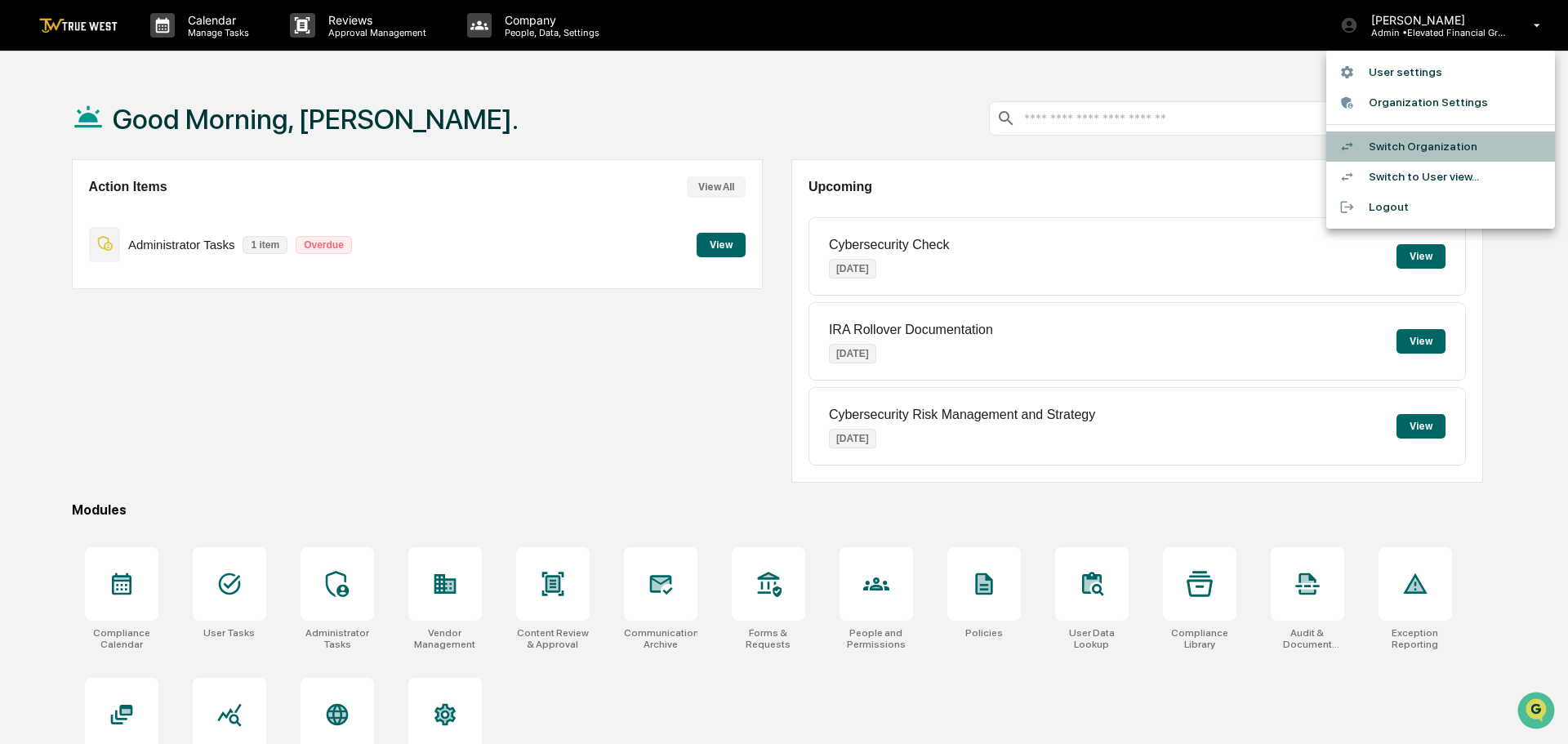
click at [1388, 141] on li "Switch Organization" at bounding box center [1441, 147] width 229 height 31
